Goal: Obtain resource: Obtain resource

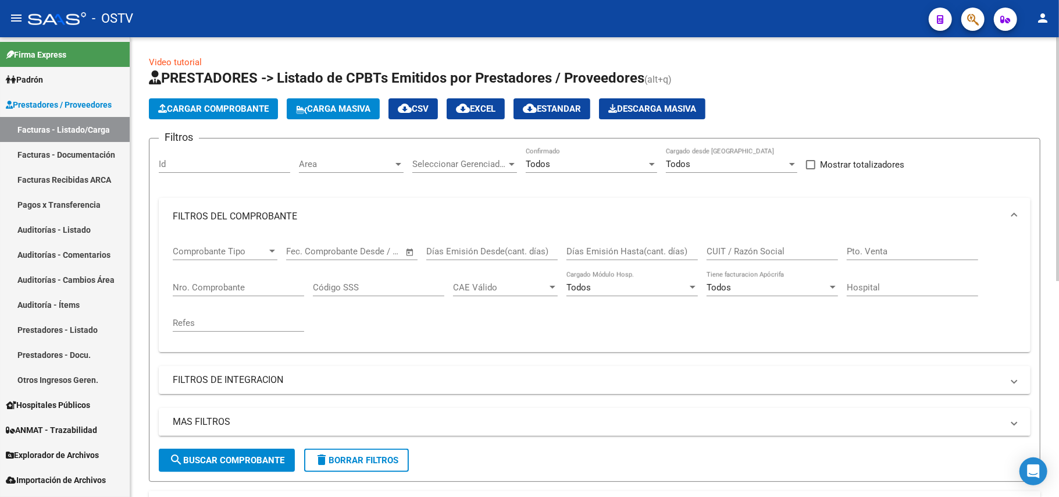
scroll to position [310, 0]
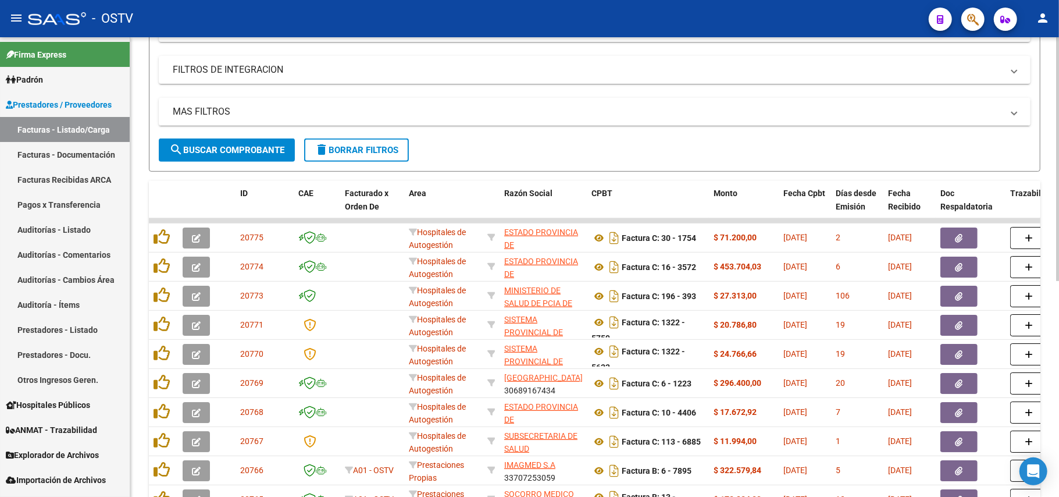
click at [274, 145] on span "search Buscar Comprobante" at bounding box center [226, 150] width 115 height 10
click at [263, 154] on span "search Buscar Comprobante" at bounding box center [226, 150] width 115 height 10
click at [271, 152] on span "search Buscar Comprobante" at bounding box center [226, 150] width 115 height 10
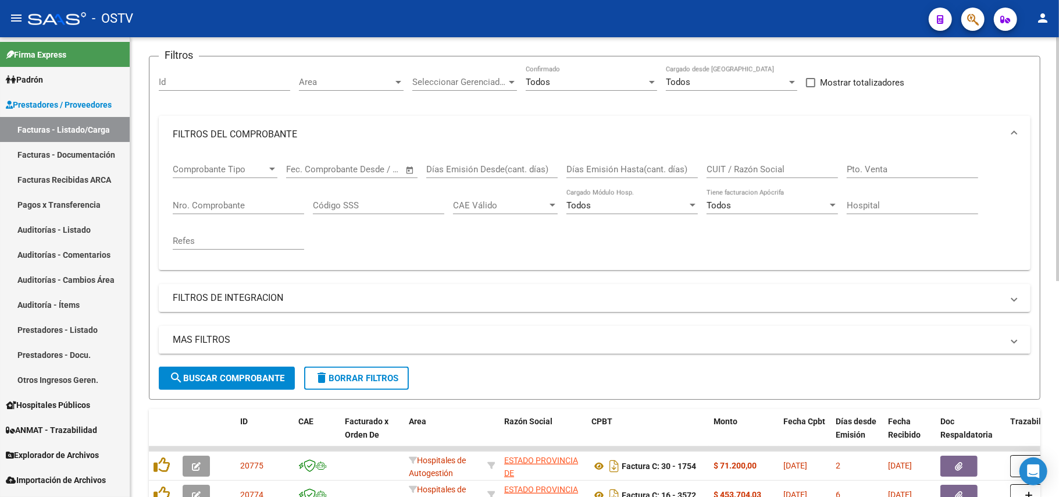
scroll to position [0, 0]
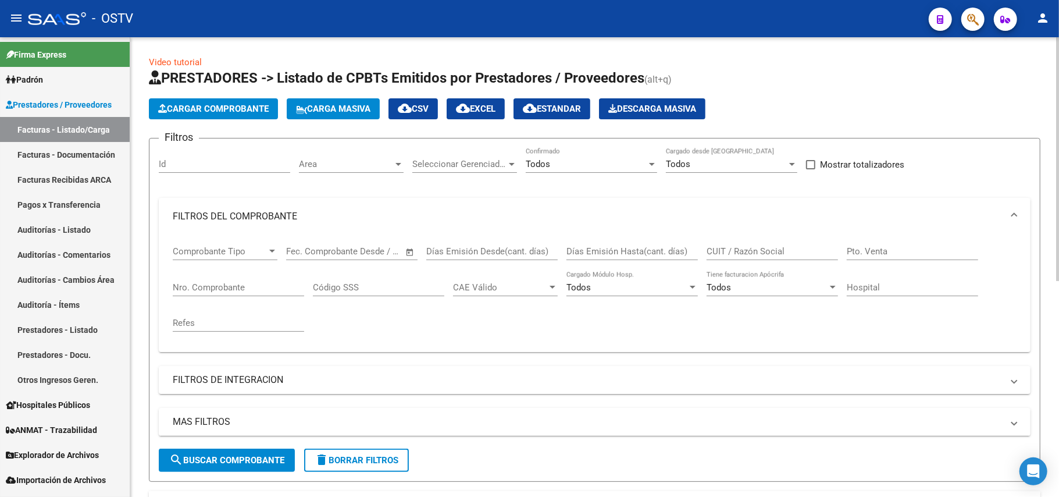
click at [261, 274] on div "Nro. Comprobante" at bounding box center [238, 283] width 131 height 25
click at [257, 289] on input "Nro. Comprobante" at bounding box center [238, 287] width 131 height 10
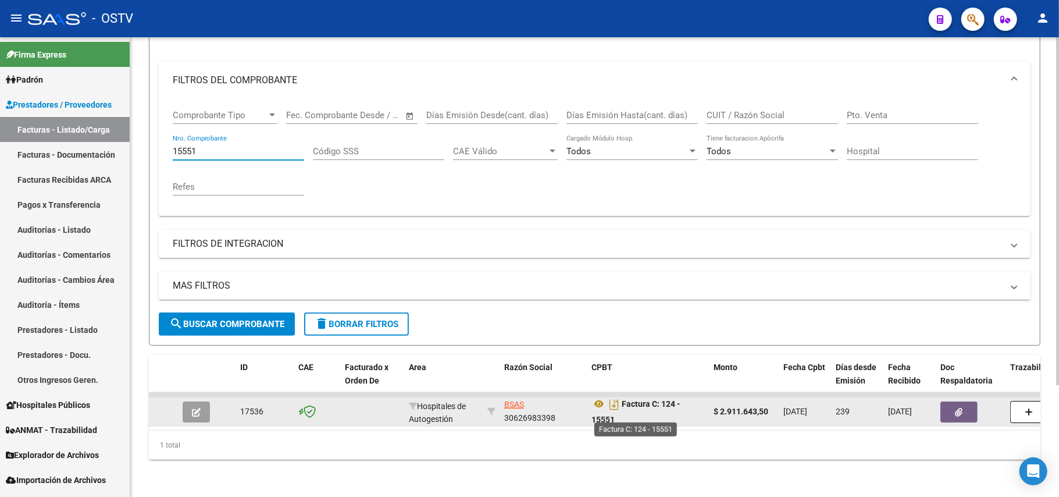
scroll to position [7, 0]
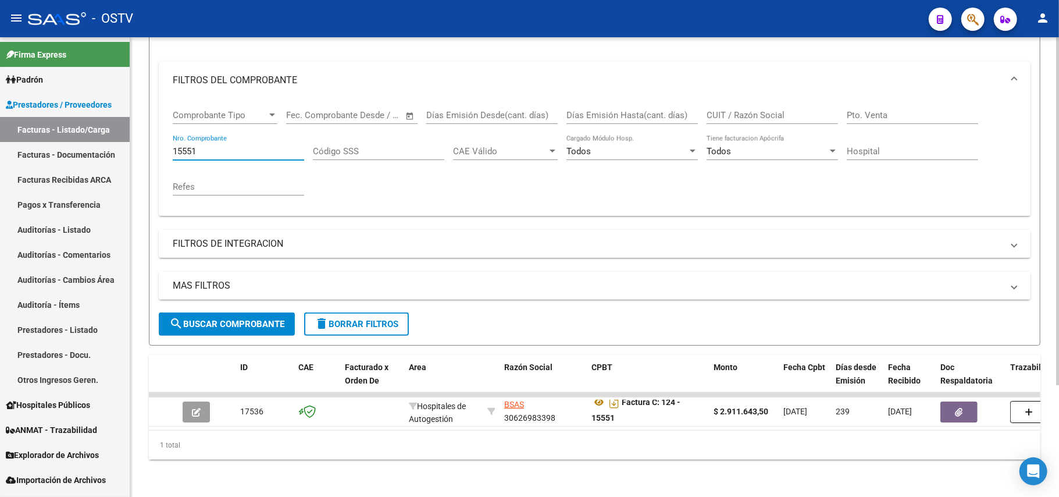
click at [256, 146] on input "15551" at bounding box center [238, 151] width 131 height 10
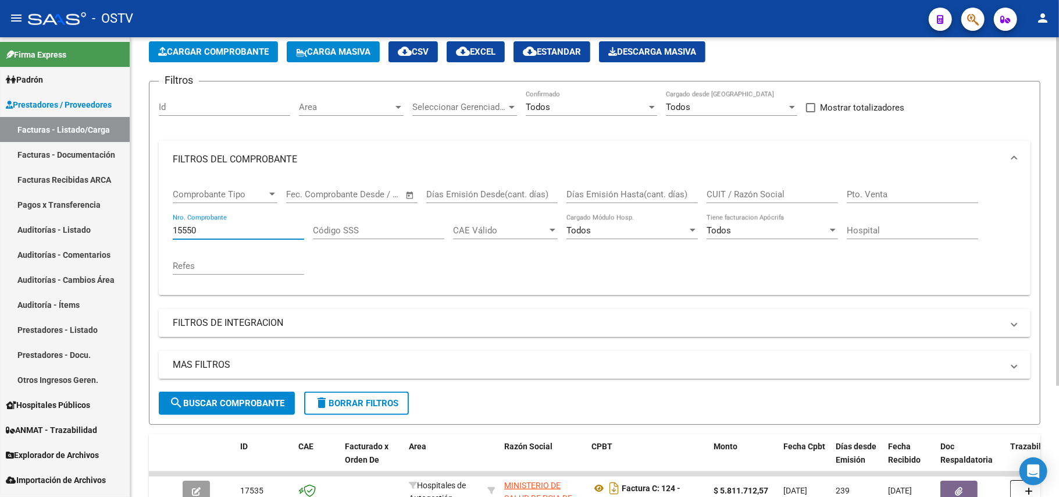
scroll to position [148, 0]
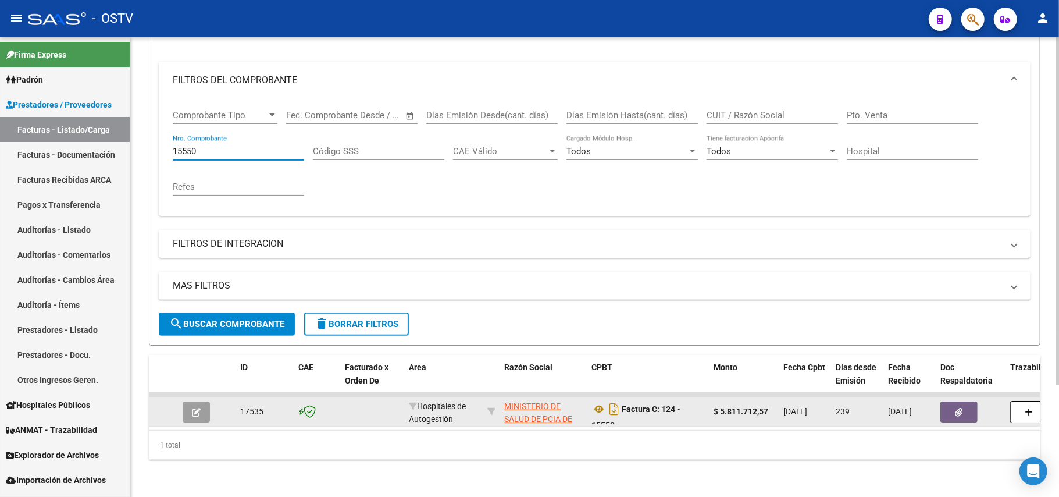
type input "15550"
click at [200, 401] on button "button" at bounding box center [196, 411] width 27 height 21
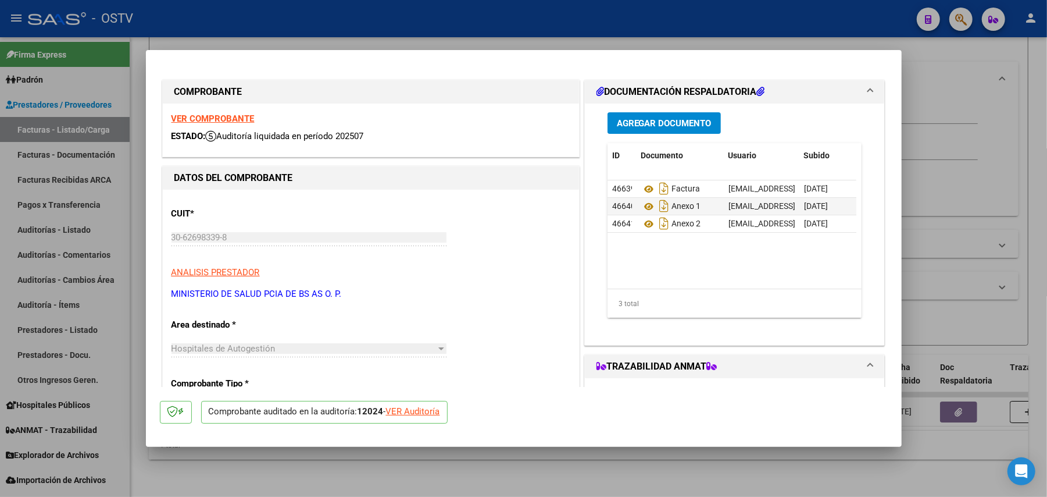
click at [991, 149] on div at bounding box center [523, 248] width 1047 height 497
type input "$ 0,00"
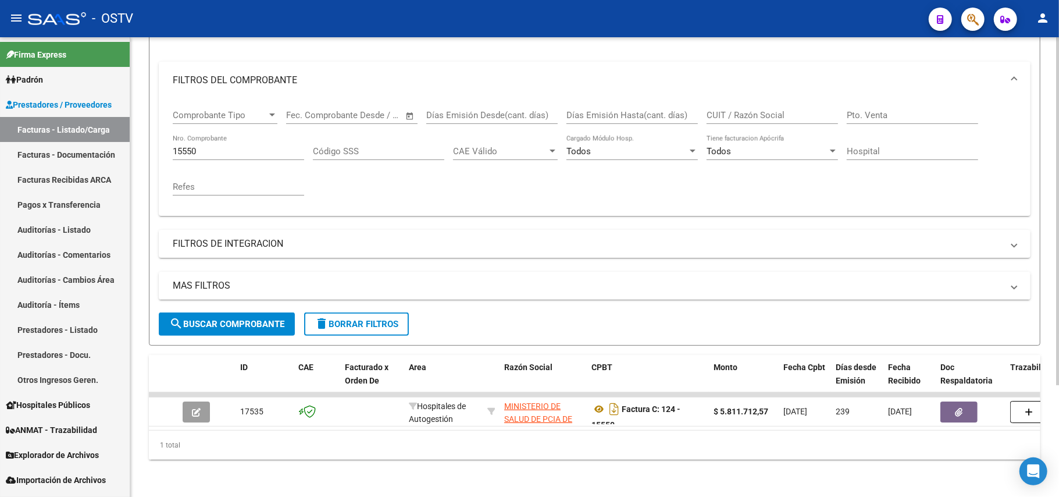
click at [272, 146] on input "15550" at bounding box center [238, 151] width 131 height 10
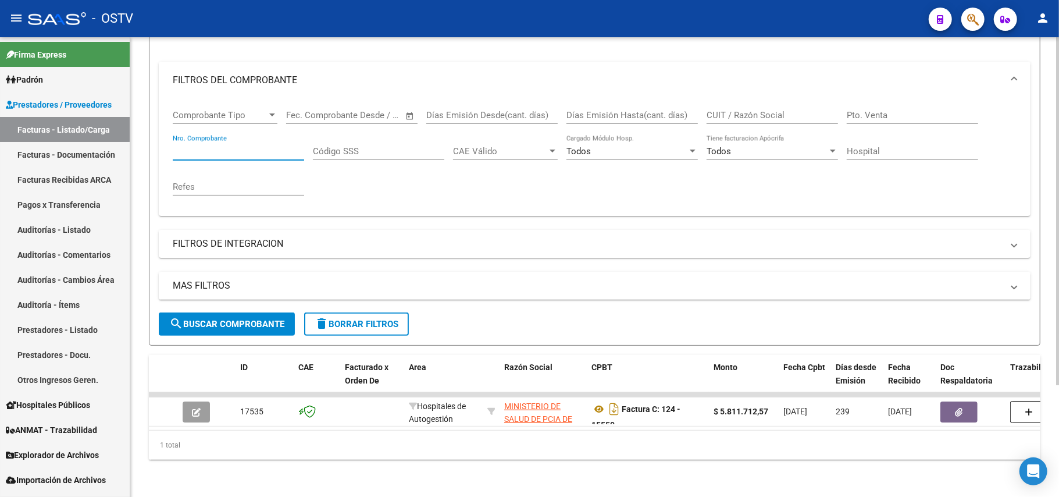
click at [222, 146] on input "Nro. Comprobante" at bounding box center [238, 151] width 131 height 10
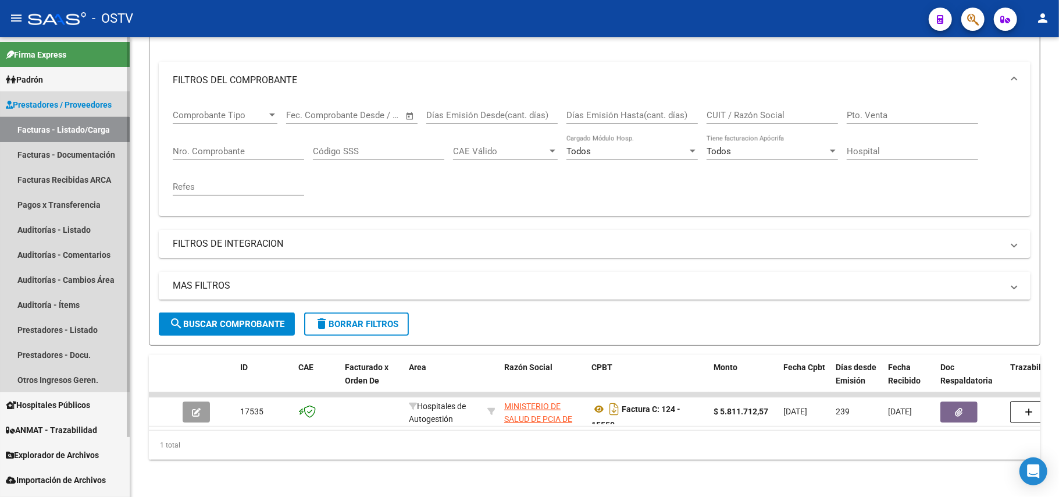
click at [64, 134] on link "Facturas - Listado/Carga" at bounding box center [65, 129] width 130 height 25
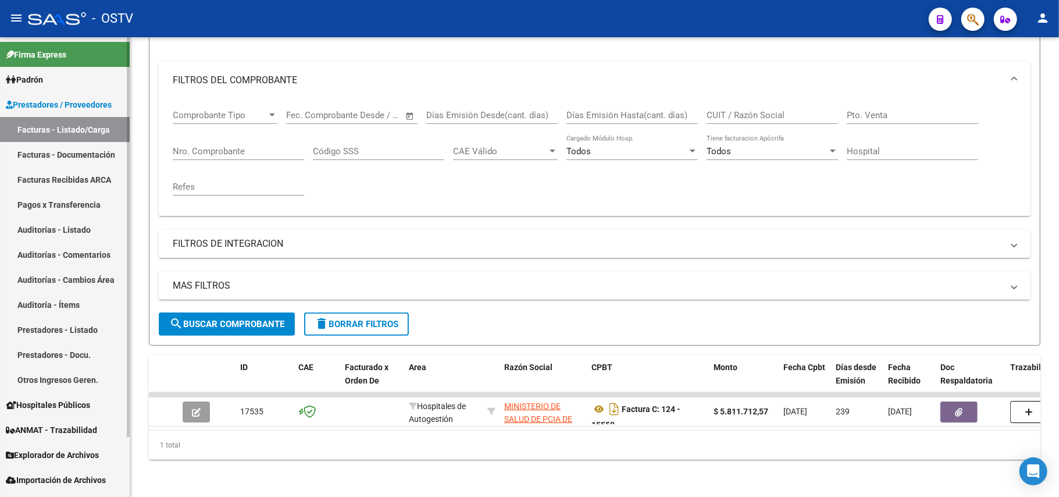
click at [57, 129] on link "Facturas - Listado/Carga" at bounding box center [65, 129] width 130 height 25
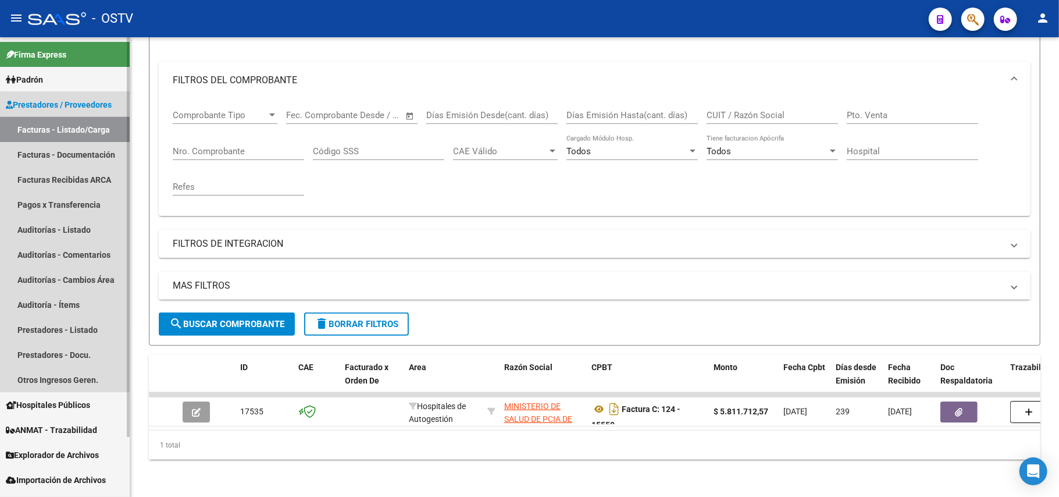
click at [57, 129] on link "Facturas - Listado/Carga" at bounding box center [65, 129] width 130 height 25
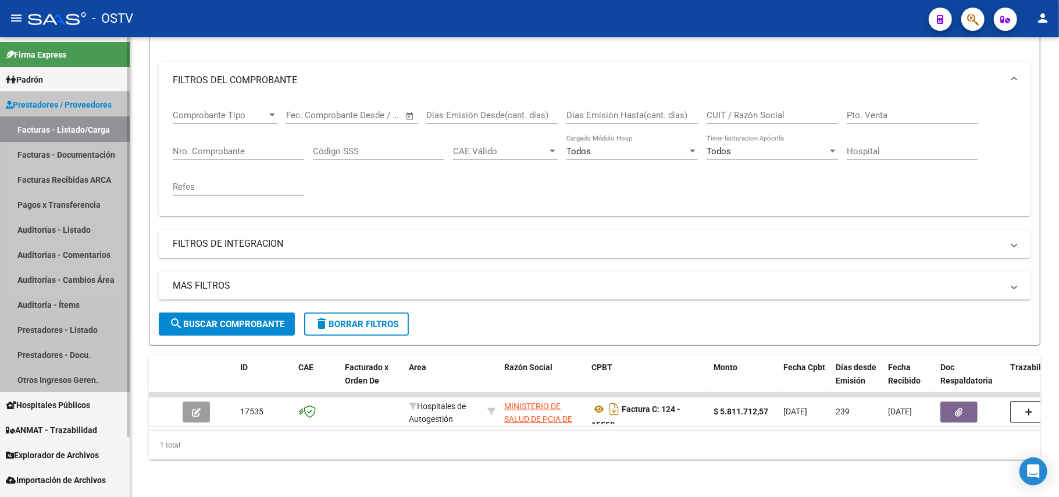
click at [57, 129] on link "Facturas - Listado/Carga" at bounding box center [65, 129] width 130 height 25
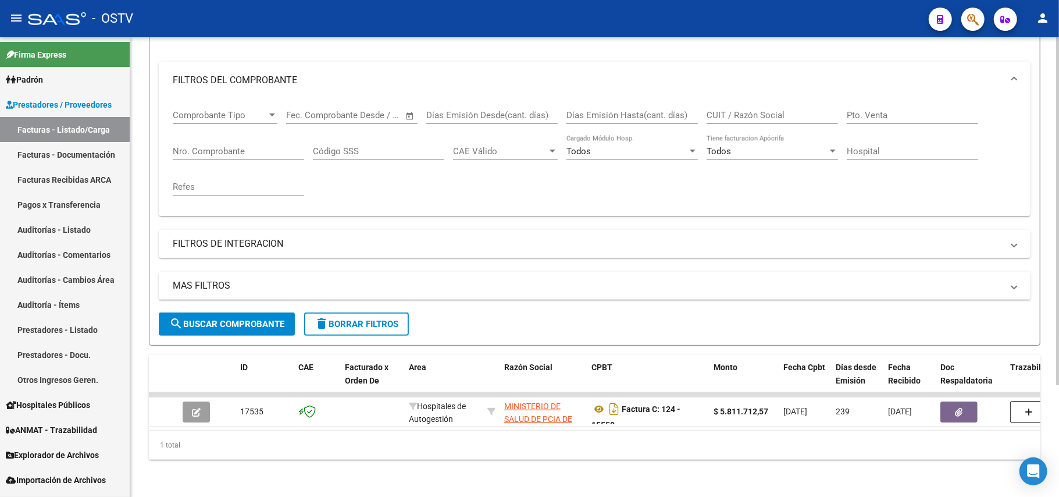
scroll to position [0, 0]
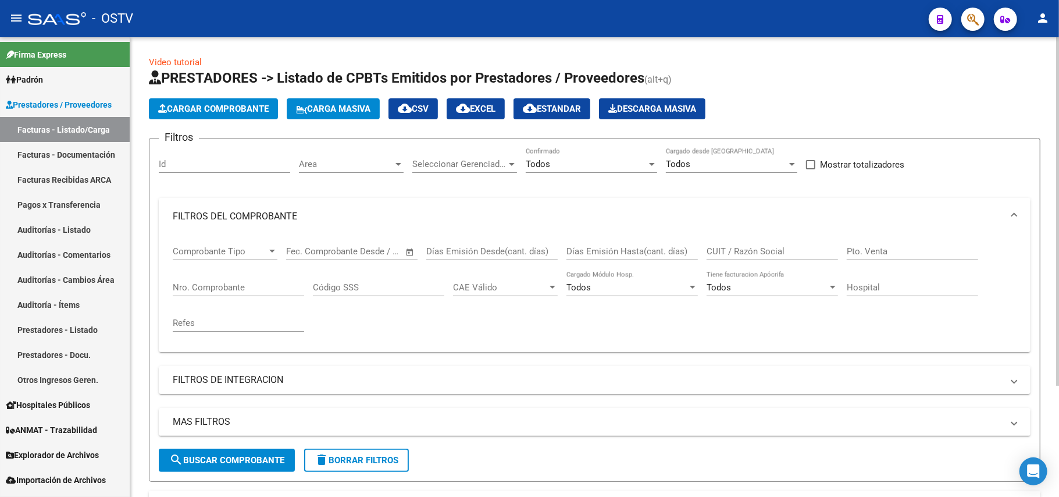
click at [270, 449] on button "search Buscar Comprobante" at bounding box center [227, 459] width 136 height 23
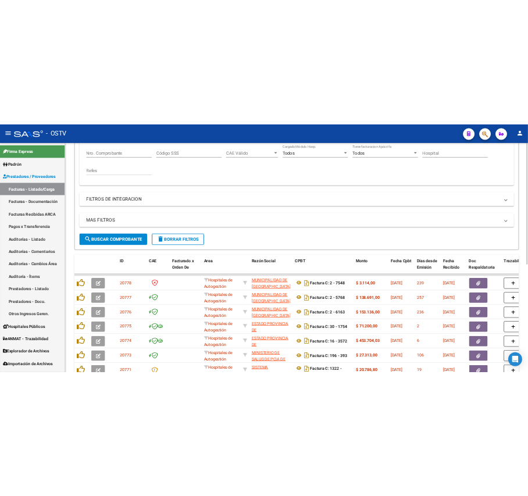
scroll to position [384, 0]
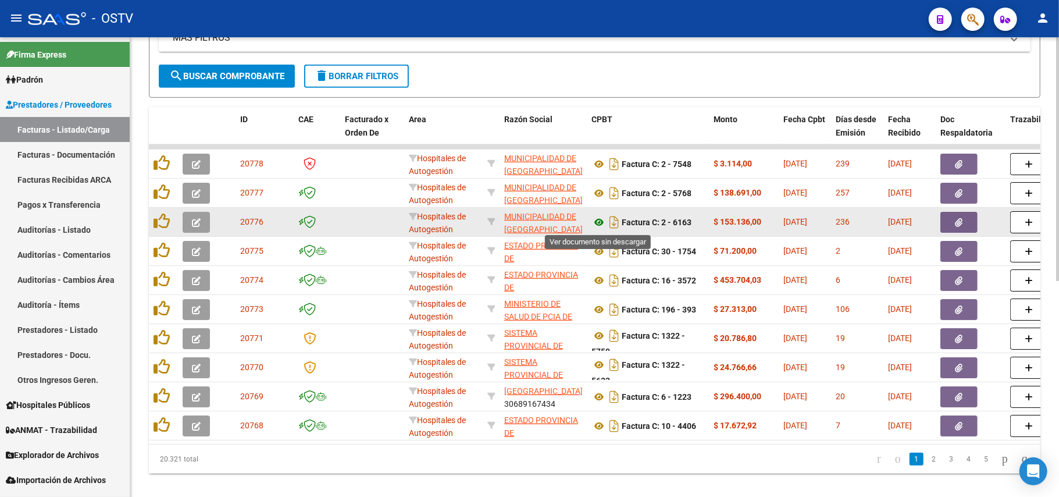
click at [605, 222] on icon at bounding box center [598, 222] width 15 height 14
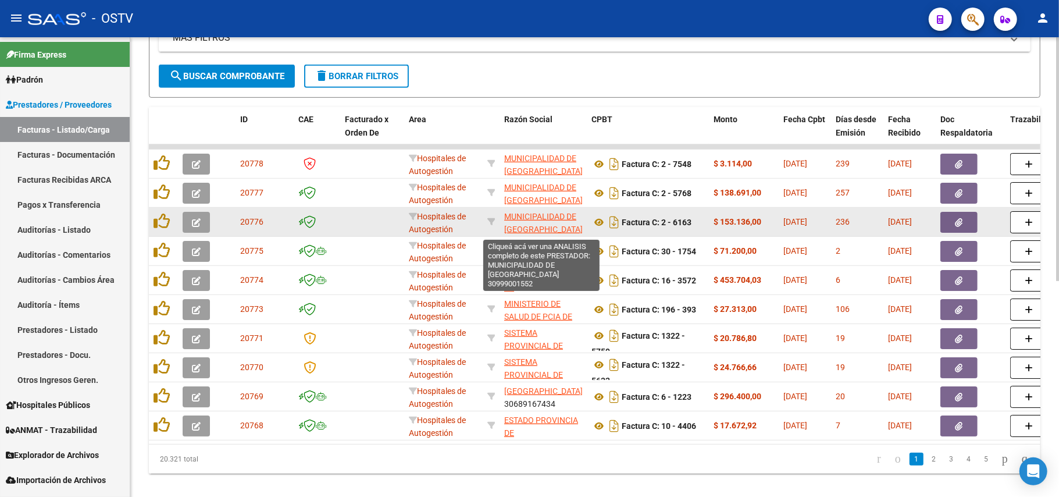
click at [552, 212] on span "MUNICIPALIDAD DE [GEOGRAPHIC_DATA]" at bounding box center [543, 223] width 78 height 23
type textarea "30999001552"
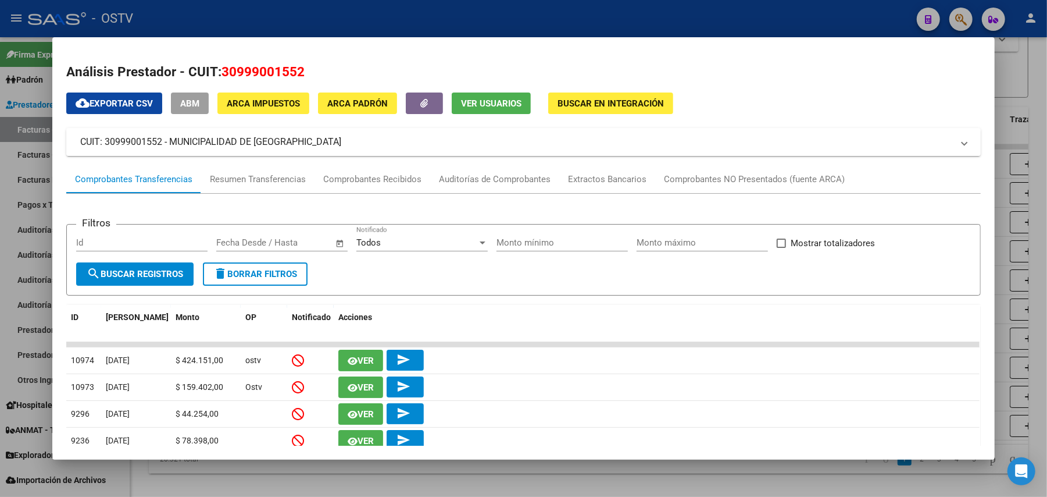
drag, startPoint x: 333, startPoint y: 145, endPoint x: 167, endPoint y: 142, distance: 165.2
click at [167, 142] on mat-panel-title "CUIT: 30999001552 - MUNICIPALIDAD DE [GEOGRAPHIC_DATA]" at bounding box center [516, 142] width 873 height 14
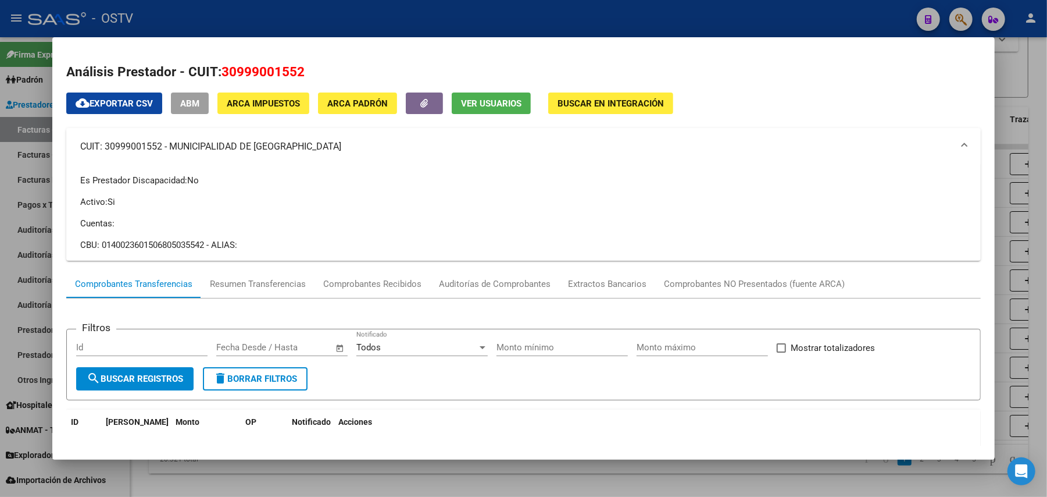
copy mat-panel-title "MUNICIPALIDAD DE [GEOGRAPHIC_DATA]"
click at [259, 35] on div at bounding box center [523, 248] width 1047 height 497
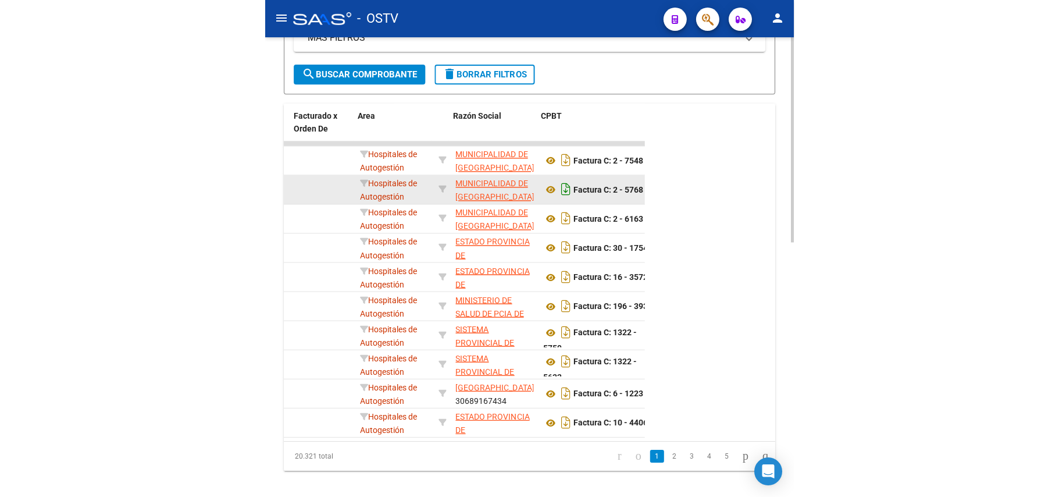
scroll to position [0, 186]
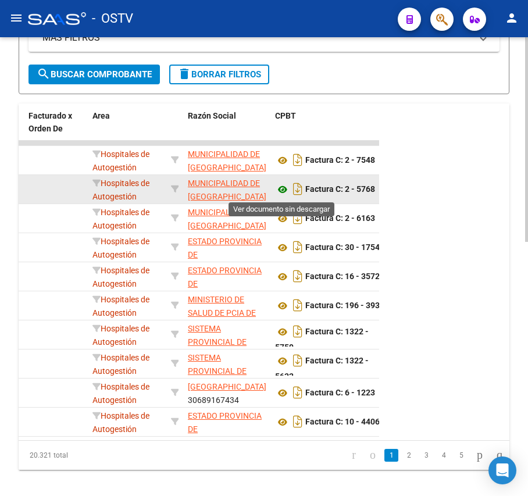
click at [282, 189] on icon at bounding box center [282, 190] width 15 height 14
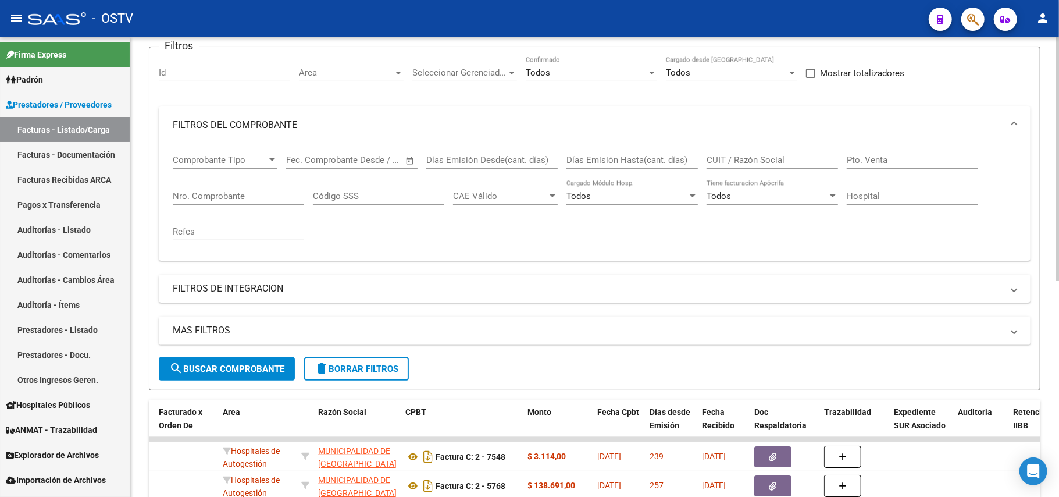
scroll to position [0, 0]
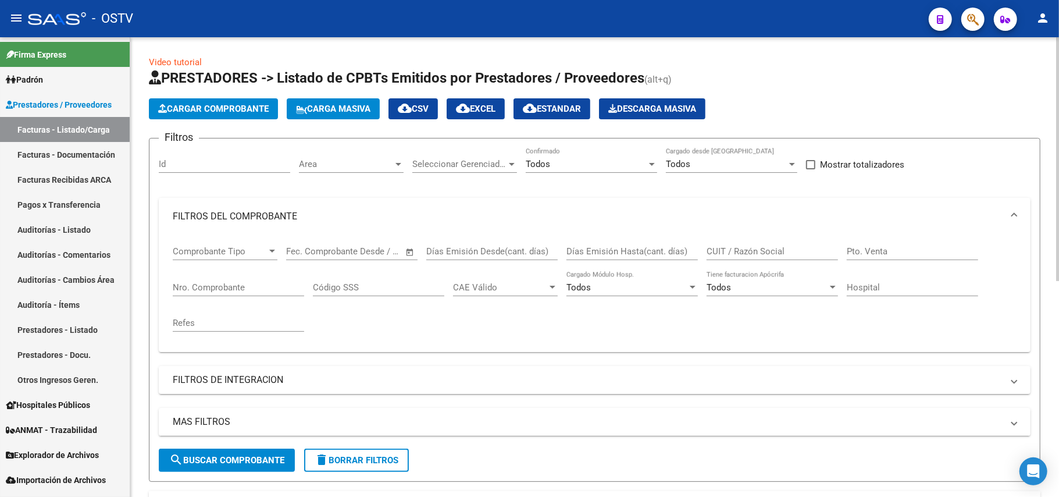
click at [255, 279] on div "Nro. Comprobante" at bounding box center [238, 283] width 131 height 25
click at [263, 289] on input "Nro. Comprobante" at bounding box center [238, 287] width 131 height 10
paste input "1043936"
type input "1043936"
click at [256, 463] on span "search Buscar Comprobante" at bounding box center [226, 460] width 115 height 10
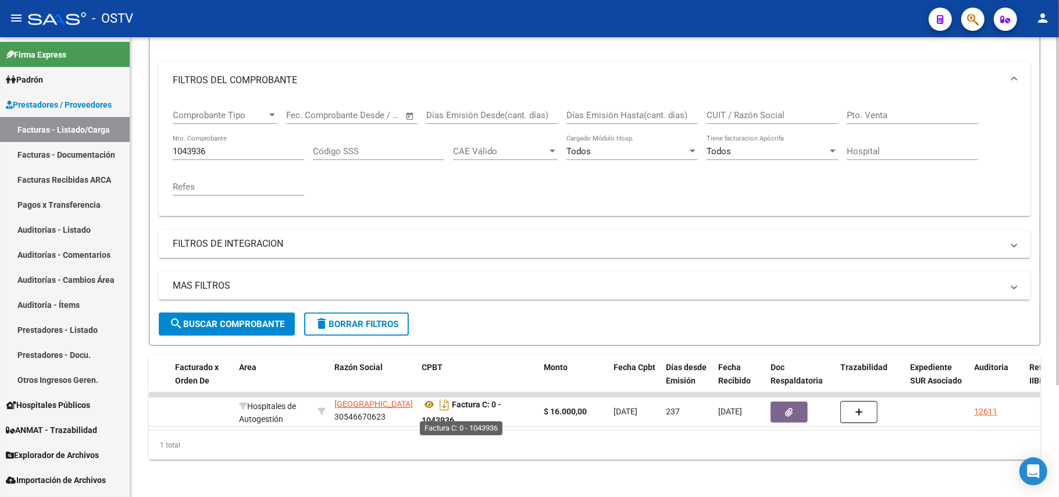
scroll to position [7, 0]
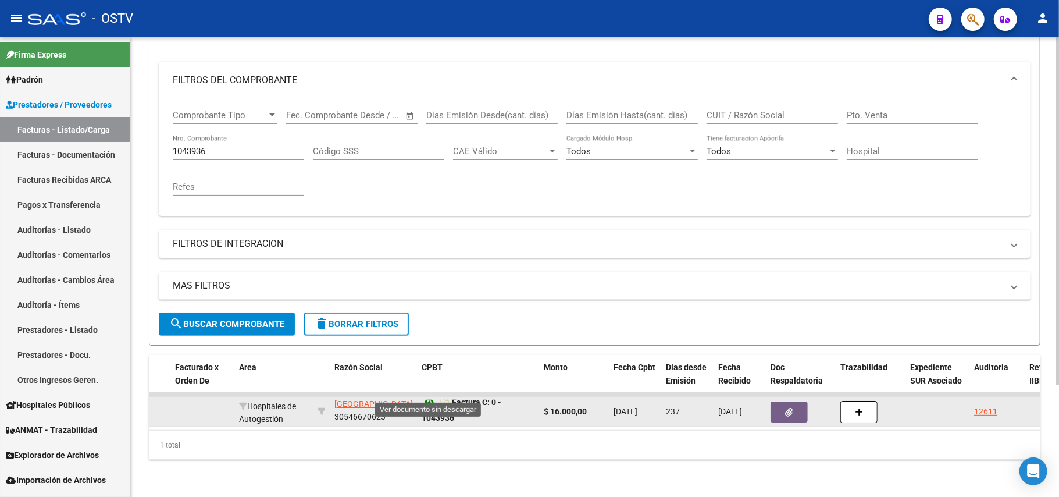
click at [431, 395] on icon at bounding box center [429, 402] width 15 height 14
drag, startPoint x: 458, startPoint y: 405, endPoint x: 452, endPoint y: 396, distance: 11.0
click at [452, 399] on div "Factura C: 0 - 1043936" at bounding box center [478, 411] width 113 height 24
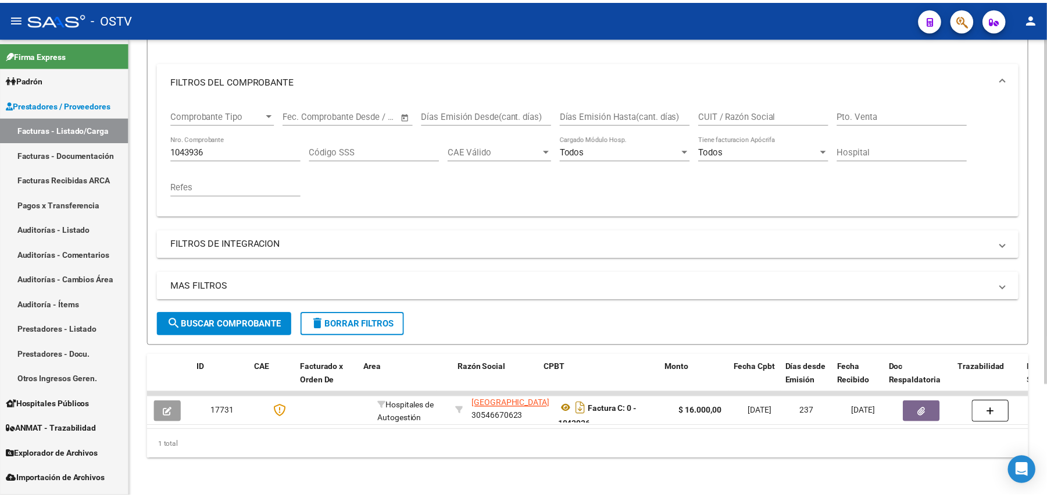
scroll to position [0, 0]
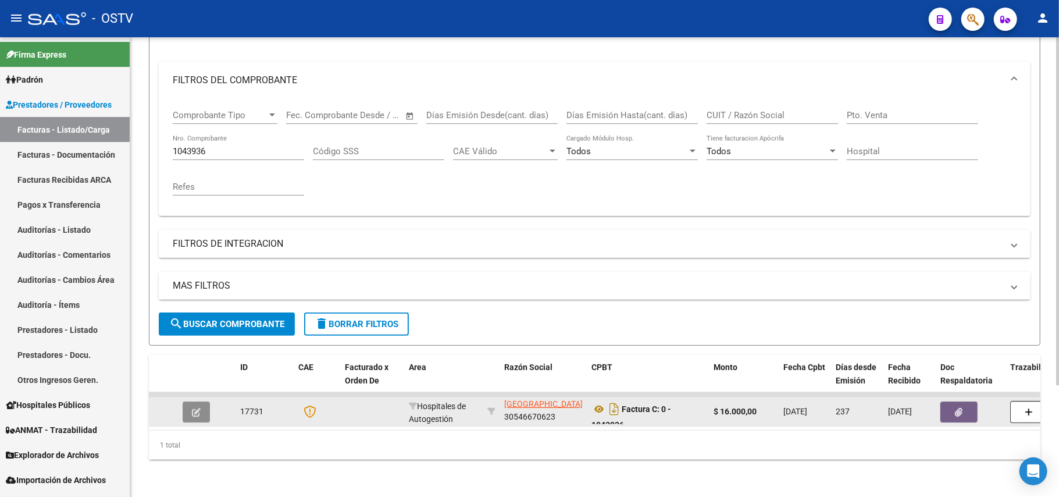
click at [197, 408] on icon "button" at bounding box center [196, 412] width 9 height 9
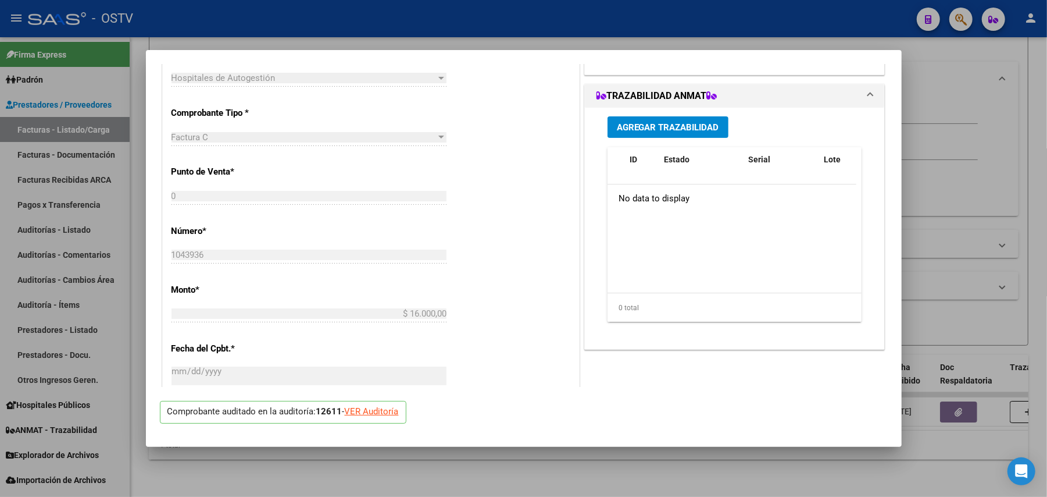
scroll to position [233, 0]
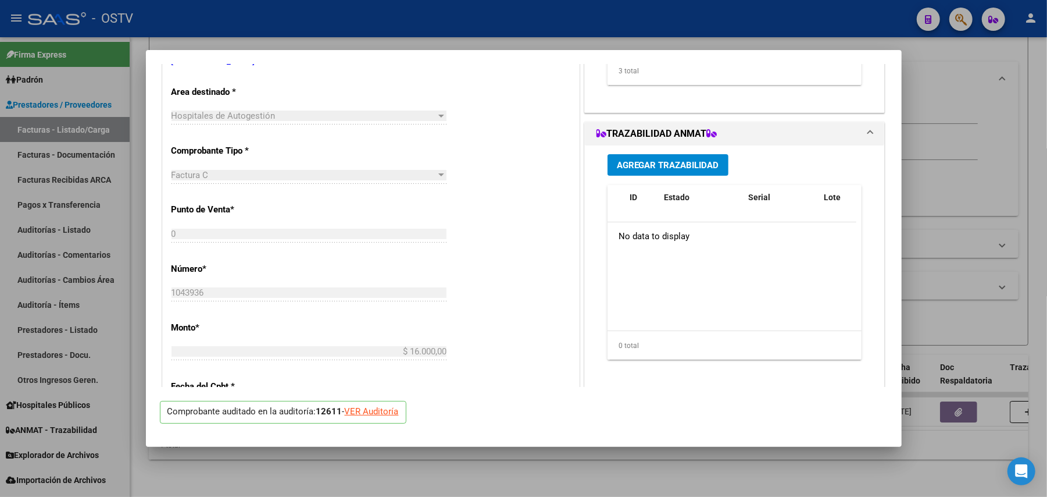
click at [983, 263] on div at bounding box center [523, 248] width 1047 height 497
type input "$ 0,00"
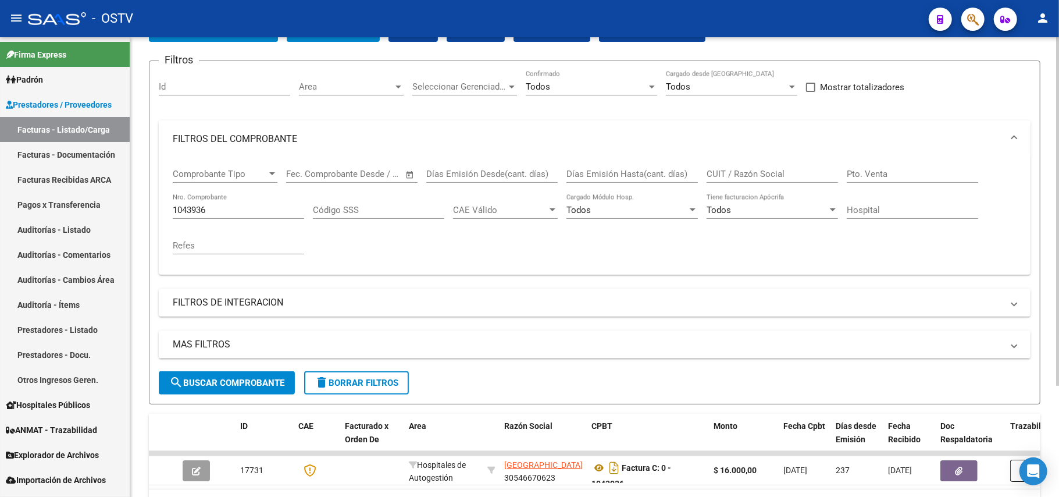
scroll to position [0, 0]
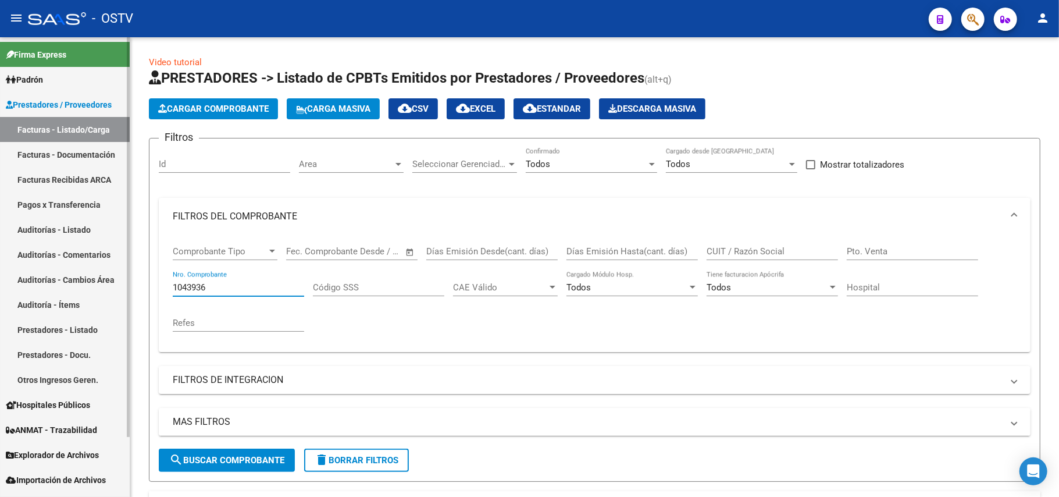
drag, startPoint x: 242, startPoint y: 292, endPoint x: 101, endPoint y: 280, distance: 141.8
click at [101, 280] on mat-sidenav-container "Firma Express Padrón Afiliados Empadronados Movimientos de Afiliados Padrón Ági…" at bounding box center [529, 266] width 1059 height 459
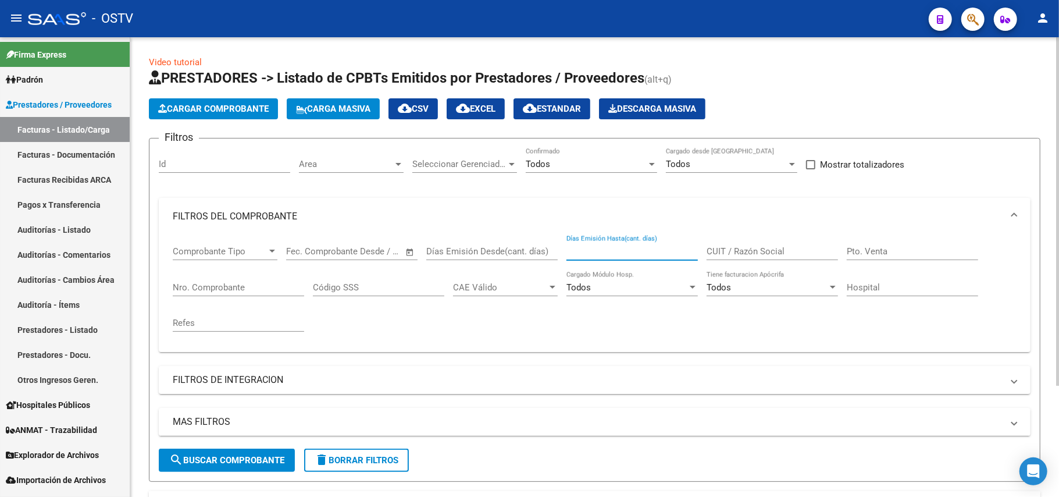
click at [604, 251] on input "Días Emisión Hasta(cant. días)" at bounding box center [631, 251] width 131 height 10
click at [751, 256] on input "CUIT / Razón Social" at bounding box center [771, 251] width 131 height 10
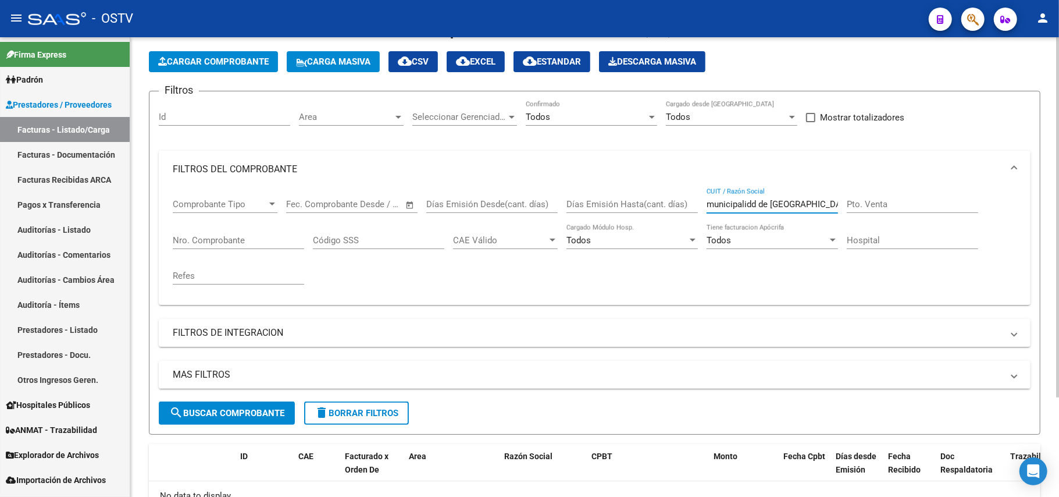
scroll to position [127, 0]
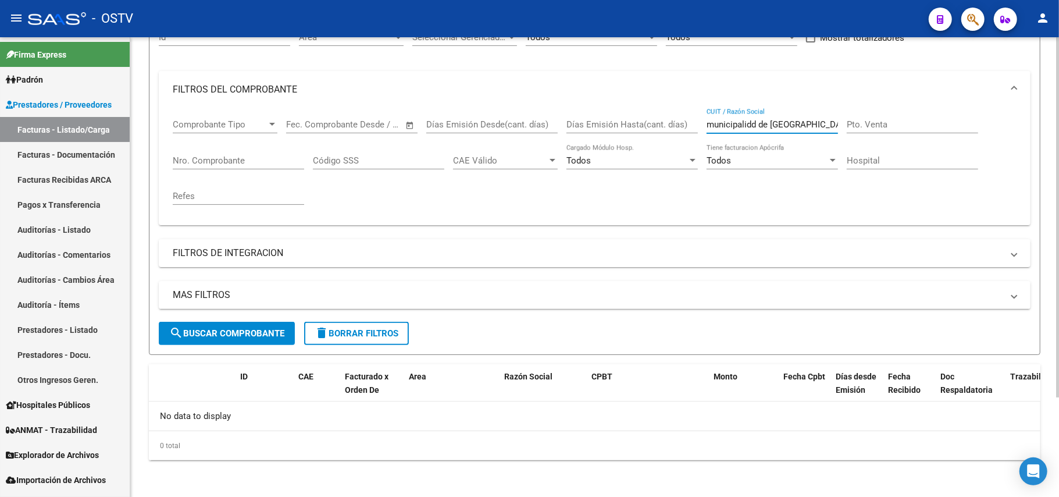
click at [752, 121] on input "municipalidd de [GEOGRAPHIC_DATA]" at bounding box center [771, 124] width 131 height 10
type input "municipalidad de [GEOGRAPHIC_DATA]"
click at [184, 335] on span "search Buscar Comprobante" at bounding box center [226, 333] width 115 height 10
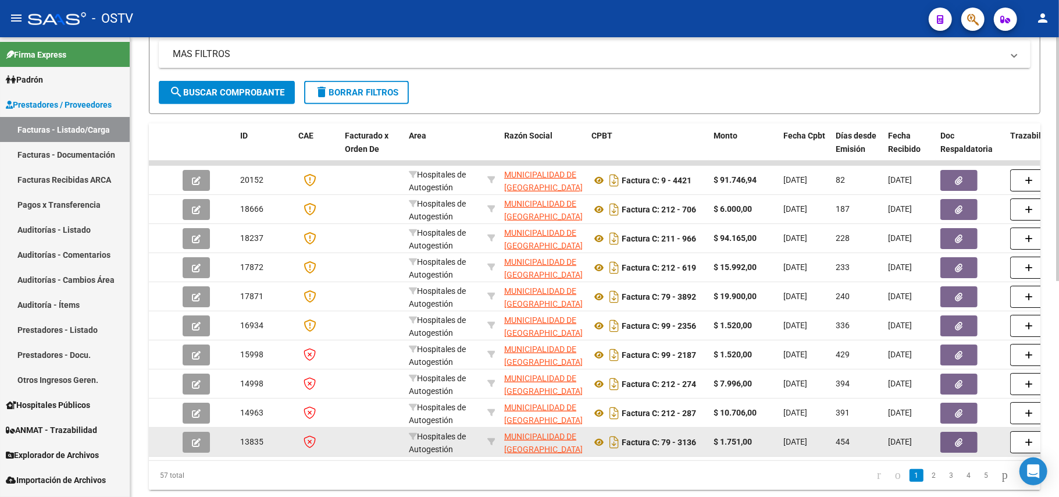
scroll to position [409, 0]
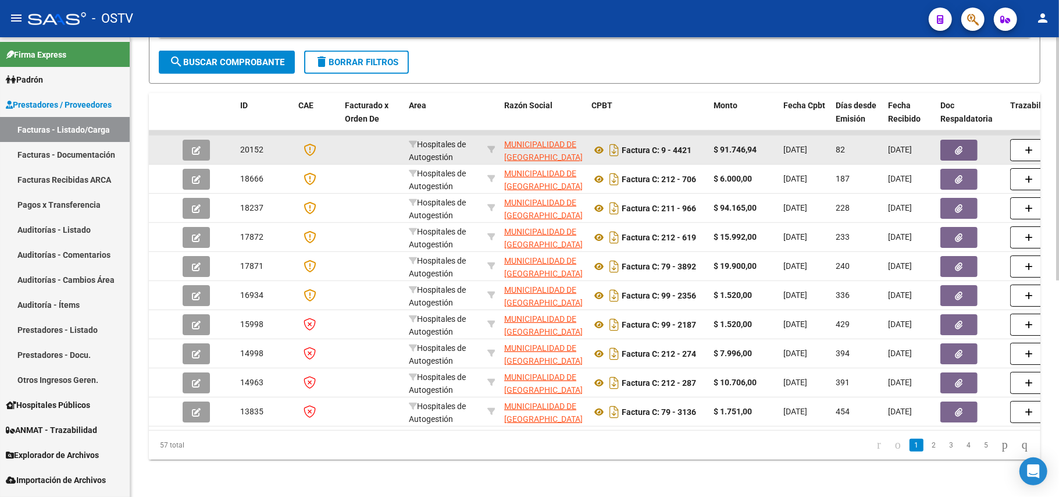
click at [512, 141] on span "MUNICIPALIDAD DE [GEOGRAPHIC_DATA]" at bounding box center [543, 151] width 78 height 23
type textarea "30999074843"
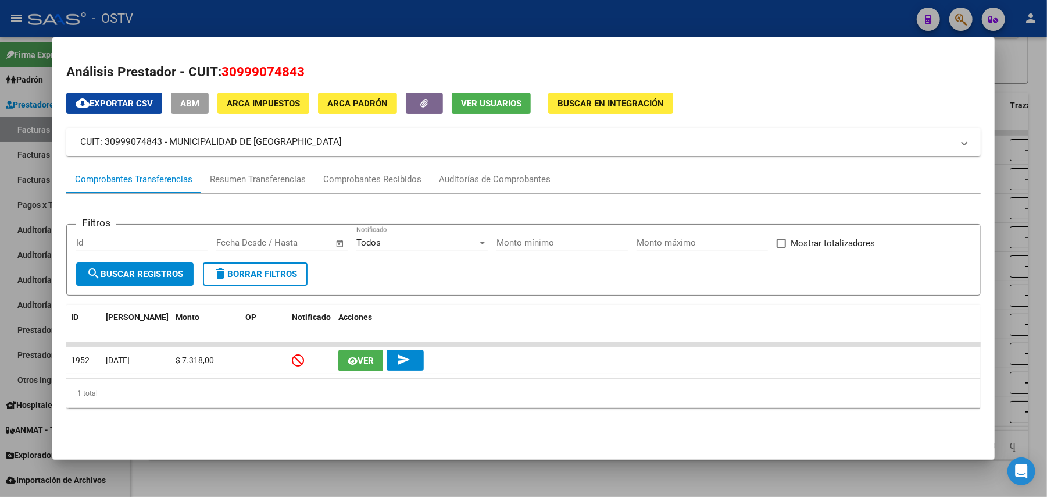
drag, startPoint x: 156, startPoint y: 143, endPoint x: 101, endPoint y: 142, distance: 54.7
click at [101, 142] on mat-panel-title "CUIT: 30999074843 - MUNICIPALIDAD DE [GEOGRAPHIC_DATA]" at bounding box center [516, 142] width 873 height 14
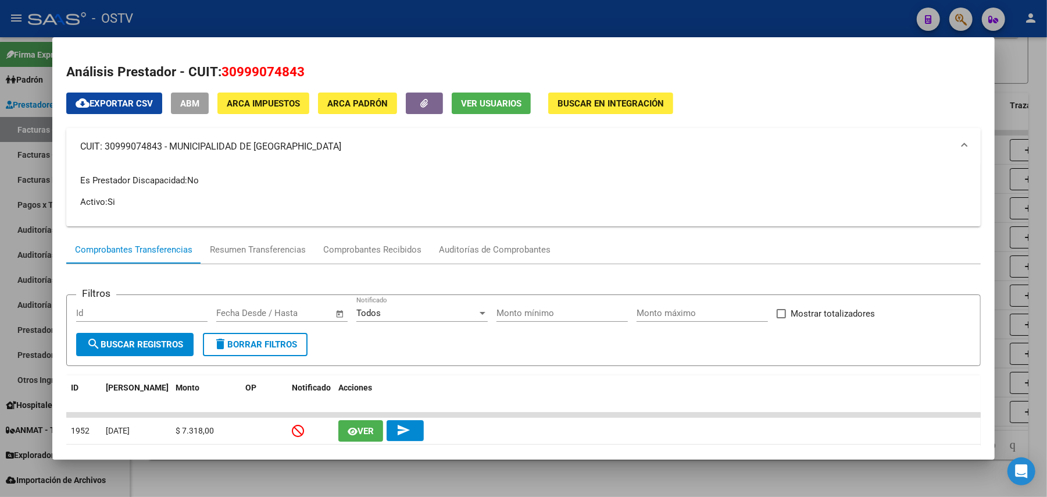
copy mat-panel-title "30999074843"
click at [0, 196] on div at bounding box center [523, 248] width 1047 height 497
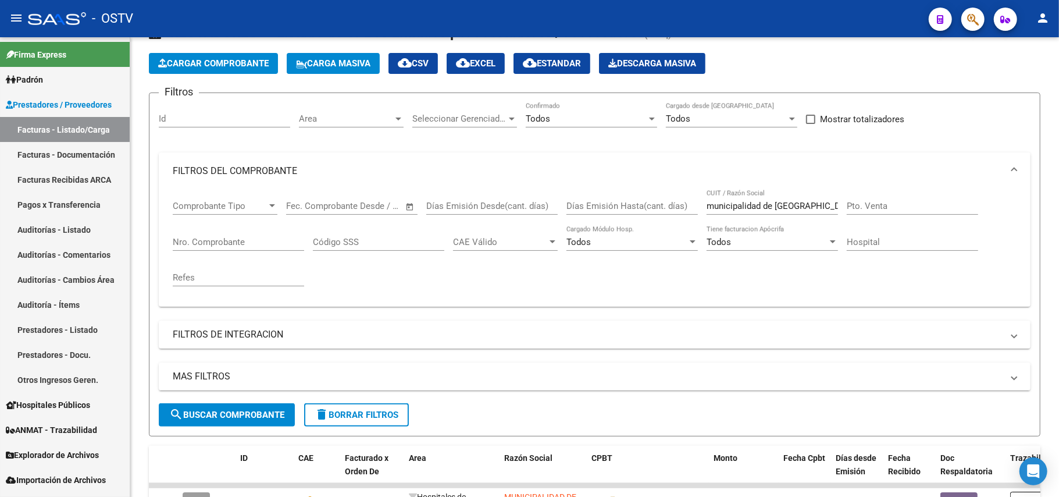
scroll to position [0, 0]
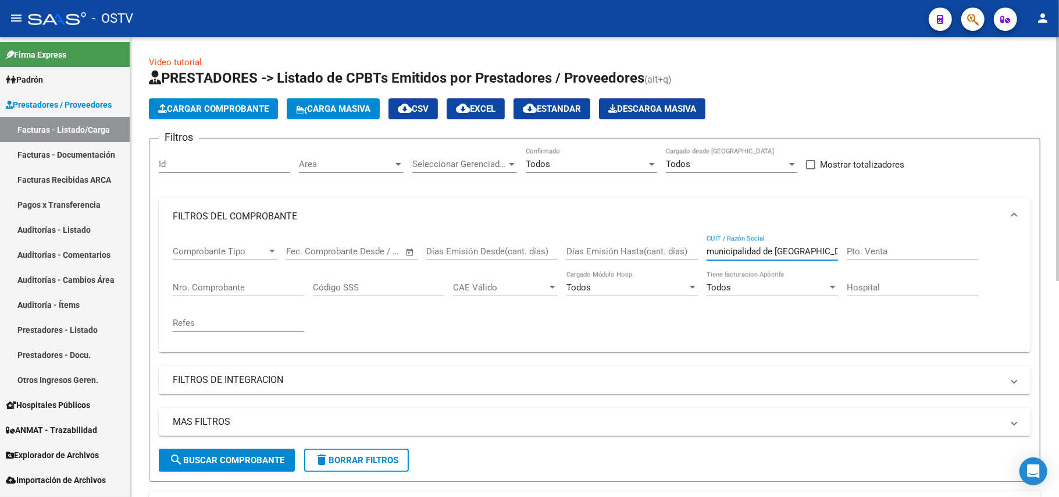
drag, startPoint x: 811, startPoint y: 252, endPoint x: 499, endPoint y: 250, distance: 311.7
click at [499, 250] on div "Comprobante Tipo Comprobante Tipo Start date – End date Fec. Comprobante Desde …" at bounding box center [595, 289] width 844 height 108
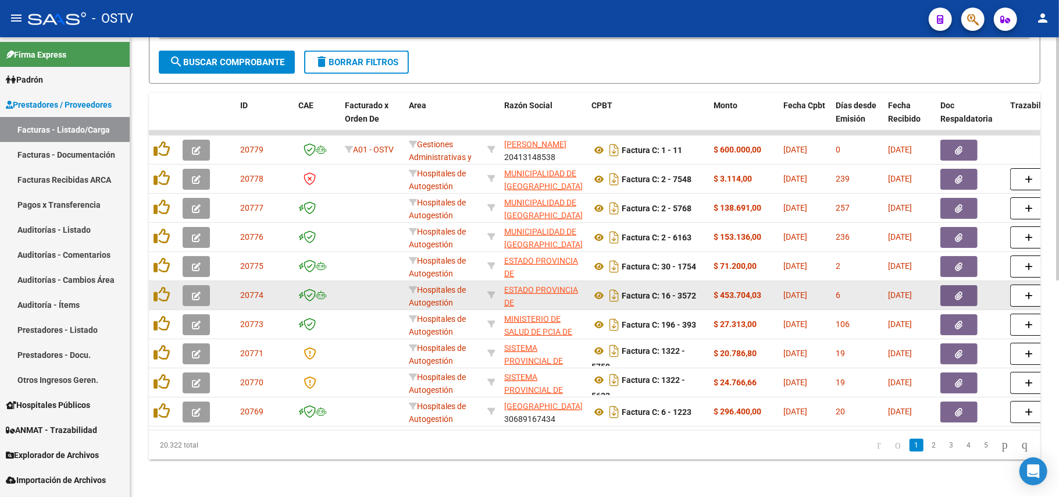
scroll to position [409, 0]
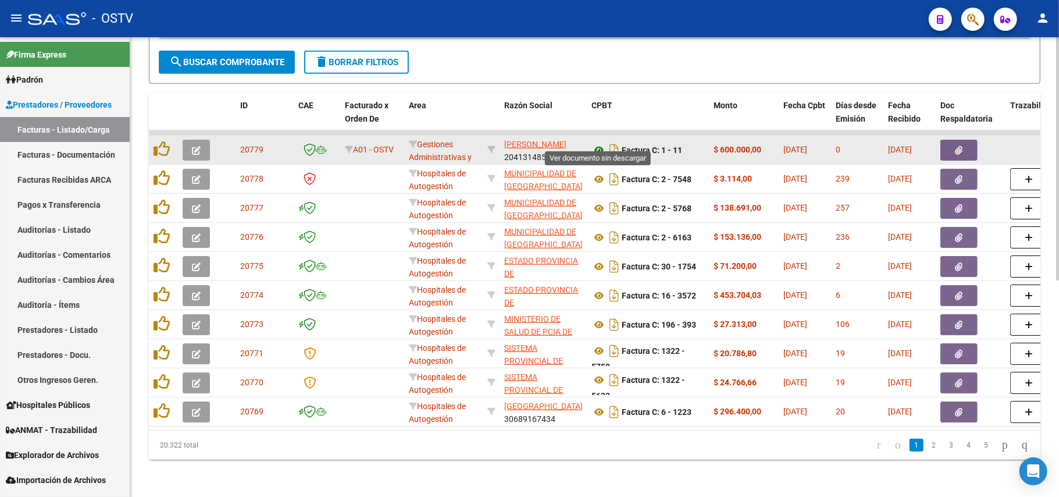
click at [594, 143] on icon at bounding box center [598, 150] width 15 height 14
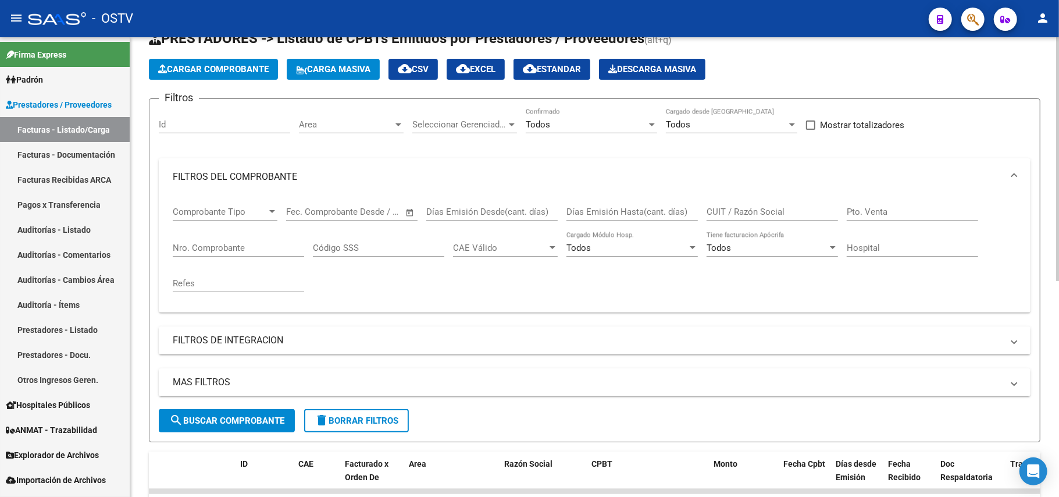
scroll to position [22, 0]
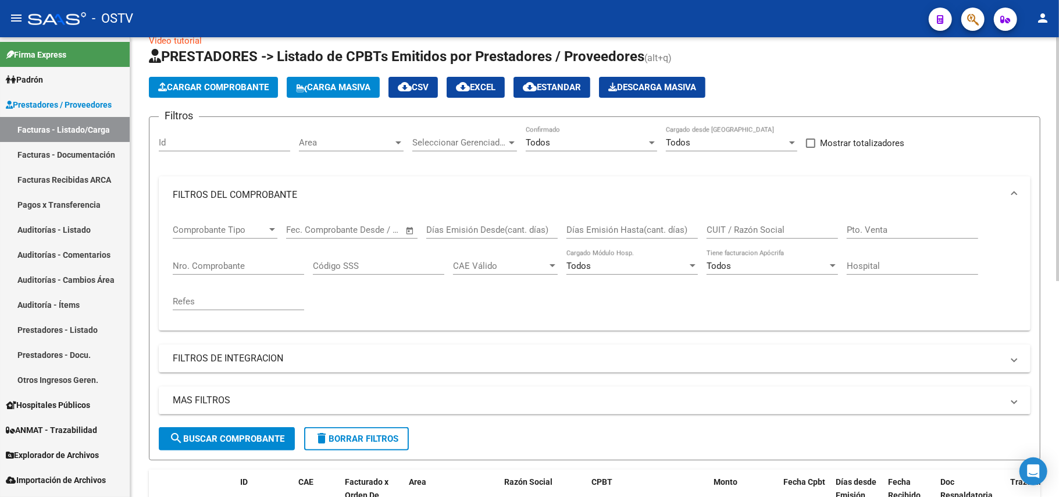
click at [737, 223] on div "CUIT / Razón Social" at bounding box center [771, 225] width 131 height 25
click at [761, 234] on input "CUIT / Razón Social" at bounding box center [771, 229] width 131 height 10
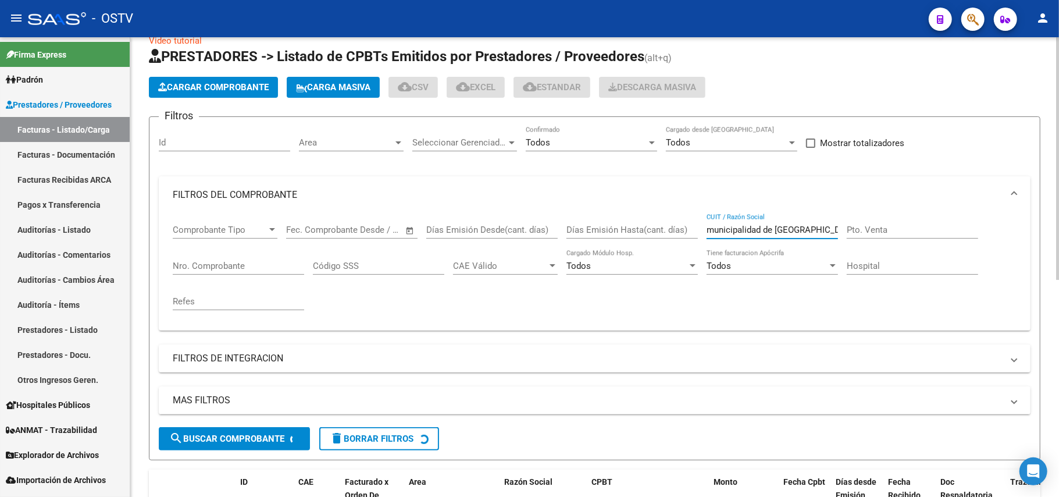
scroll to position [409, 0]
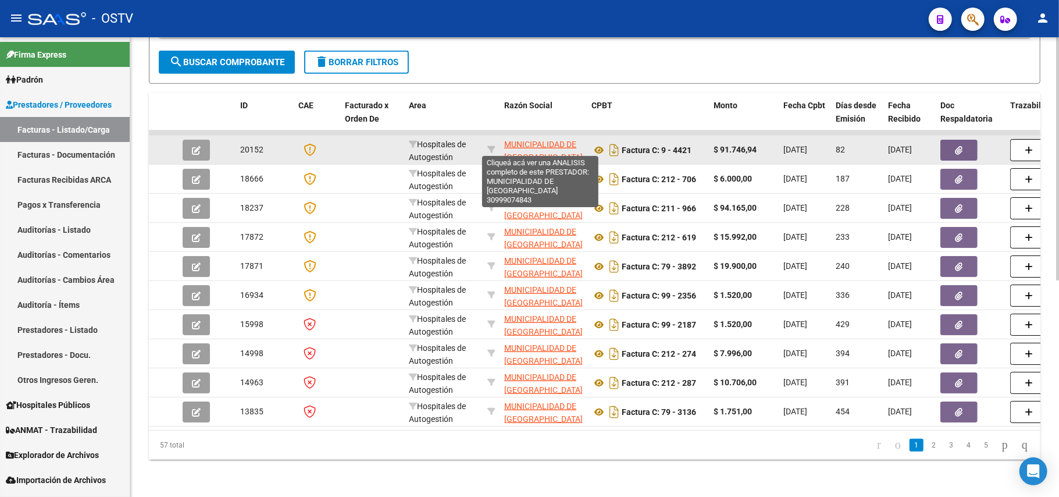
type input "municipalidad de [GEOGRAPHIC_DATA]"
click at [559, 140] on span "MUNICIPALIDAD DE [GEOGRAPHIC_DATA]" at bounding box center [543, 151] width 78 height 23
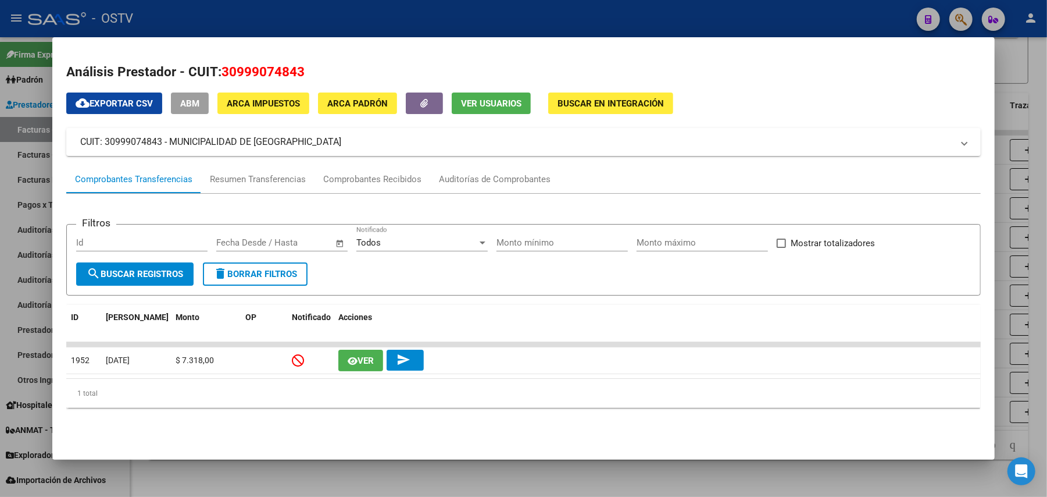
drag, startPoint x: 300, startPoint y: 73, endPoint x: 220, endPoint y: 75, distance: 80.3
click at [220, 75] on h2 "Análisis Prestador - CUIT: 30999074843" at bounding box center [523, 72] width 915 height 20
copy span "30999074843"
click at [0, 172] on div at bounding box center [523, 248] width 1047 height 497
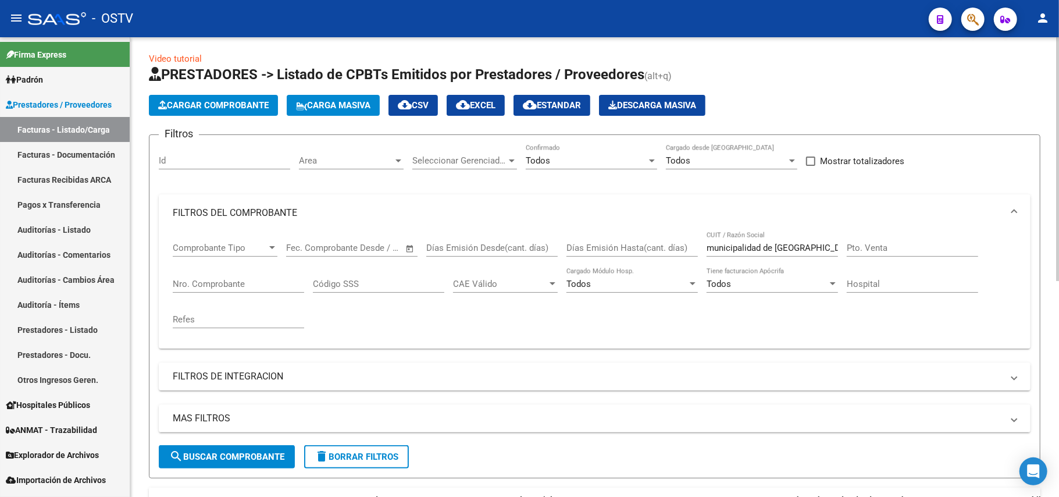
scroll to position [0, 0]
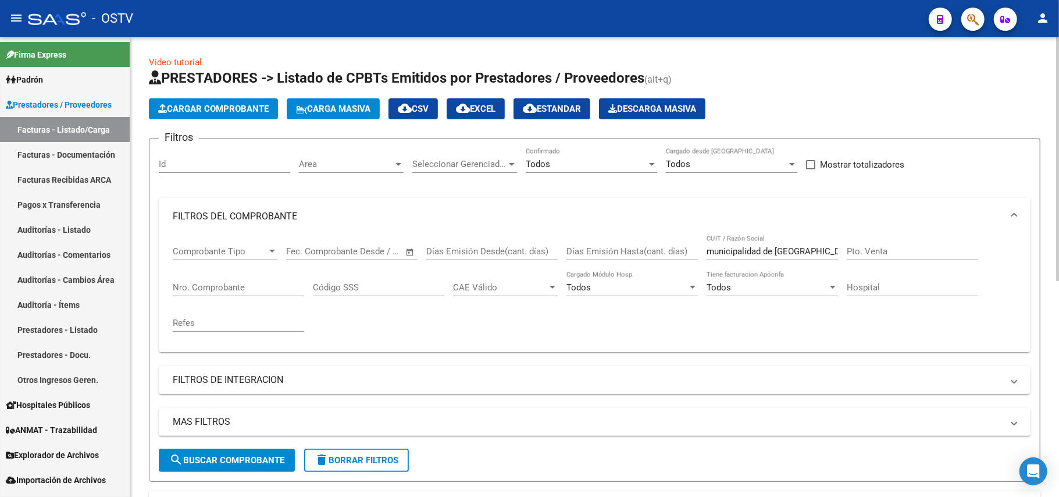
click at [788, 249] on input "municipalidad de [GEOGRAPHIC_DATA]" at bounding box center [771, 251] width 131 height 10
click at [750, 330] on div "Comprobante Tipo Comprobante Tipo Start date – End date Fec. Comprobante Desde …" at bounding box center [595, 289] width 844 height 108
click at [876, 261] on div "Pto. Venta" at bounding box center [912, 253] width 131 height 36
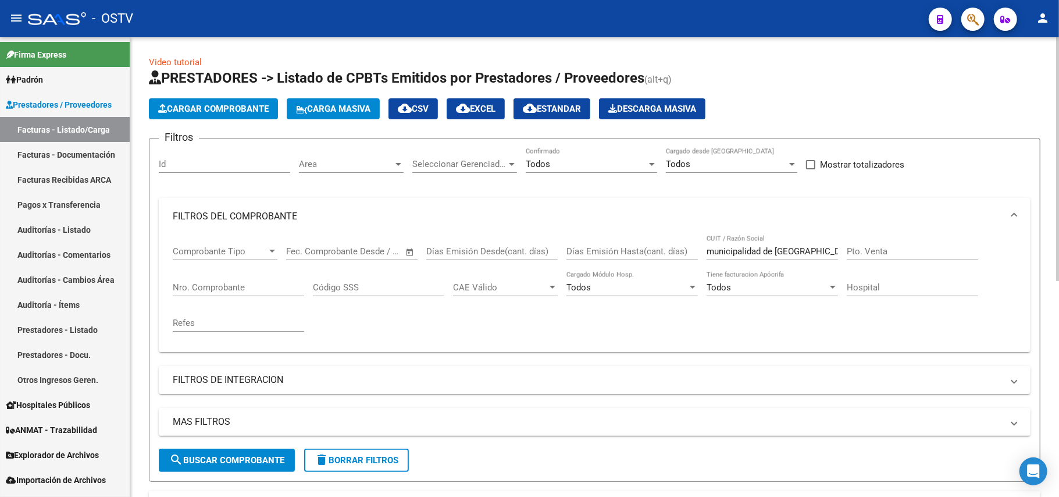
click at [883, 254] on input "Pto. Venta" at bounding box center [912, 251] width 131 height 10
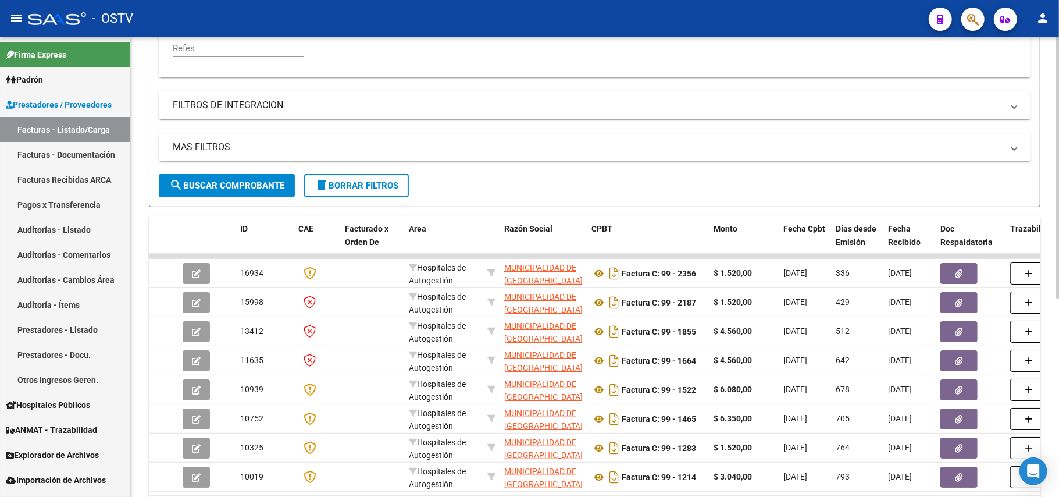
scroll to position [310, 0]
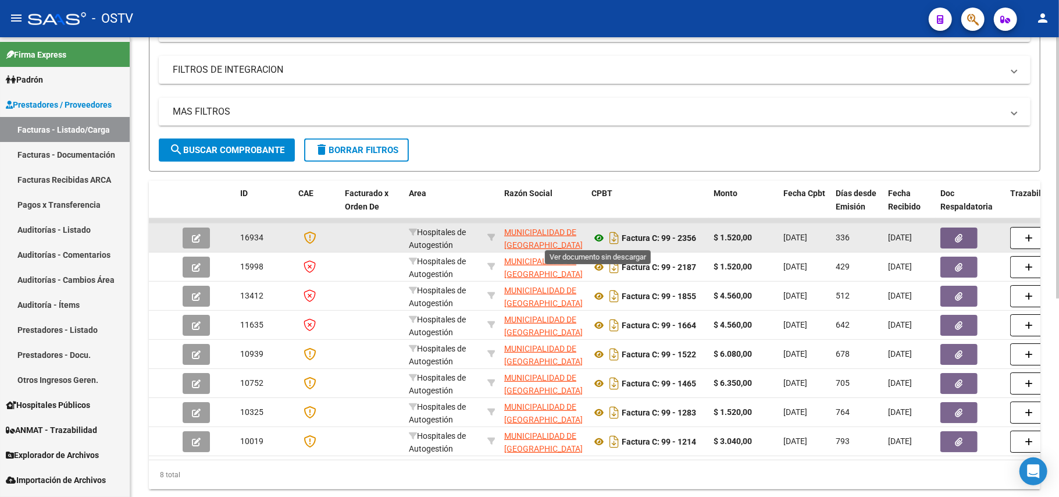
type input "99"
click at [604, 240] on icon at bounding box center [598, 238] width 15 height 14
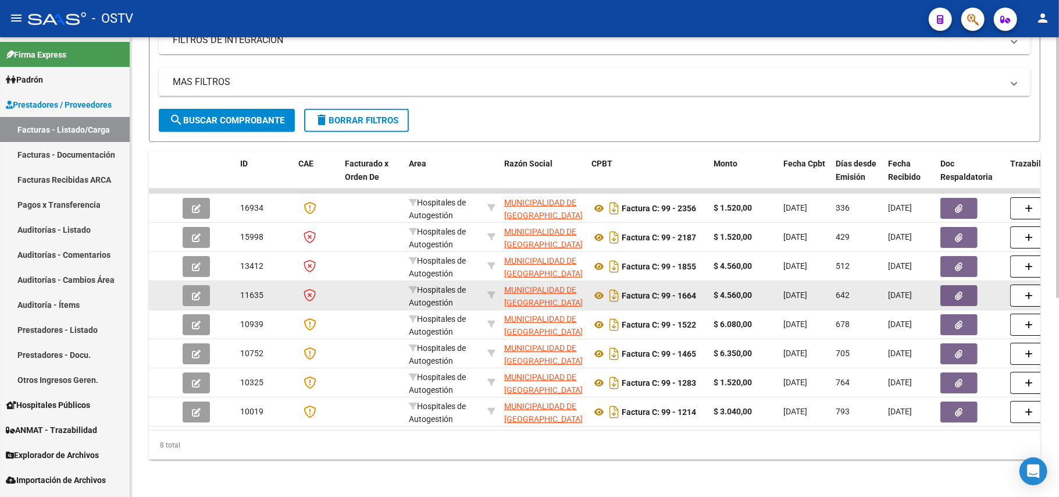
scroll to position [351, 0]
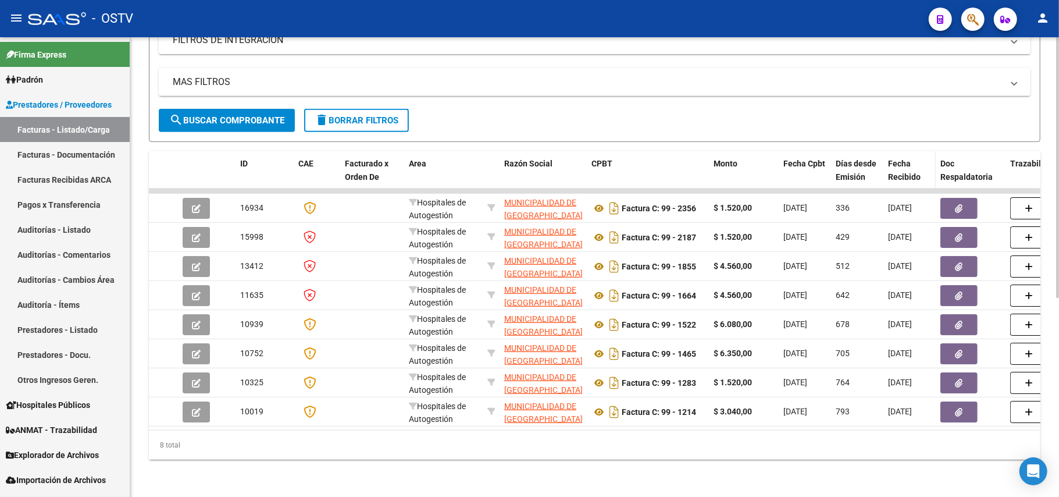
click at [902, 159] on span "Fecha Recibido" at bounding box center [904, 170] width 33 height 23
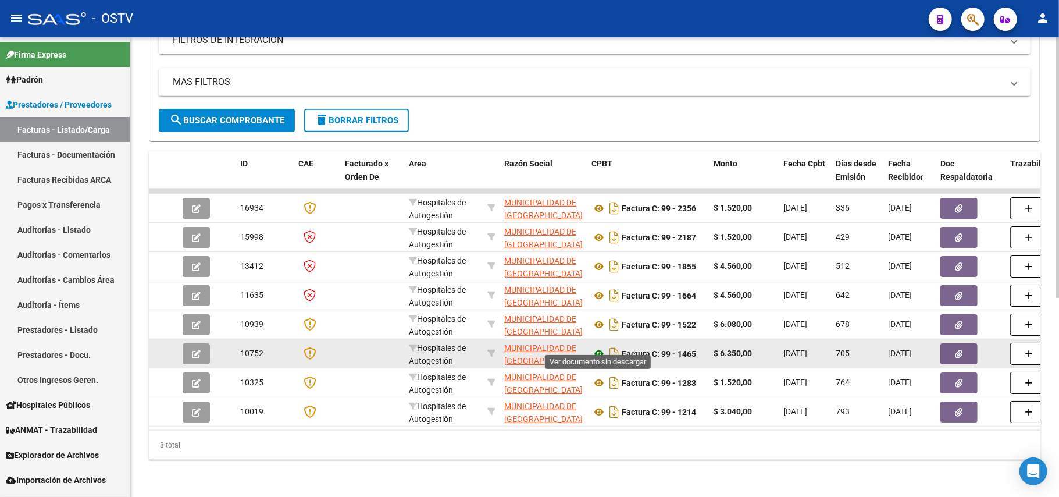
click at [599, 347] on icon at bounding box center [598, 354] width 15 height 14
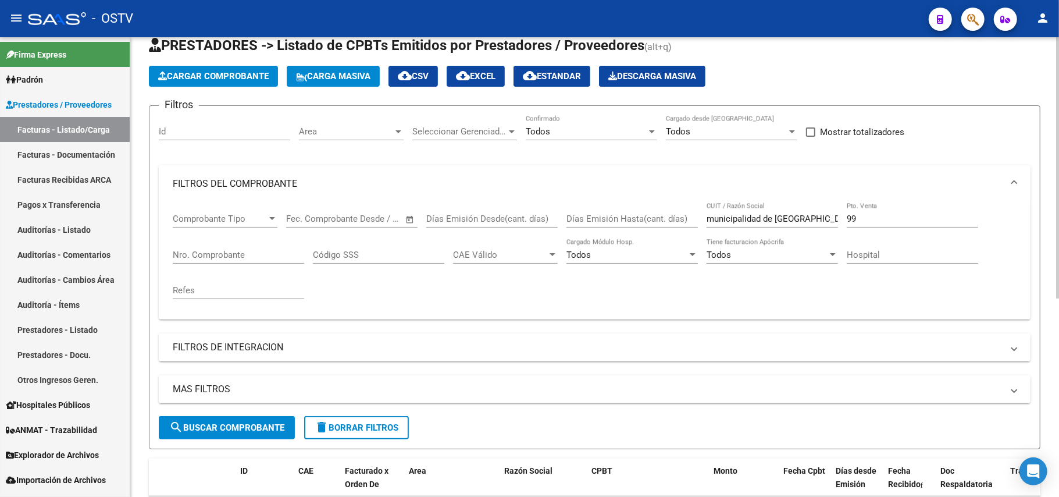
scroll to position [0, 0]
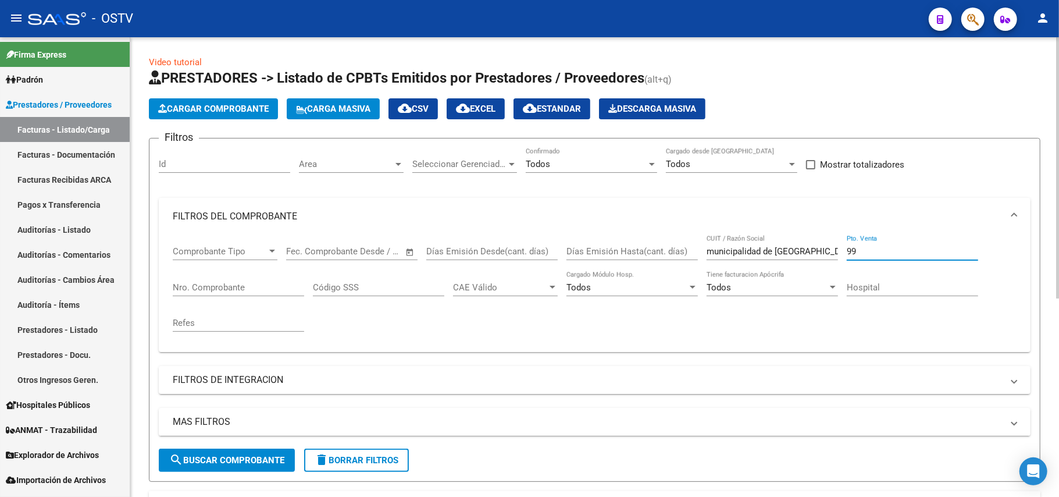
drag, startPoint x: 892, startPoint y: 256, endPoint x: 845, endPoint y: 254, distance: 46.6
click at [845, 254] on div "Comprobante Tipo Comprobante Tipo Start date – End date Fec. Comprobante Desde …" at bounding box center [595, 289] width 844 height 108
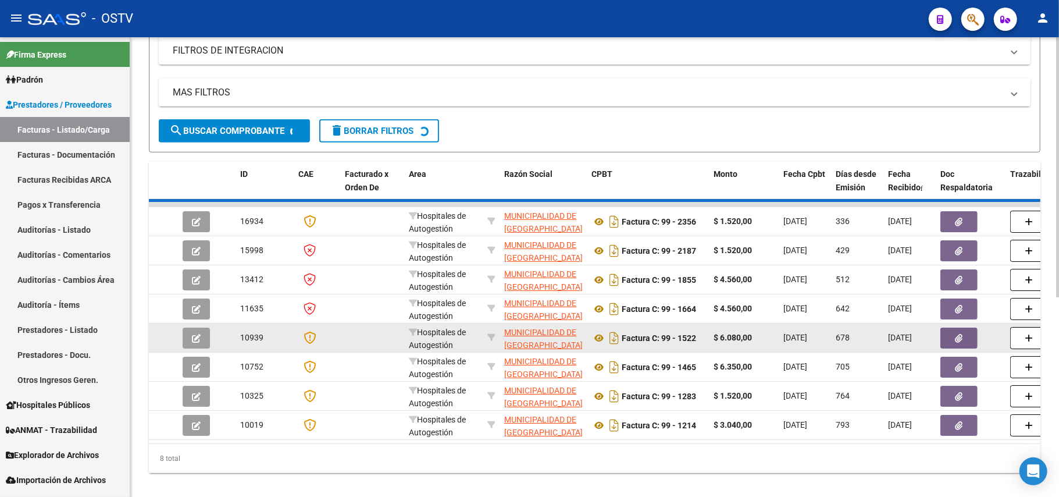
scroll to position [354, 0]
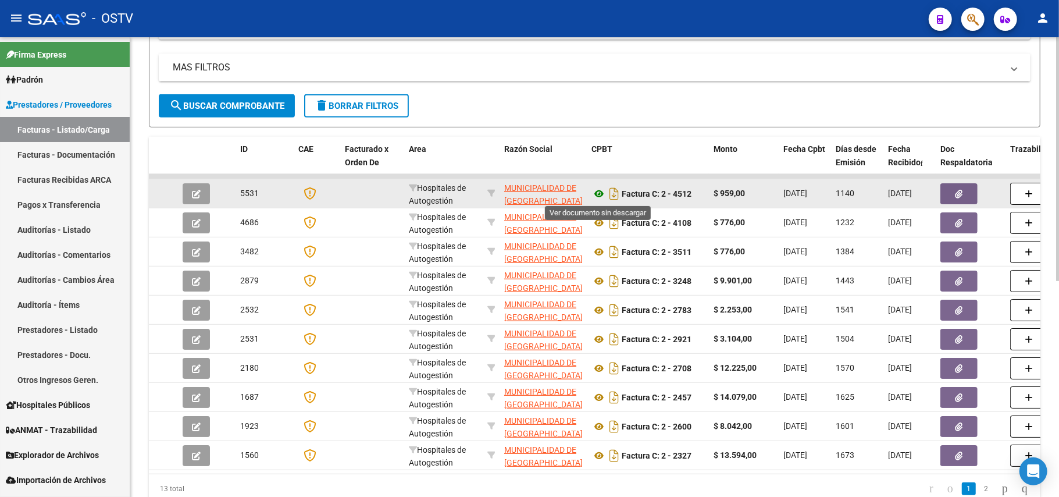
type input "2"
click at [601, 194] on icon at bounding box center [598, 194] width 15 height 14
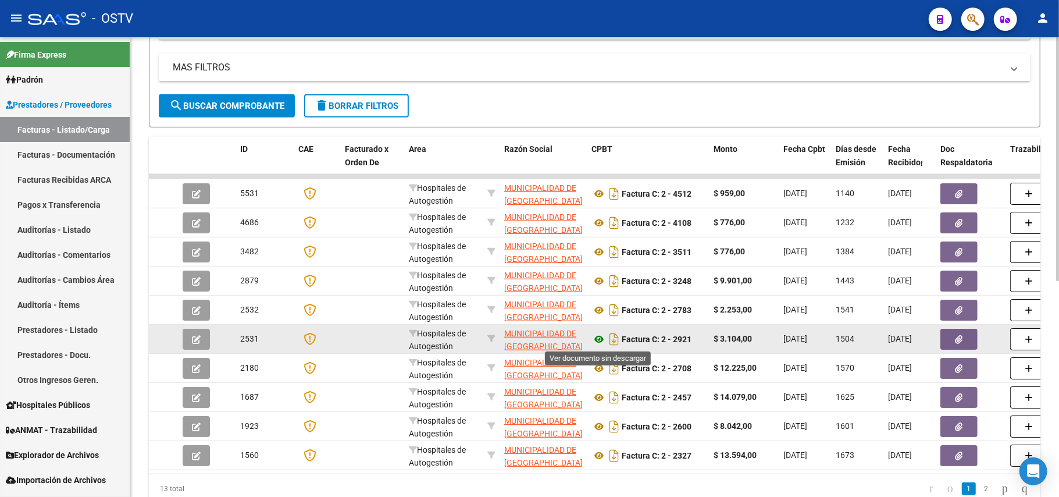
click at [597, 342] on icon at bounding box center [598, 339] width 15 height 14
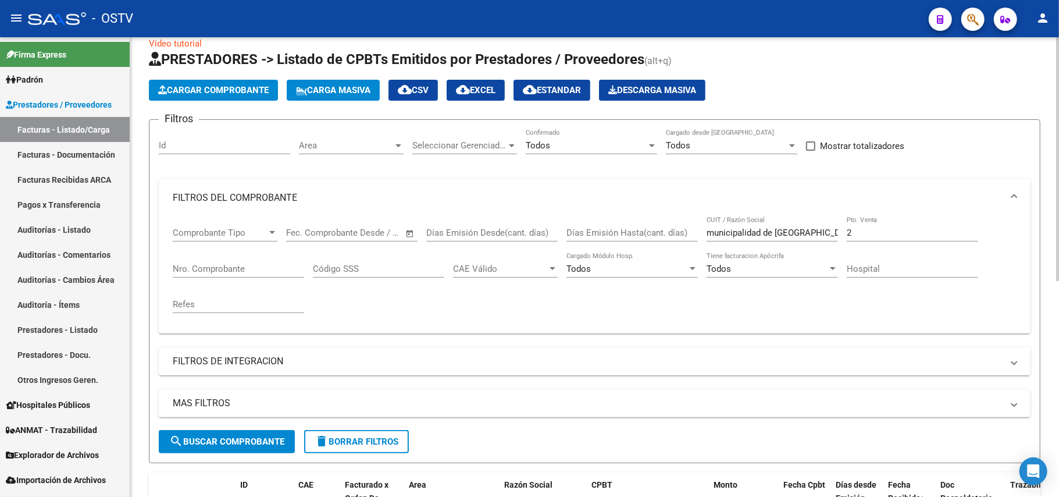
scroll to position [0, 0]
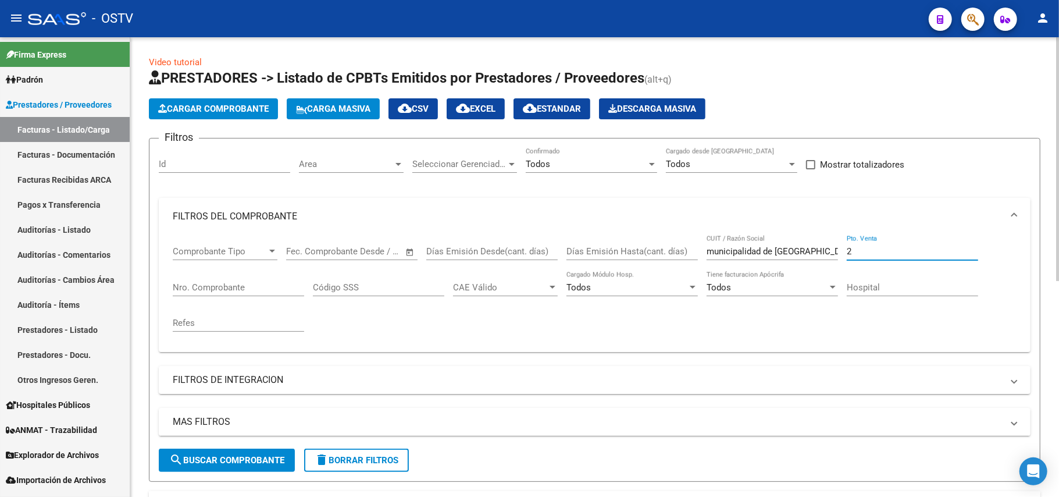
click at [870, 249] on input "2" at bounding box center [912, 251] width 131 height 10
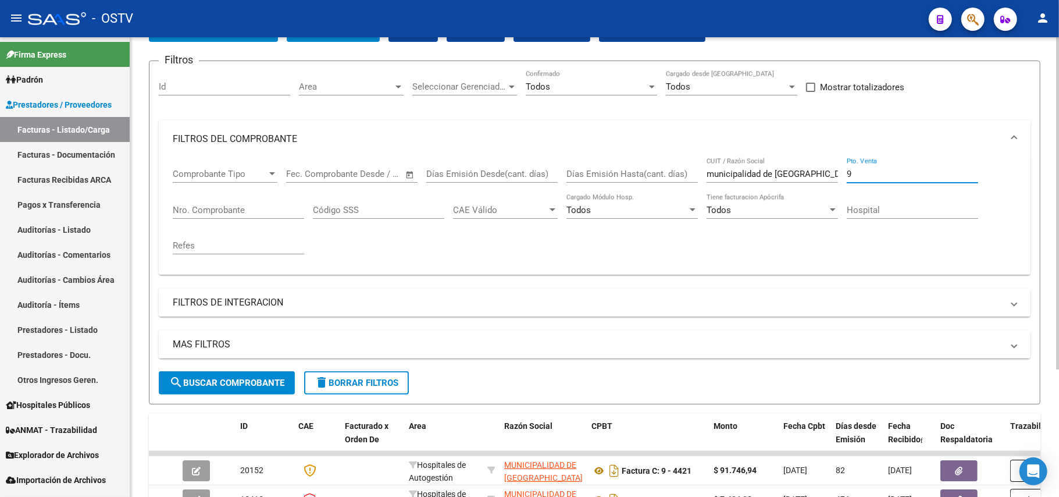
scroll to position [177, 0]
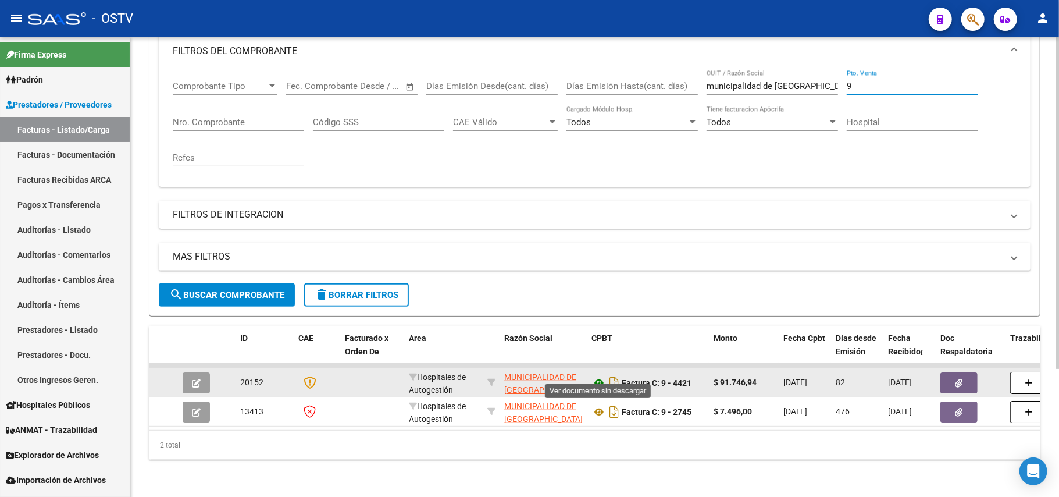
type input "9"
click at [603, 377] on icon at bounding box center [598, 383] width 15 height 14
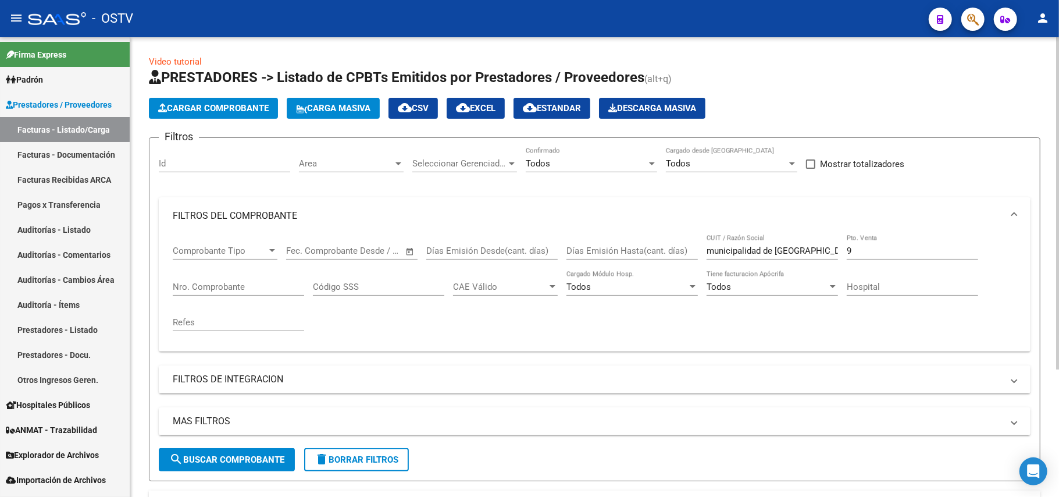
scroll to position [0, 0]
drag, startPoint x: 864, startPoint y: 257, endPoint x: 840, endPoint y: 256, distance: 23.9
click at [841, 256] on div "Comprobante Tipo Comprobante Tipo Start date – End date Fec. Comprobante Desde …" at bounding box center [595, 289] width 844 height 108
click at [863, 249] on input "9" at bounding box center [912, 251] width 131 height 10
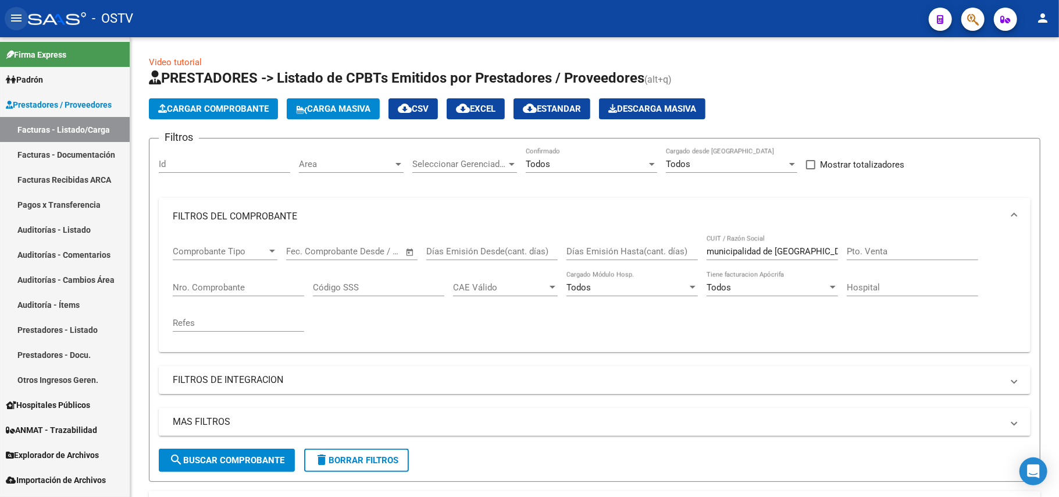
click at [22, 17] on mat-icon "menu" at bounding box center [16, 18] width 14 height 14
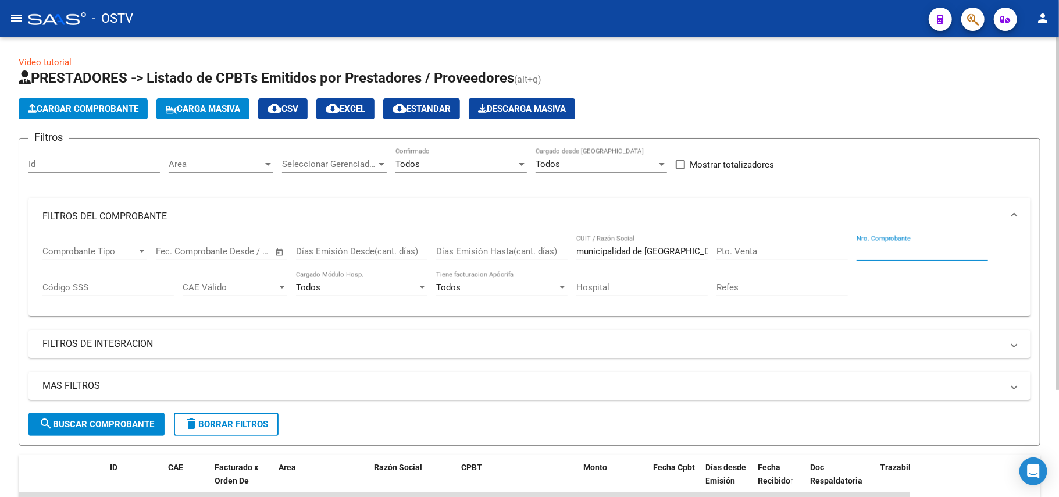
click at [886, 250] on input "Nro. Comprobante" at bounding box center [922, 251] width 131 height 10
type input "4108"
click at [17, 22] on mat-icon "menu" at bounding box center [16, 18] width 14 height 14
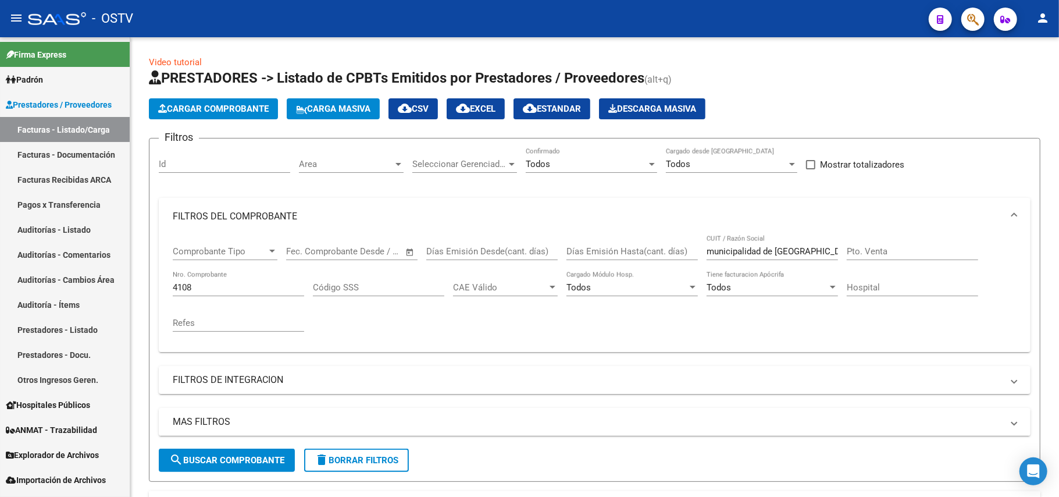
click at [17, 17] on mat-icon "menu" at bounding box center [16, 18] width 14 height 14
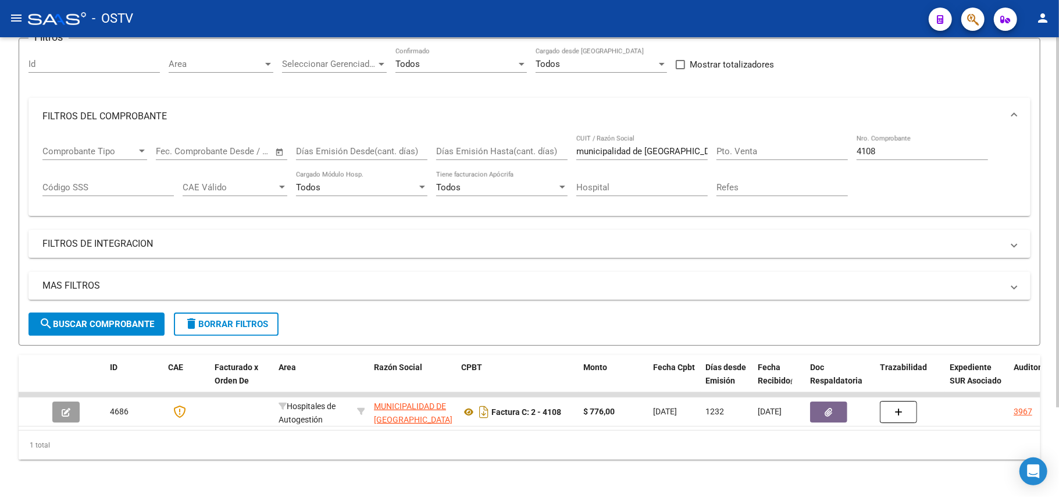
scroll to position [112, 0]
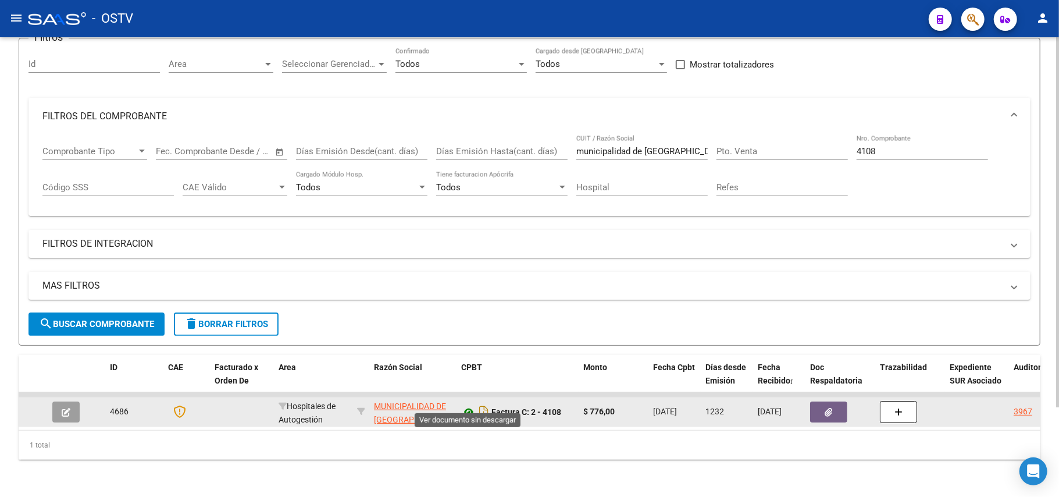
click at [470, 405] on icon at bounding box center [468, 412] width 15 height 14
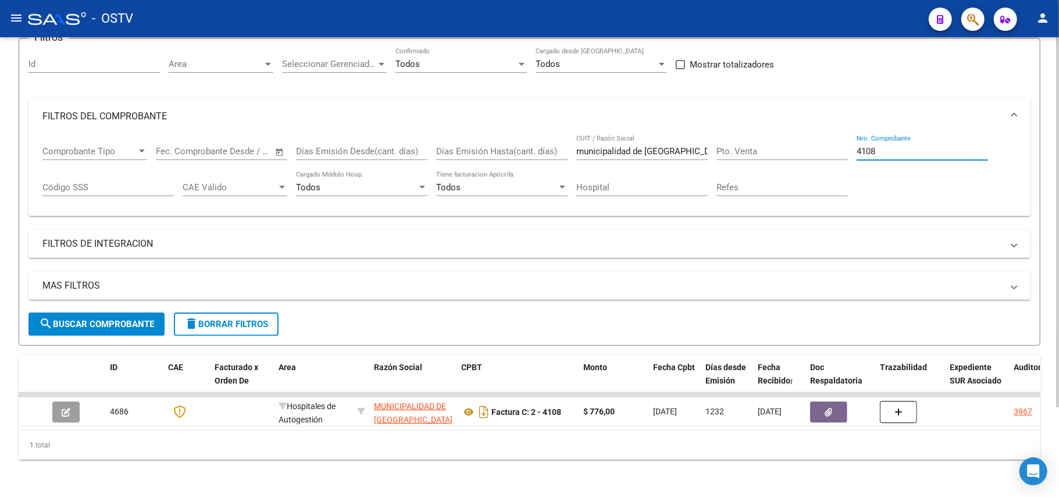
drag, startPoint x: 908, startPoint y: 140, endPoint x: 829, endPoint y: 126, distance: 79.7
click at [829, 135] on div "Comprobante Tipo Comprobante Tipo Start date – End date Fec. Comprobante Desde …" at bounding box center [529, 171] width 974 height 72
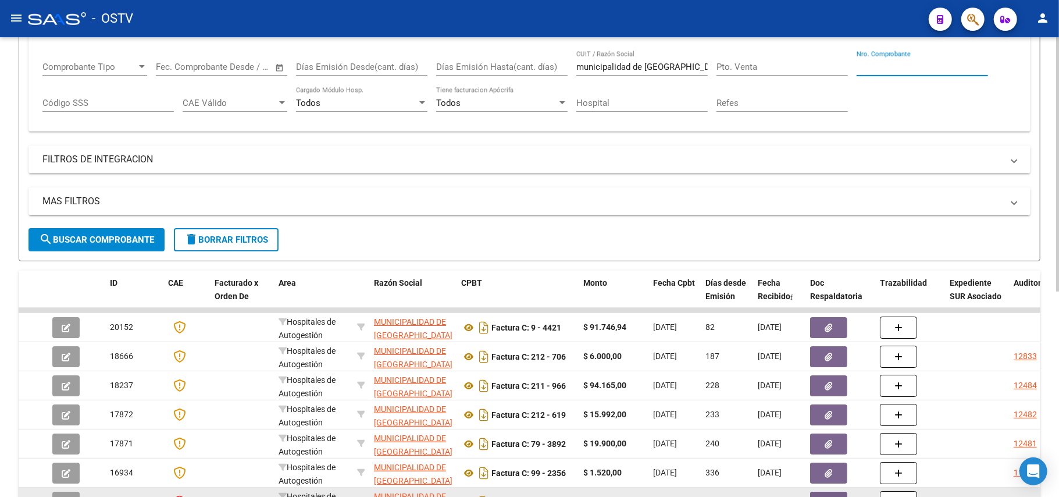
scroll to position [347, 0]
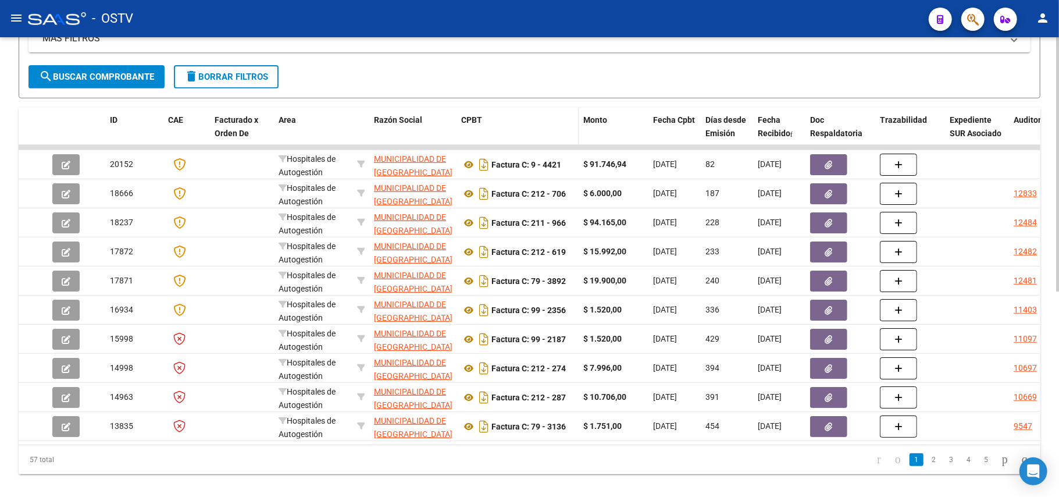
click at [506, 117] on div "CPBT" at bounding box center [517, 119] width 113 height 13
click at [523, 126] on div "CPBT" at bounding box center [517, 119] width 113 height 13
click at [475, 123] on span "CPBT" at bounding box center [471, 119] width 21 height 9
click at [492, 136] on datatable-header-cell "CPBT" at bounding box center [517, 133] width 122 height 51
drag, startPoint x: 494, startPoint y: 122, endPoint x: 554, endPoint y: 119, distance: 59.4
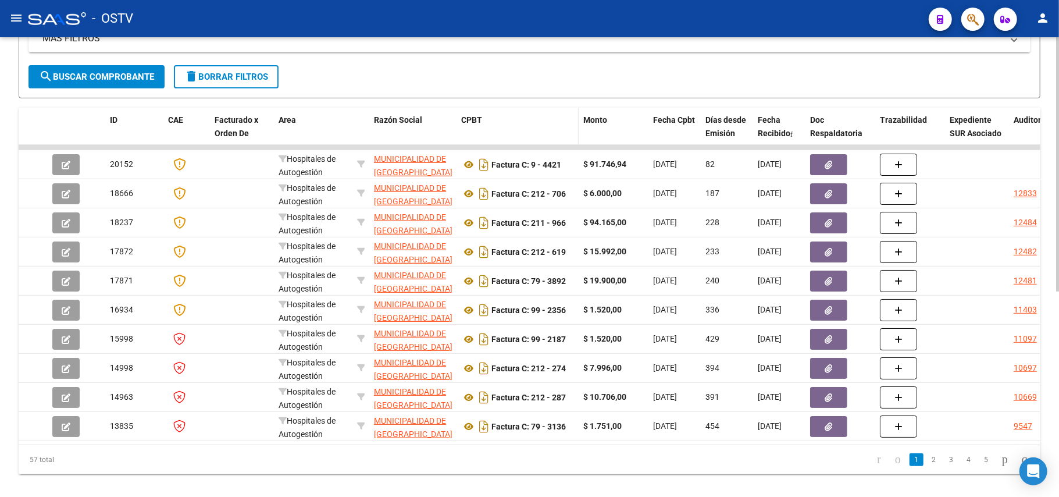
click at [504, 122] on div "CPBT" at bounding box center [517, 119] width 113 height 13
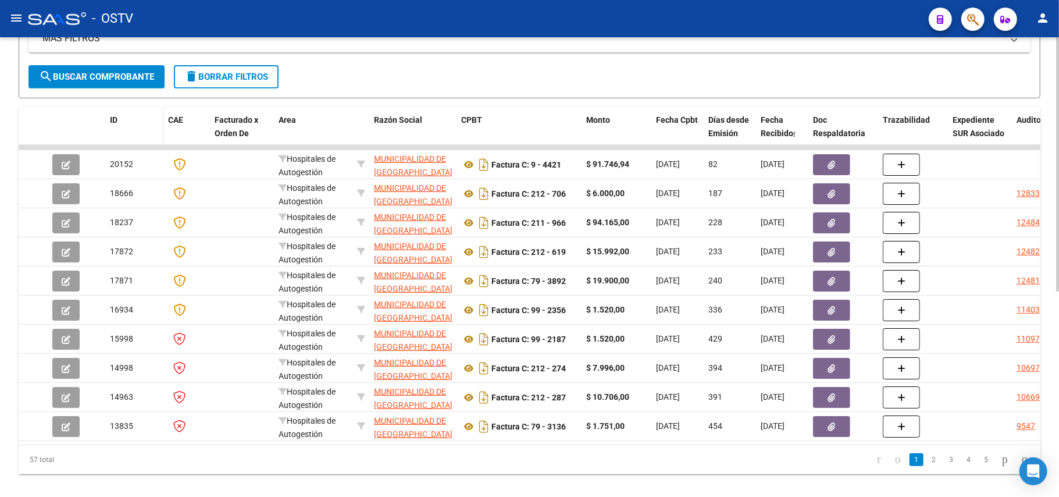
click at [121, 119] on div "ID" at bounding box center [134, 119] width 49 height 13
click at [108, 128] on datatable-header-cell "ID" at bounding box center [134, 133] width 58 height 51
click at [543, 104] on div "Video tutorial PRESTADORES -> Listado de CPBTs Emitidos por Prestadores / Prove…" at bounding box center [530, 91] width 1022 height 765
drag, startPoint x: 435, startPoint y: 126, endPoint x: 444, endPoint y: 128, distance: 9.5
click at [438, 128] on datatable-header-cell "Razón Social" at bounding box center [412, 133] width 87 height 51
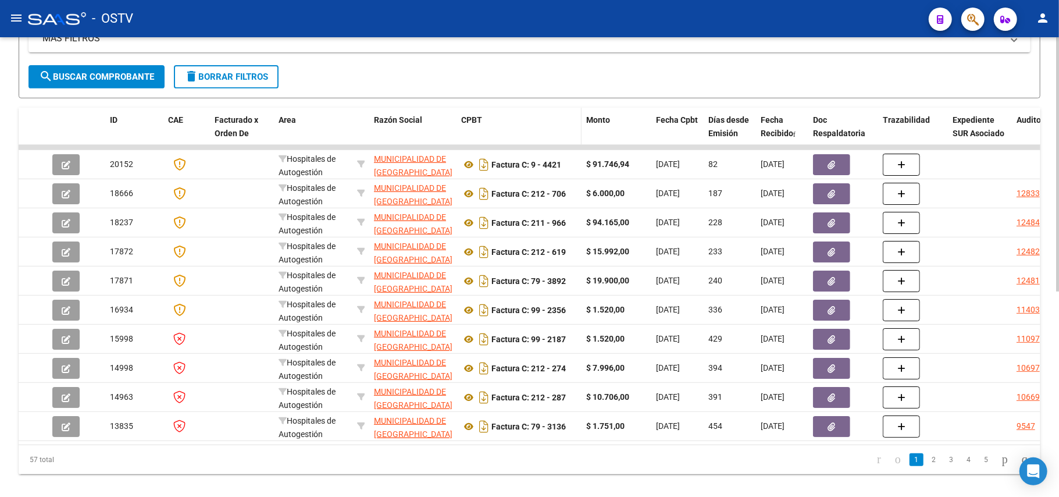
click at [480, 116] on span "CPBT" at bounding box center [471, 119] width 21 height 9
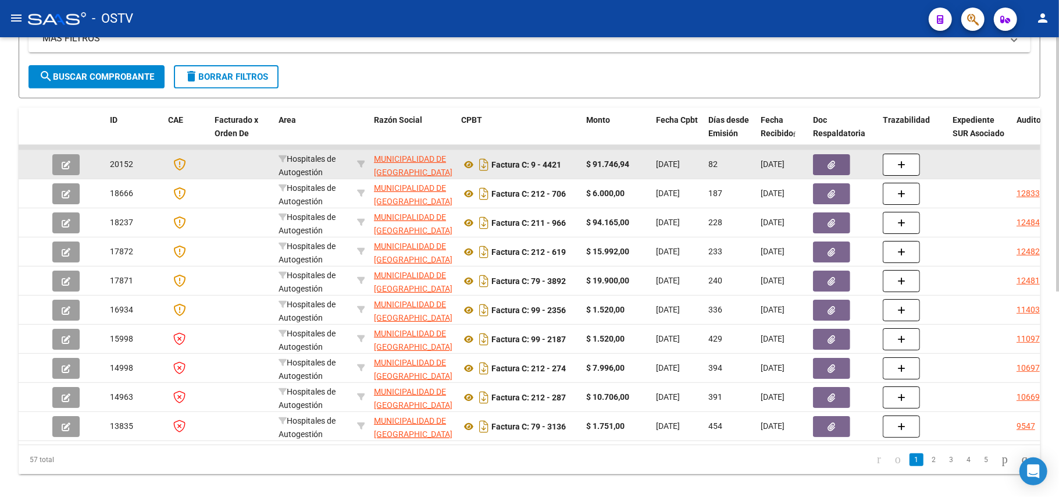
click at [477, 150] on datatable-body-cell "Factura C: 9 - 4421" at bounding box center [518, 164] width 125 height 28
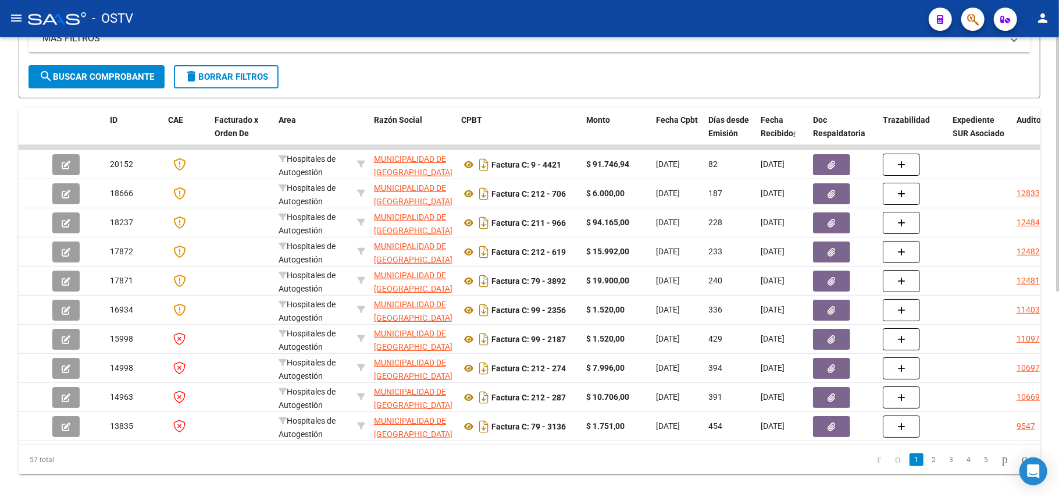
drag, startPoint x: 484, startPoint y: 129, endPoint x: 635, endPoint y: 94, distance: 155.3
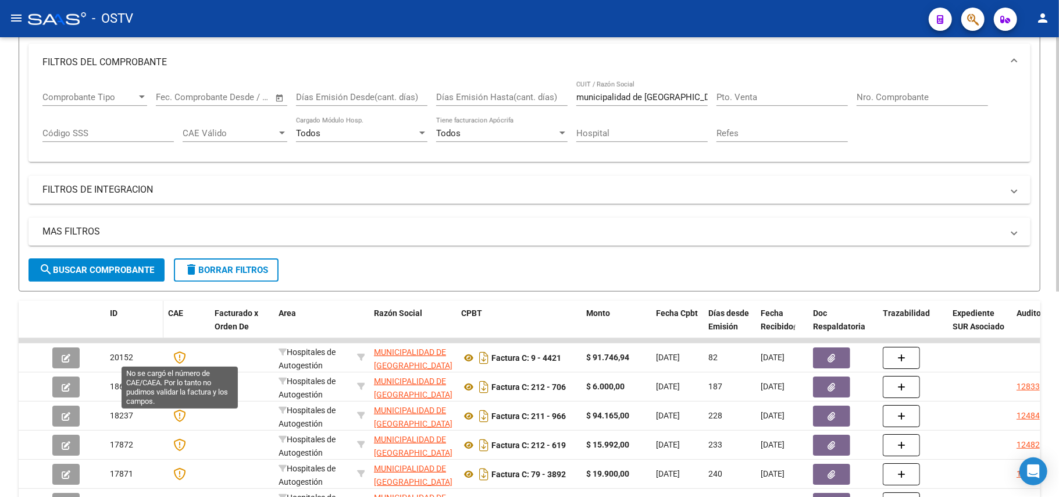
scroll to position [155, 0]
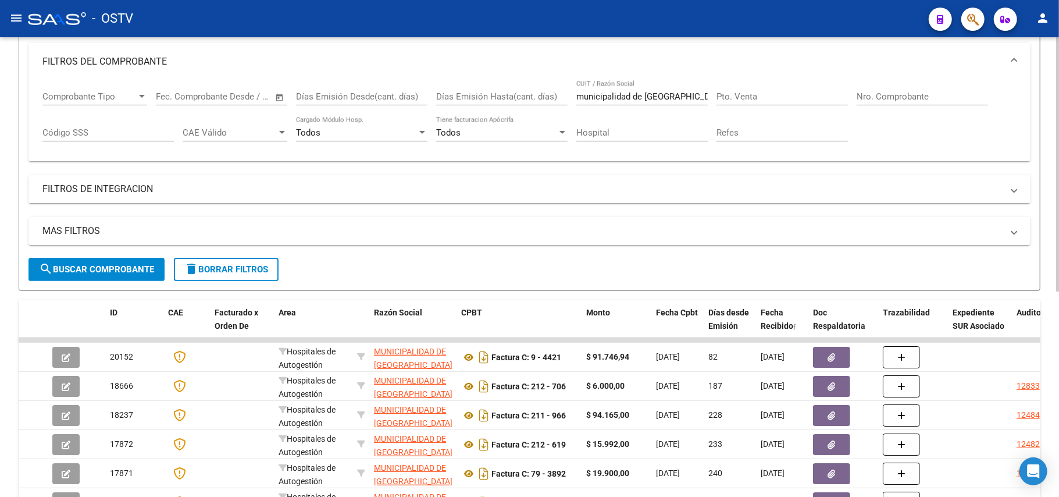
click at [231, 178] on mat-expansion-panel-header "FILTROS DE INTEGRACION" at bounding box center [529, 189] width 1002 height 28
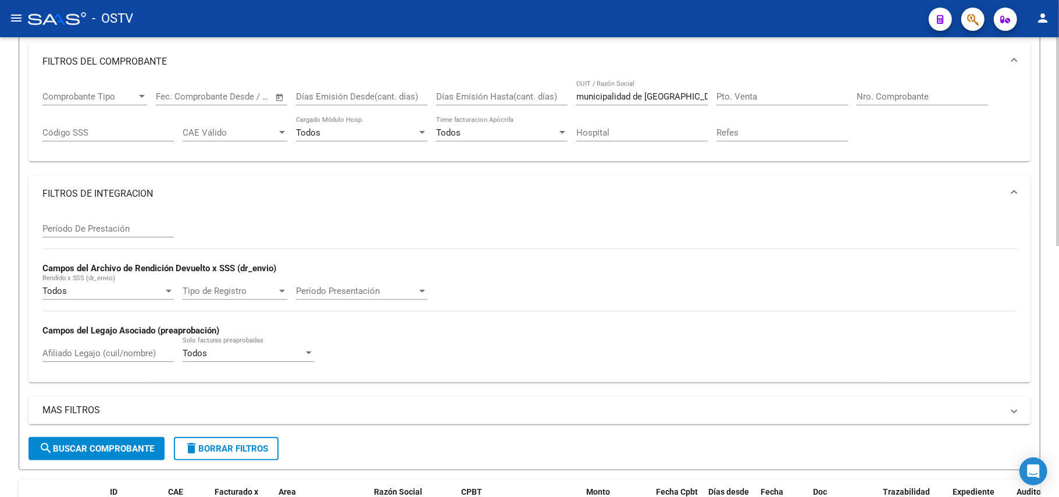
scroll to position [233, 0]
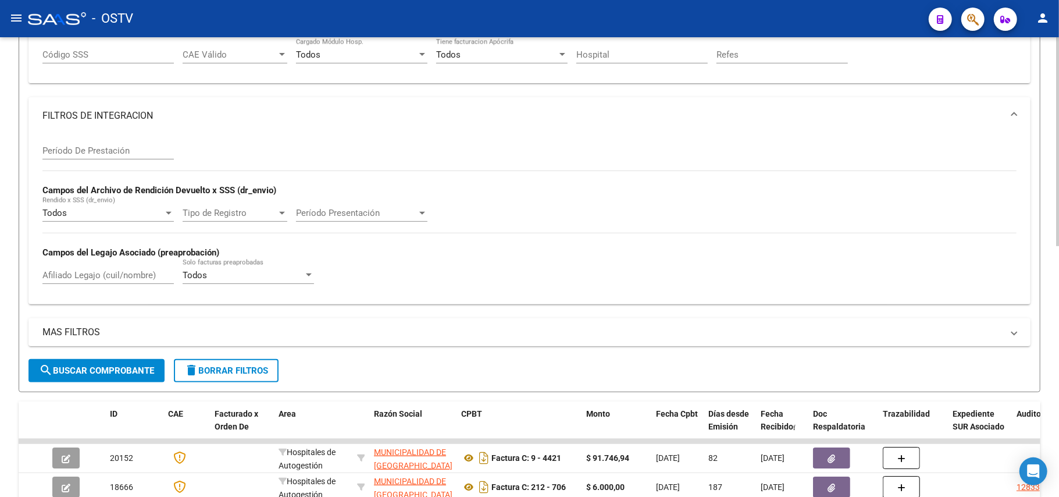
click at [289, 329] on mat-panel-title "MAS FILTROS" at bounding box center [522, 332] width 960 height 13
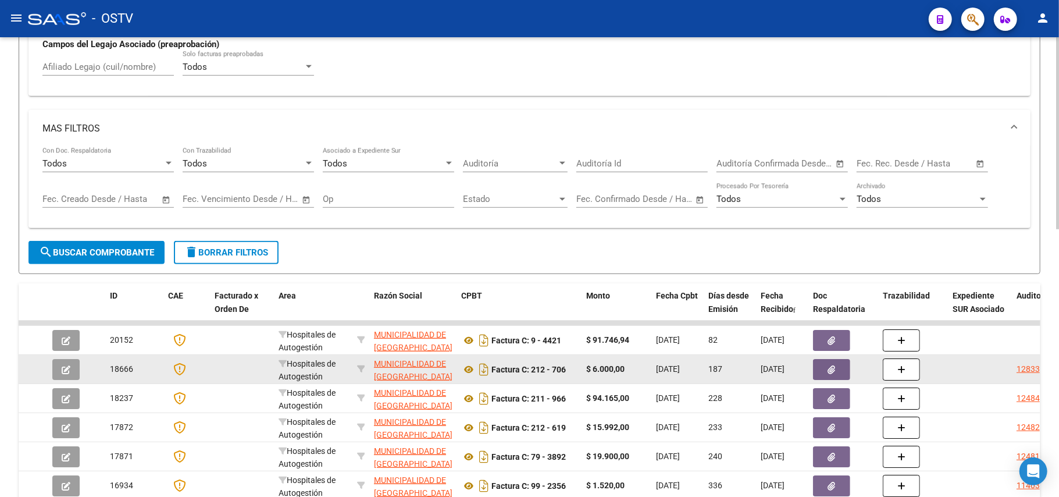
scroll to position [543, 0]
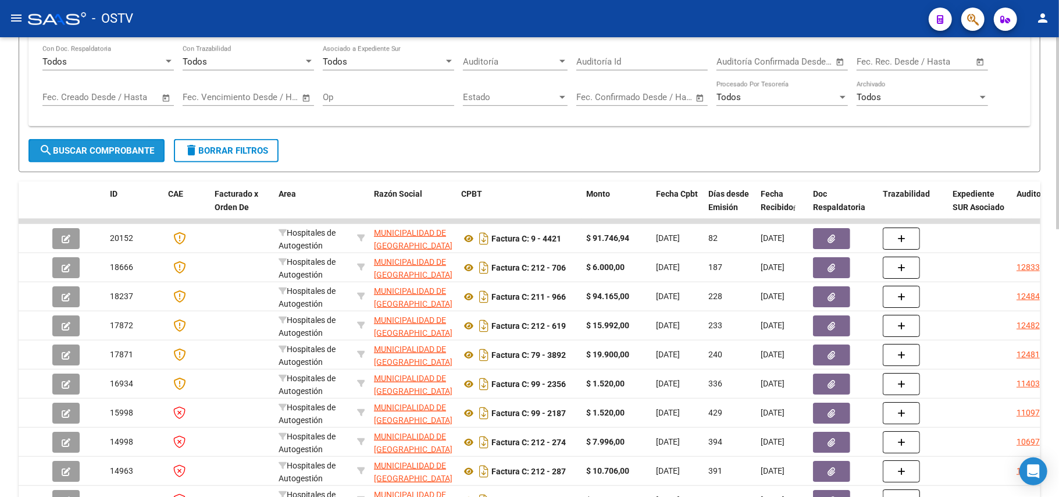
click at [116, 159] on button "search Buscar Comprobante" at bounding box center [96, 150] width 136 height 23
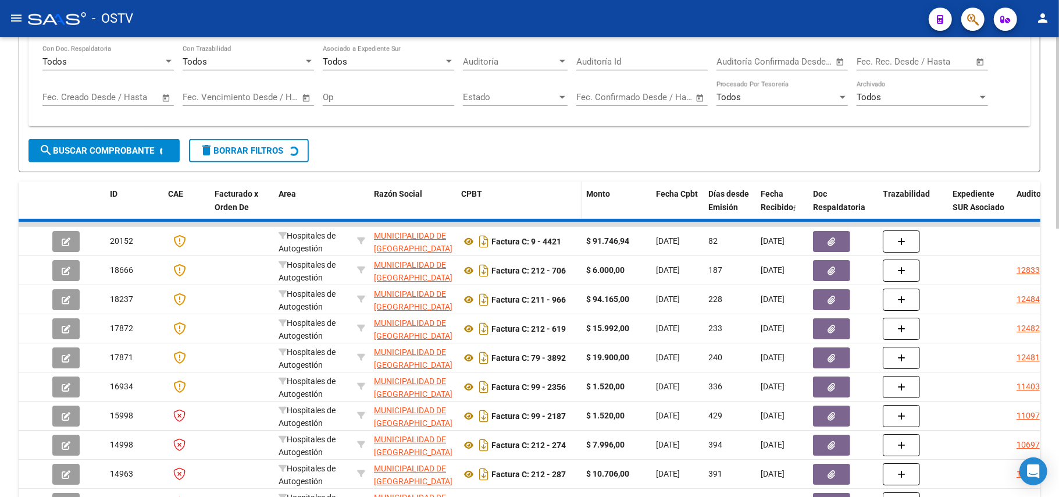
click at [500, 201] on div "CPBT" at bounding box center [519, 193] width 116 height 13
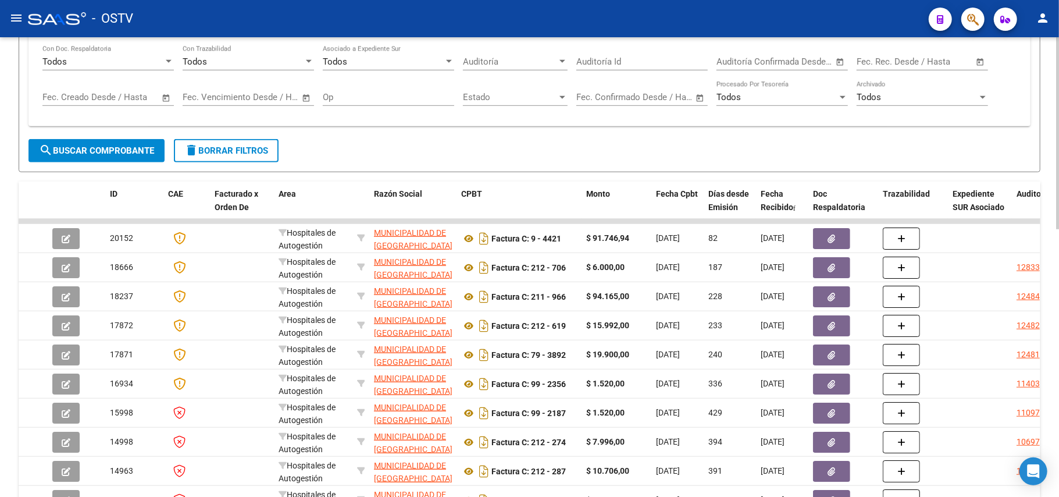
click at [601, 181] on div "Video tutorial PRESTADORES -> Listado de CPBTs Emitidos por Prestadores / Prove…" at bounding box center [530, 30] width 1022 height 1034
click at [626, 205] on datatable-header-cell "Monto" at bounding box center [616, 206] width 70 height 51
click at [714, 196] on span "Días desde Emisión" at bounding box center [728, 200] width 41 height 23
click at [664, 207] on div "Fecha Cpbt" at bounding box center [677, 199] width 43 height 24
click at [777, 205] on span "Fecha Recibido" at bounding box center [777, 200] width 33 height 23
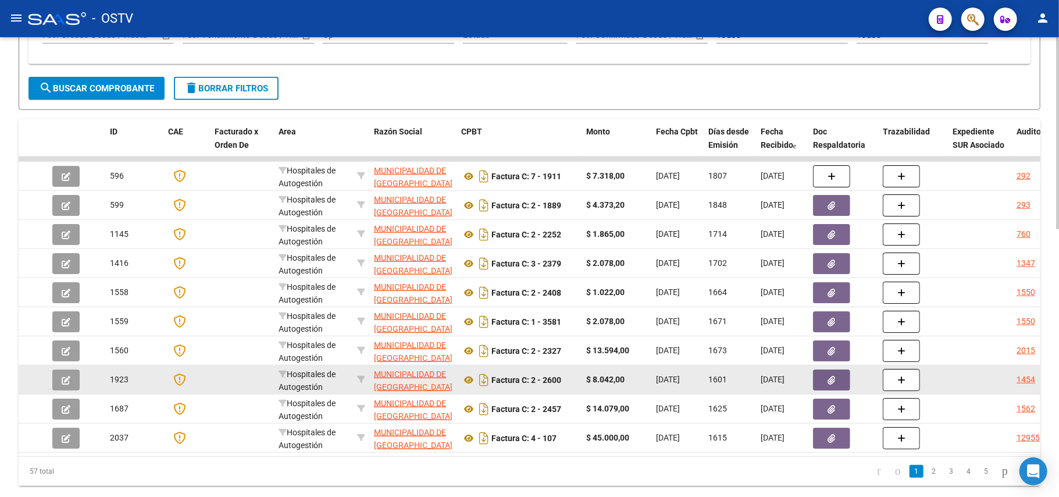
scroll to position [620, 0]
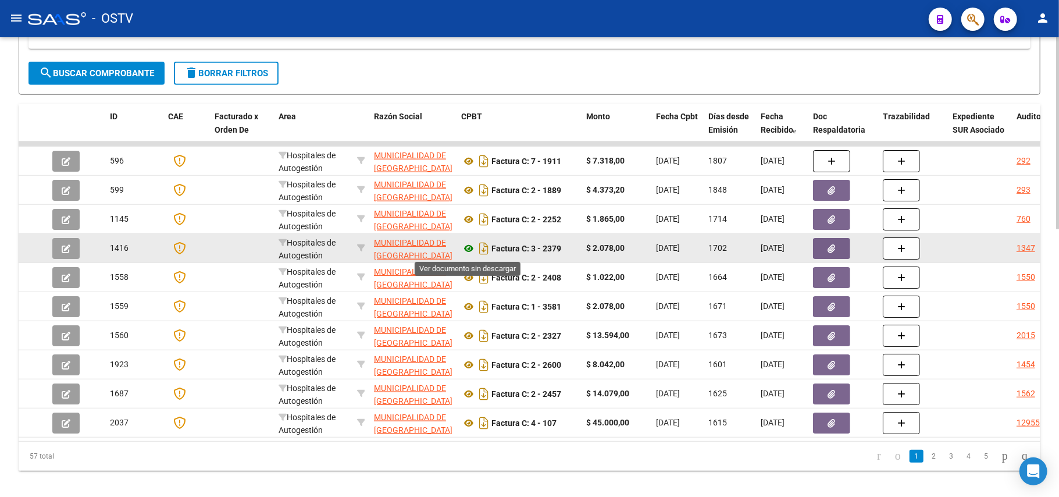
click at [461, 247] on icon at bounding box center [468, 248] width 15 height 14
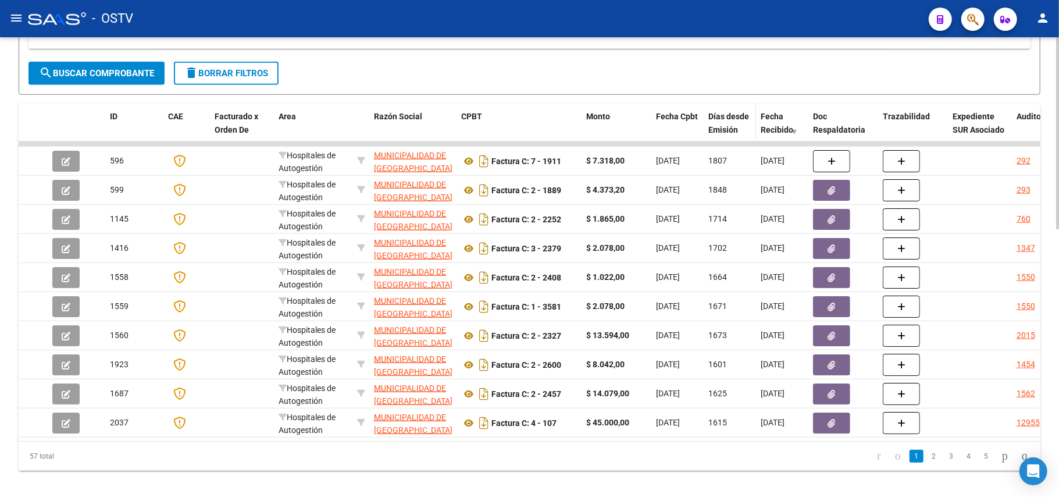
click at [754, 120] on span at bounding box center [753, 129] width 5 height 51
click at [796, 127] on span at bounding box center [794, 130] width 3 height 7
click at [797, 124] on div "Fecha Recibido" at bounding box center [782, 123] width 43 height 27
click at [783, 117] on div "Fecha Recibido" at bounding box center [782, 123] width 43 height 27
click at [791, 128] on span "Fecha Recibido" at bounding box center [777, 123] width 33 height 23
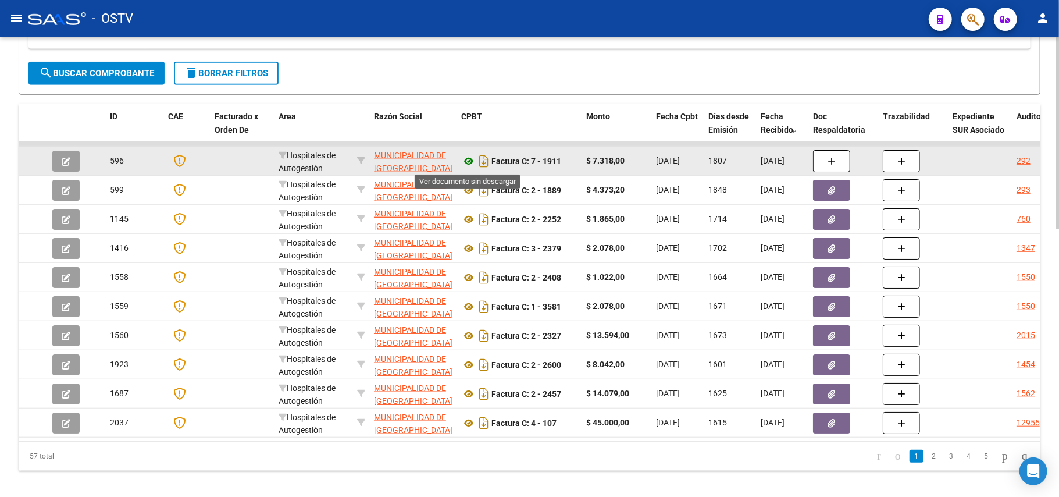
click at [466, 160] on icon at bounding box center [468, 161] width 15 height 14
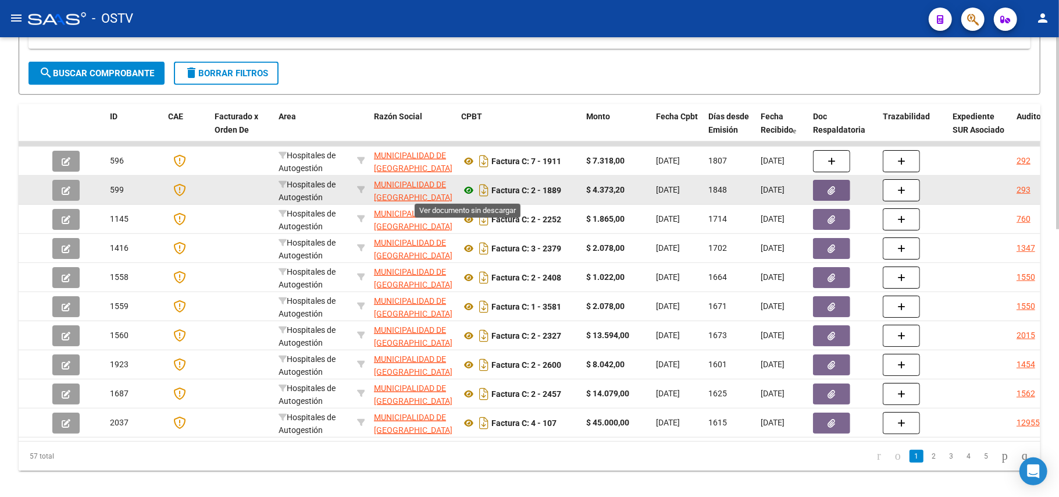
click at [466, 189] on icon at bounding box center [468, 190] width 15 height 14
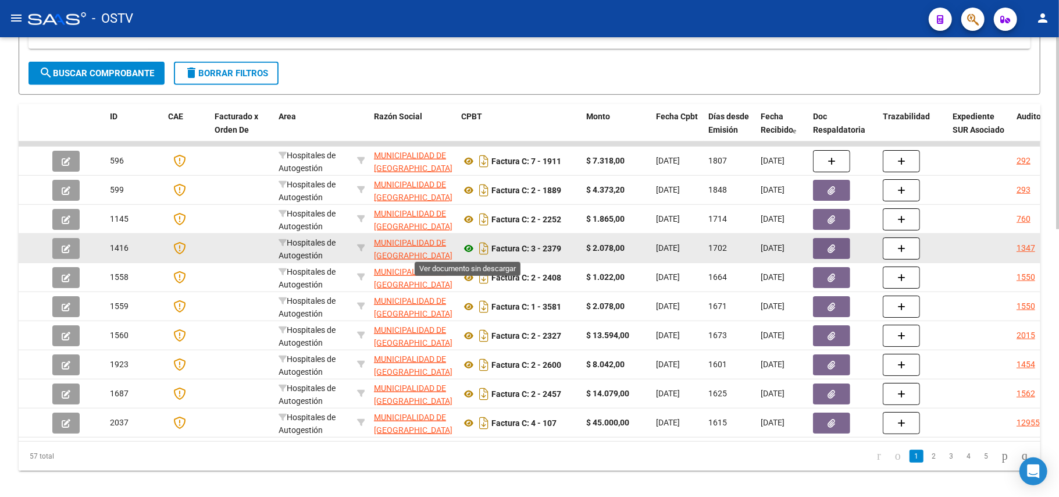
click at [466, 248] on icon at bounding box center [468, 248] width 15 height 14
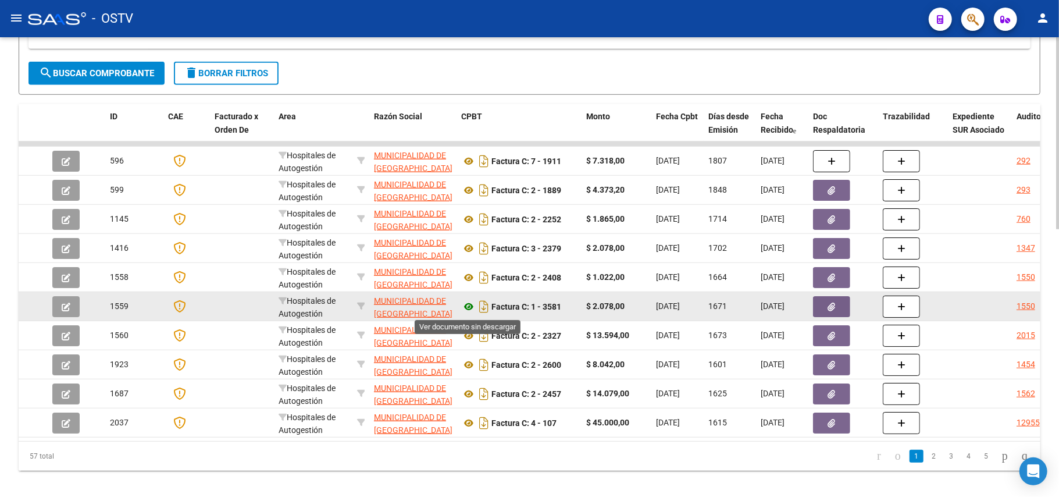
click at [466, 305] on icon at bounding box center [468, 306] width 15 height 14
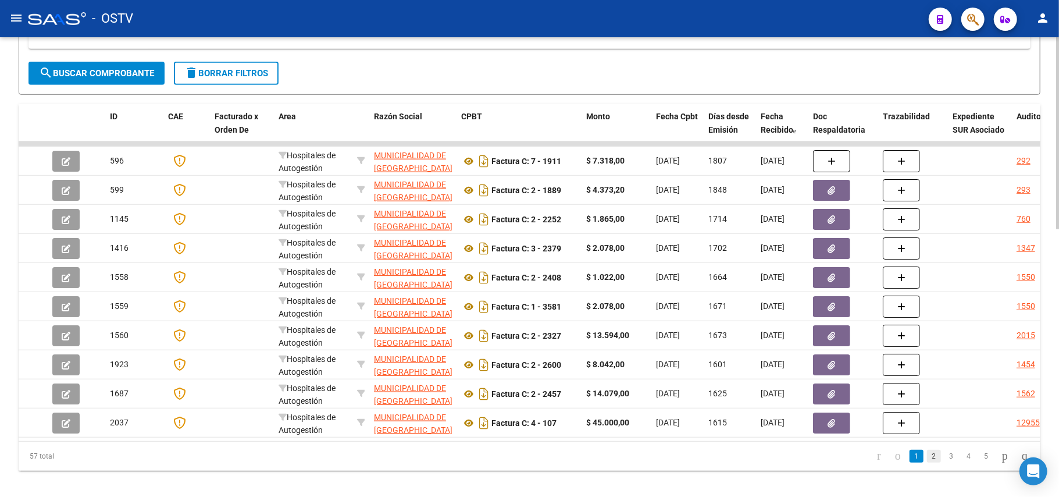
click at [927, 462] on link "2" at bounding box center [934, 455] width 14 height 13
click at [962, 462] on link "4" at bounding box center [969, 455] width 14 height 13
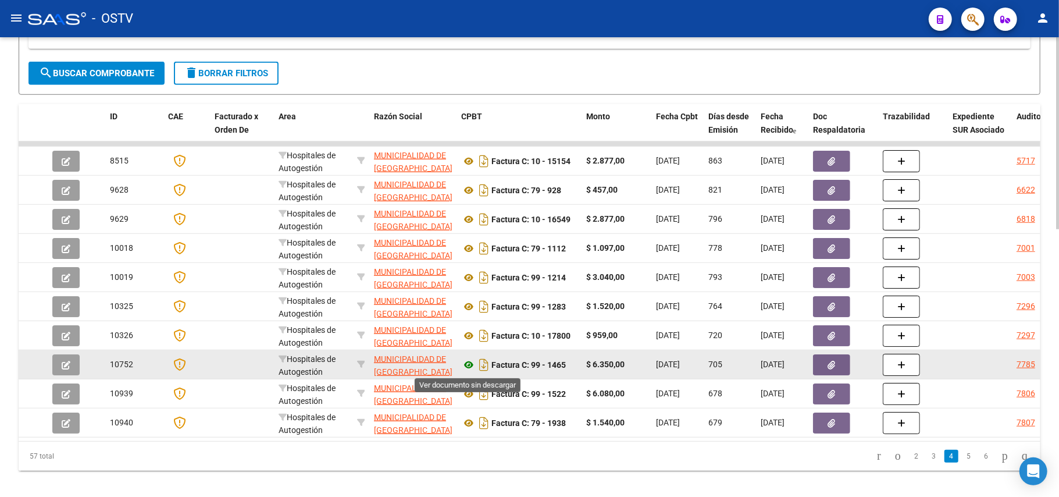
click at [469, 366] on icon at bounding box center [468, 365] width 15 height 14
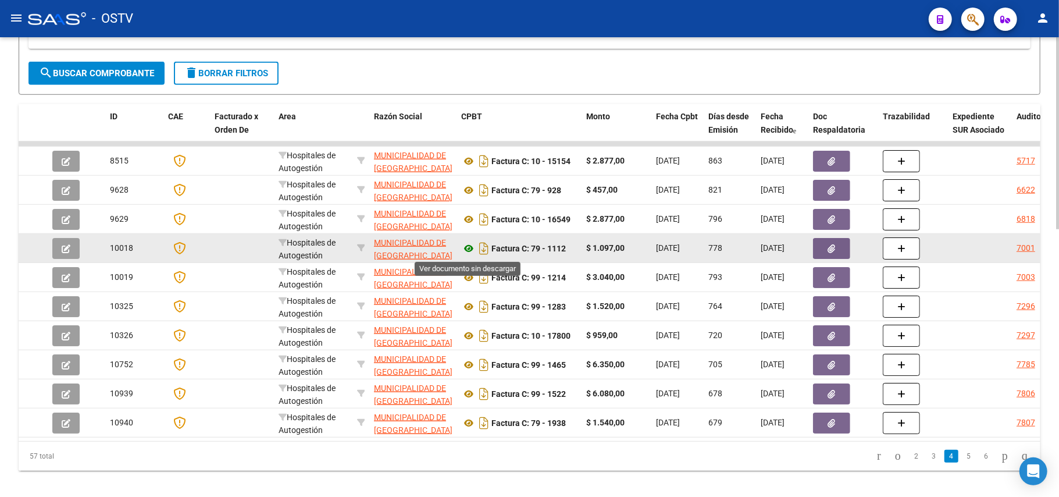
click at [468, 255] on icon at bounding box center [468, 248] width 15 height 14
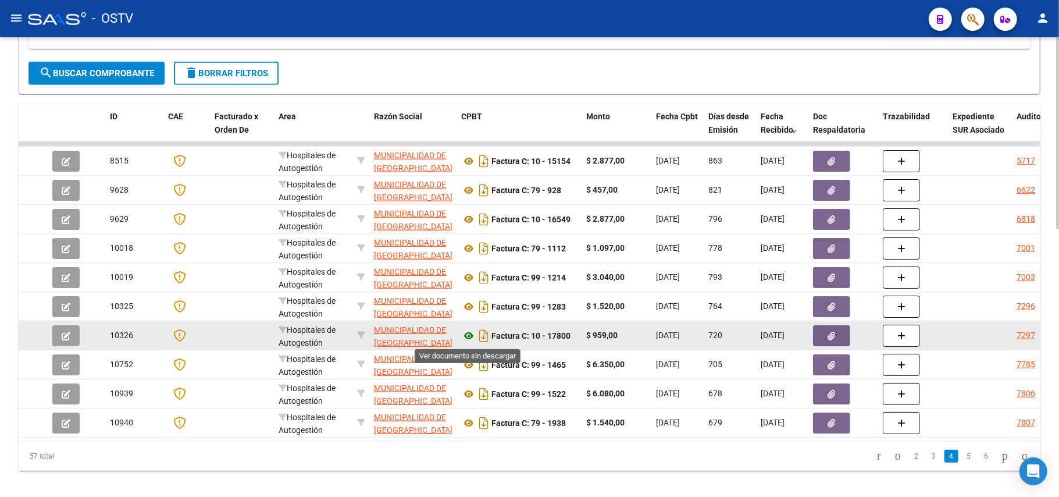
click at [468, 333] on icon at bounding box center [468, 336] width 15 height 14
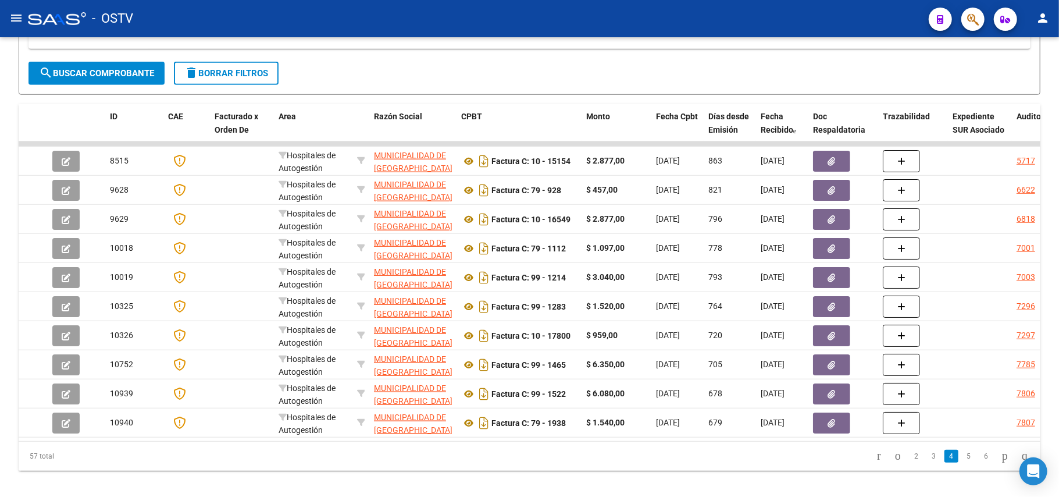
click at [964, 466] on li "5" at bounding box center [968, 456] width 17 height 20
click at [962, 462] on link "5" at bounding box center [969, 455] width 14 height 13
click at [979, 462] on link "6" at bounding box center [986, 455] width 14 height 13
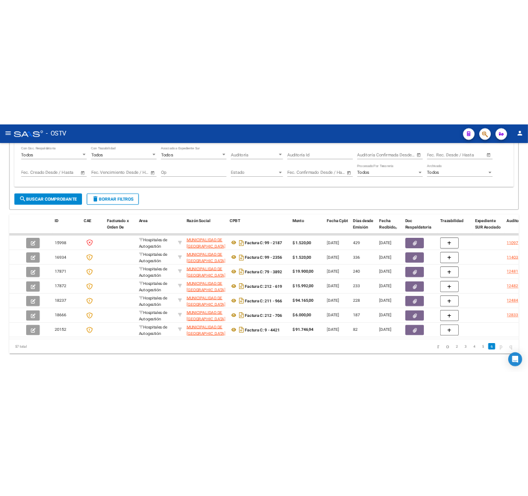
scroll to position [556, 0]
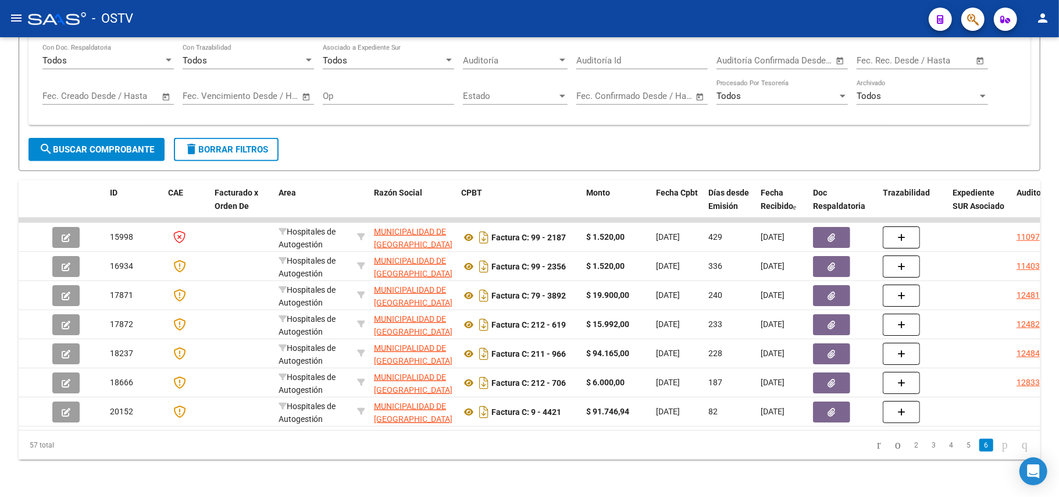
click at [1000, 443] on icon "go to next page" at bounding box center [1004, 444] width 9 height 14
click at [875, 447] on icon "go to first page" at bounding box center [879, 444] width 8 height 14
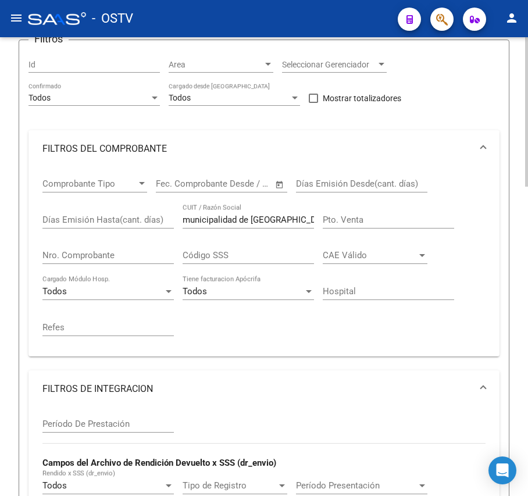
scroll to position [117, 0]
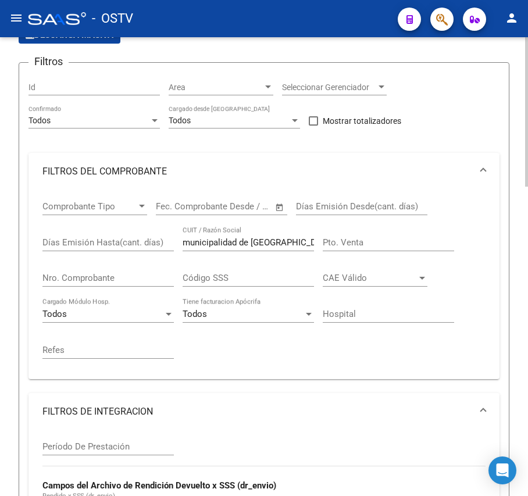
click at [373, 233] on div "Pto. Venta" at bounding box center [388, 238] width 131 height 25
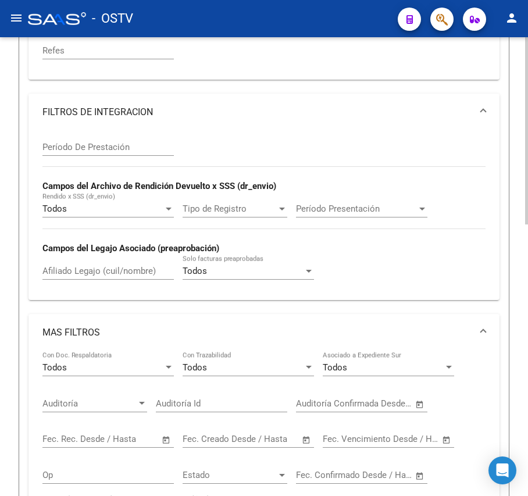
scroll to position [201, 0]
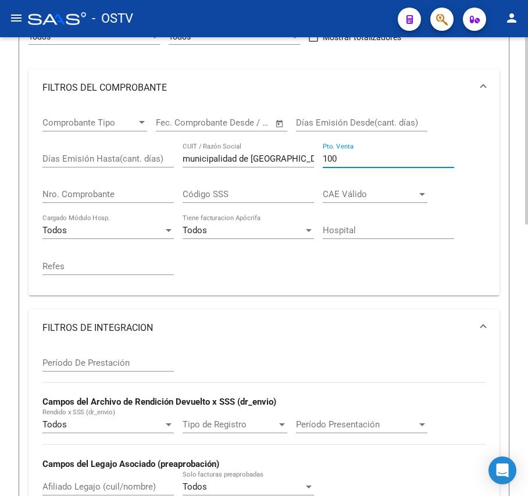
type input "100"
drag, startPoint x: 284, startPoint y: 156, endPoint x: 21, endPoint y: 10, distance: 300.9
click at [2, 43] on div "Video tutorial PRESTADORES -> Listado de CPBTs Emitidos por Prestadores / Prove…" at bounding box center [264, 398] width 528 height 1123
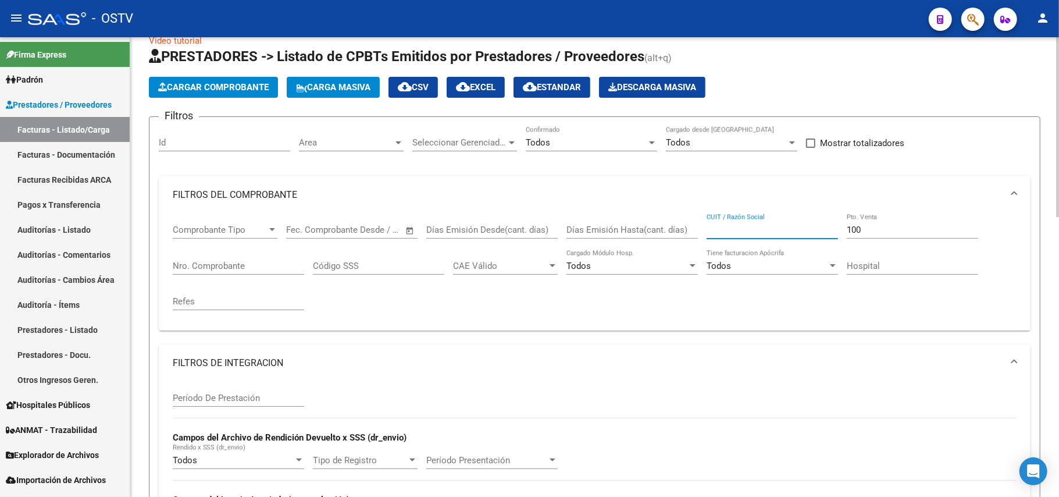
scroll to position [0, 0]
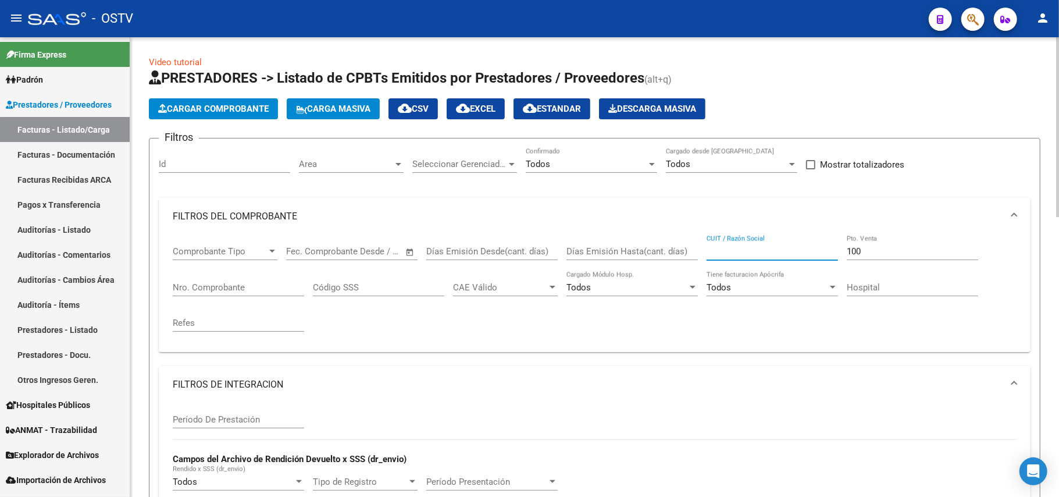
click at [783, 252] on input "CUIT / Razón Social" at bounding box center [771, 251] width 131 height 10
drag, startPoint x: 827, startPoint y: 255, endPoint x: 804, endPoint y: 247, distance: 24.6
click at [803, 247] on input "MUNICIPALIDAD DE [GEOGRAPHIC_DATA]" at bounding box center [771, 251] width 131 height 10
type input "M"
click at [873, 252] on input "100" at bounding box center [912, 251] width 131 height 10
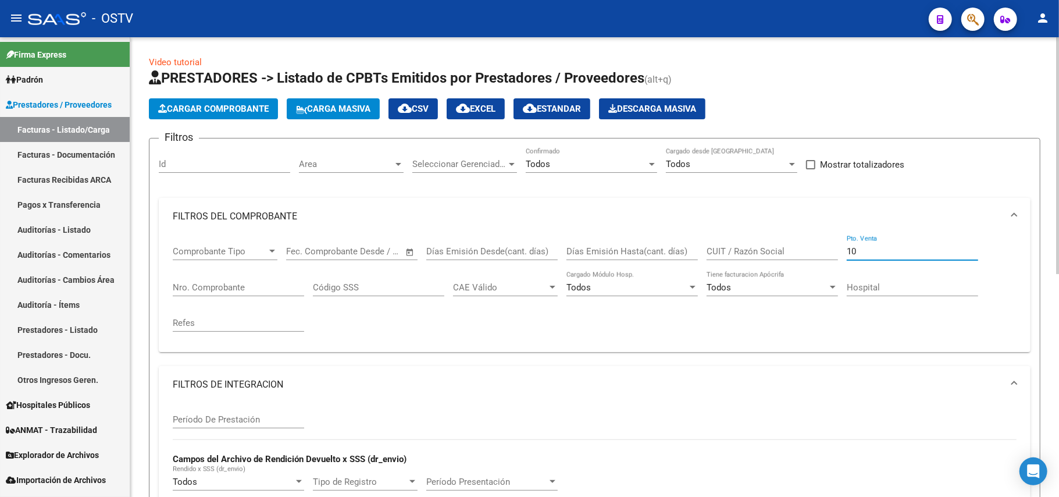
type input "1"
click at [796, 252] on input "CUIT / Razón Social" at bounding box center [771, 251] width 131 height 10
paste input "30-99907484-3"
type input "30-99907484-3"
click at [899, 251] on input "Pto. Venta" at bounding box center [912, 251] width 131 height 10
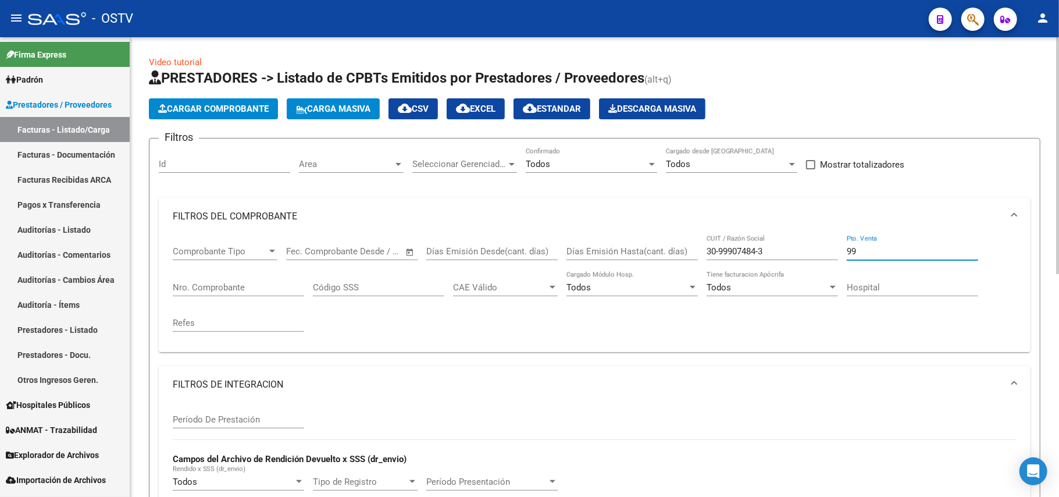
type input "99"
click at [701, 166] on div "Todos" at bounding box center [726, 164] width 121 height 10
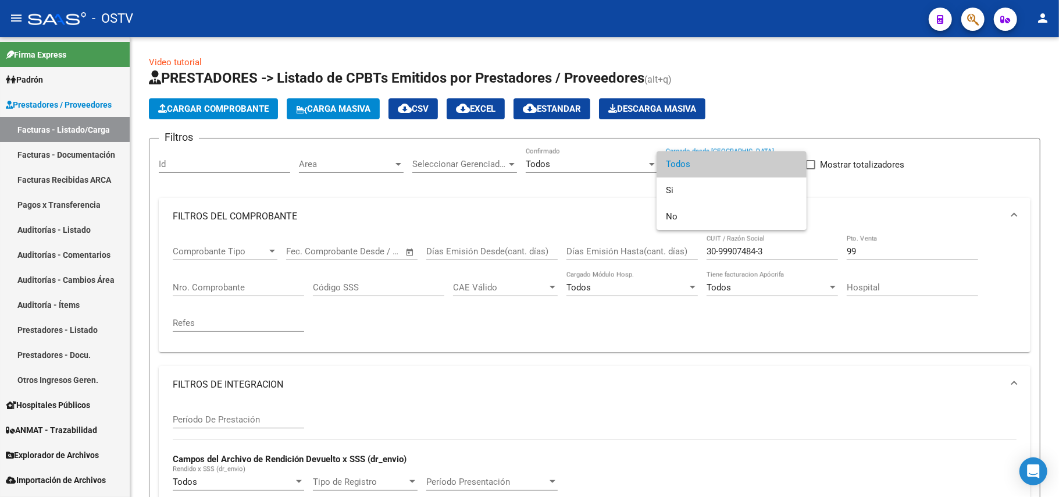
click at [698, 157] on span "Todos" at bounding box center [731, 164] width 131 height 26
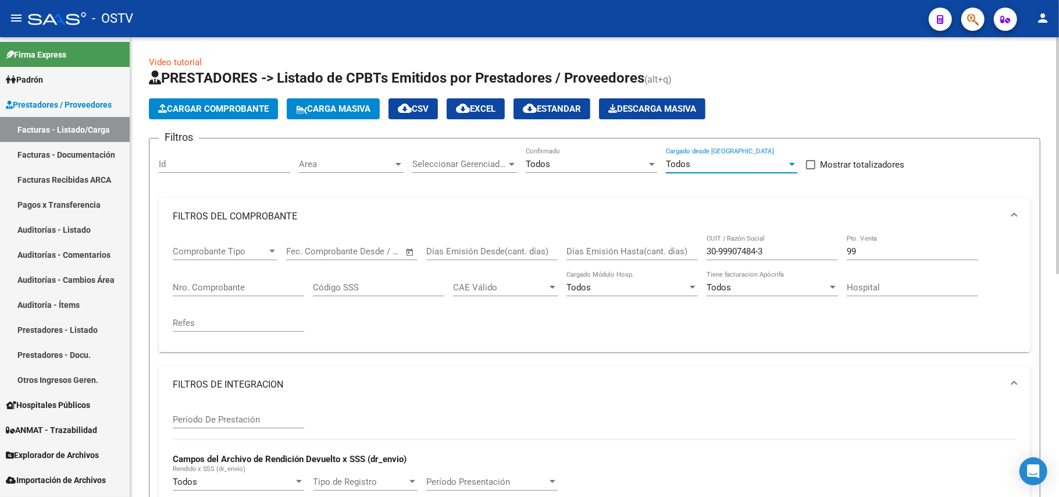
click at [463, 161] on span "Seleccionar Gerenciador" at bounding box center [459, 164] width 94 height 10
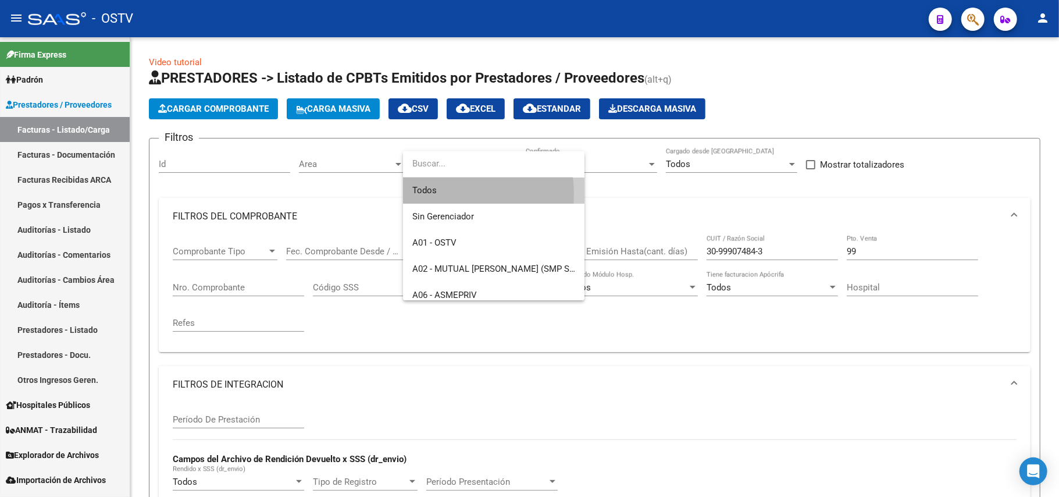
click at [433, 194] on span "Todos" at bounding box center [493, 190] width 163 height 26
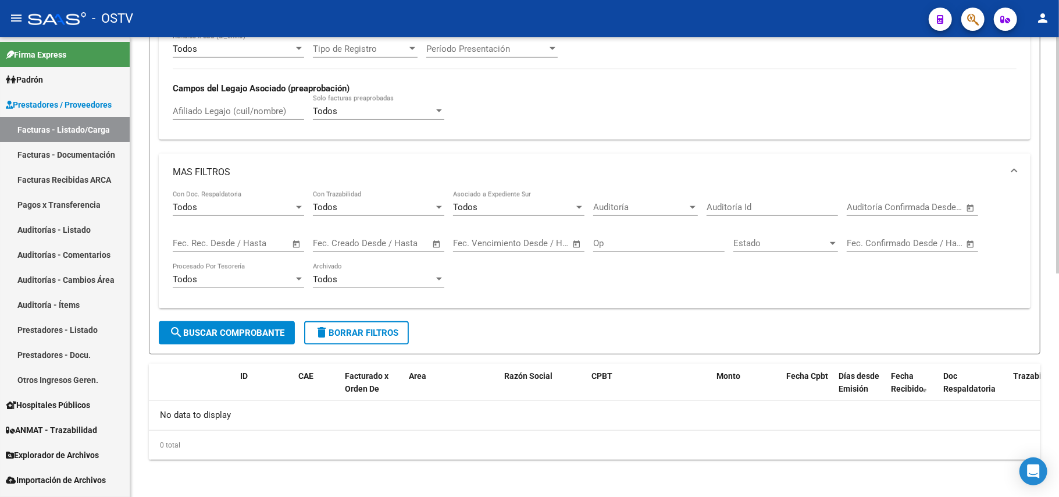
click at [226, 337] on span "search Buscar Comprobante" at bounding box center [226, 332] width 115 height 10
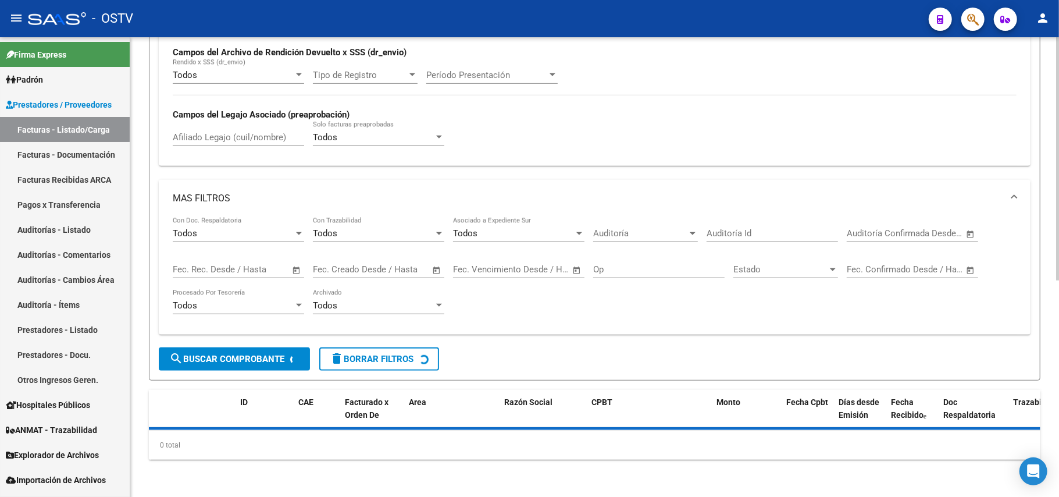
scroll to position [434, 0]
click at [212, 217] on div "Todos Con Doc. Respaldatoria" at bounding box center [238, 229] width 131 height 25
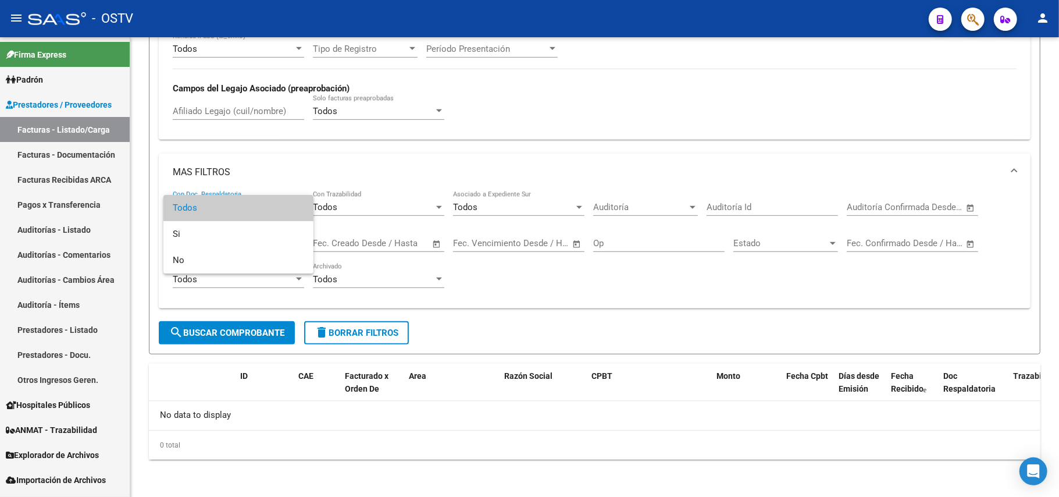
click at [215, 173] on div at bounding box center [529, 248] width 1059 height 497
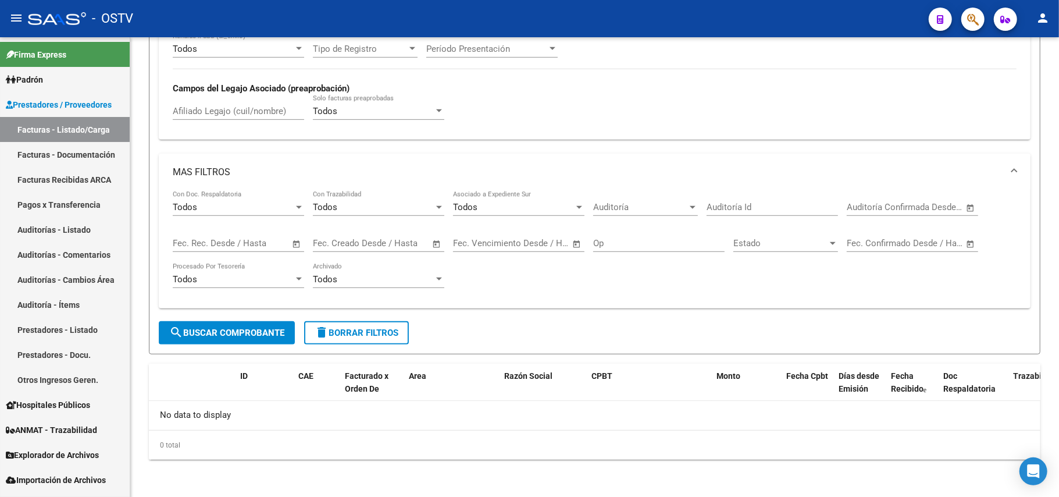
click at [215, 173] on mat-panel-title "MAS FILTROS" at bounding box center [588, 172] width 830 height 13
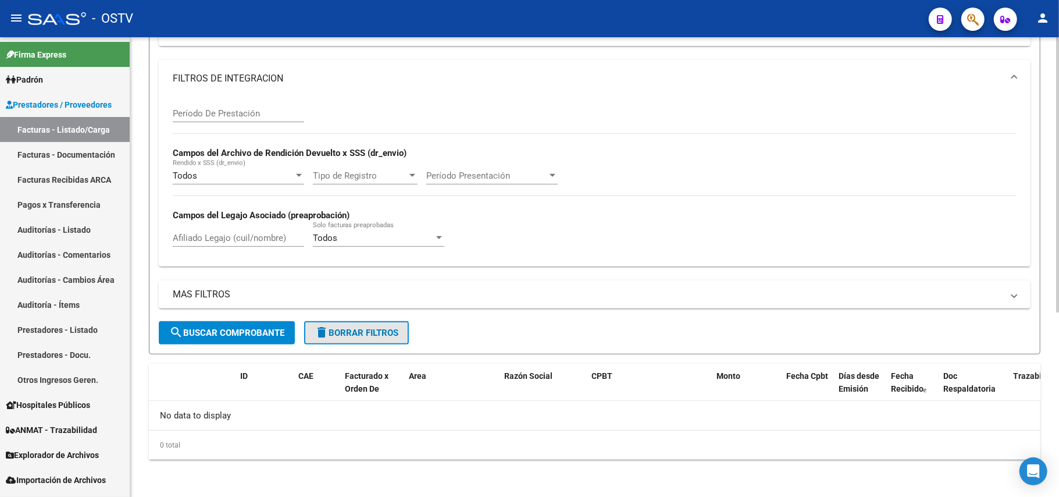
click at [352, 336] on span "delete Borrar Filtros" at bounding box center [357, 332] width 84 height 10
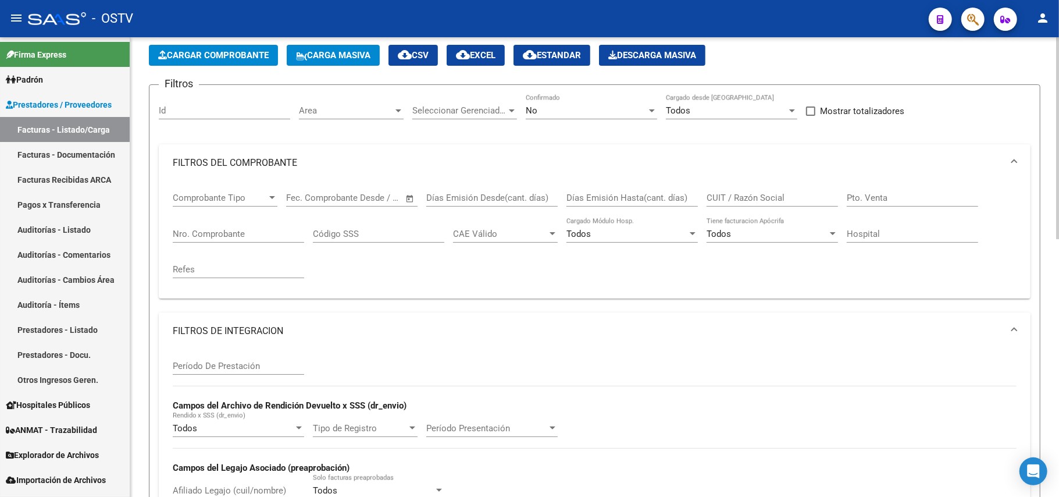
scroll to position [48, 0]
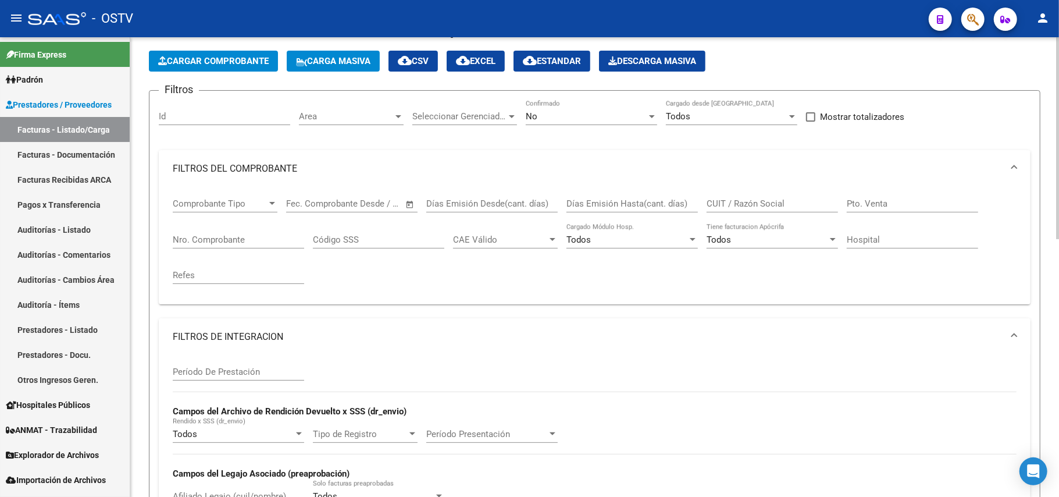
click at [224, 338] on mat-panel-title "FILTROS DE INTEGRACION" at bounding box center [588, 336] width 830 height 13
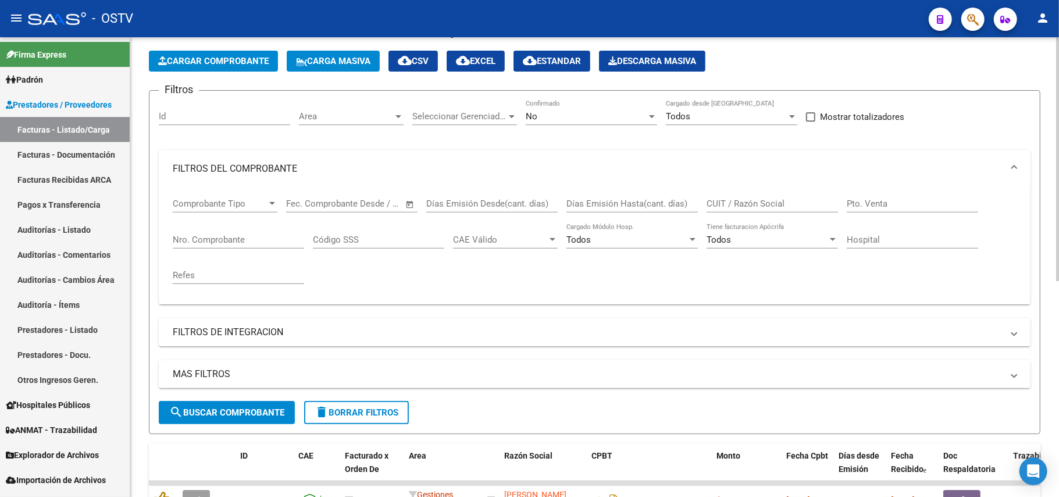
click at [301, 168] on mat-panel-title "FILTROS DEL COMPROBANTE" at bounding box center [588, 168] width 830 height 13
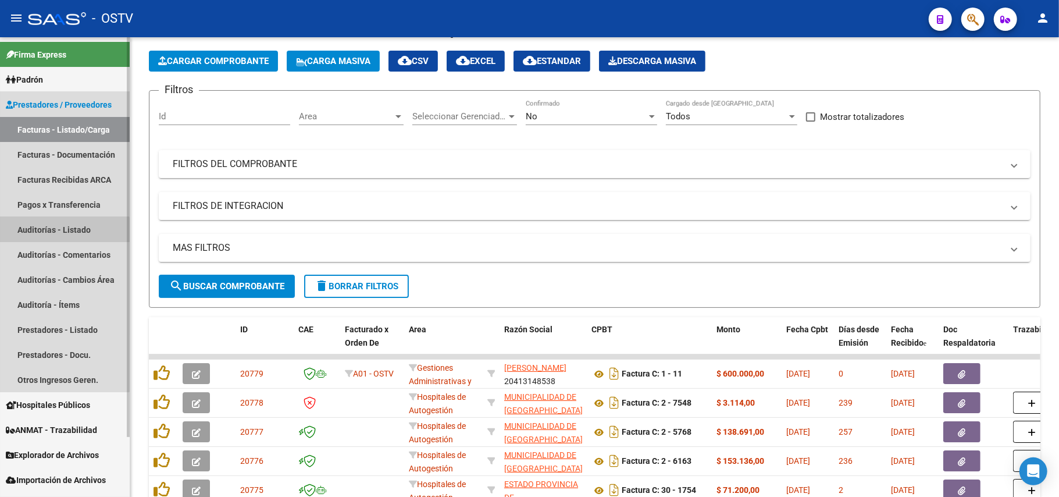
click at [61, 233] on link "Auditorías - Listado" at bounding box center [65, 229] width 130 height 25
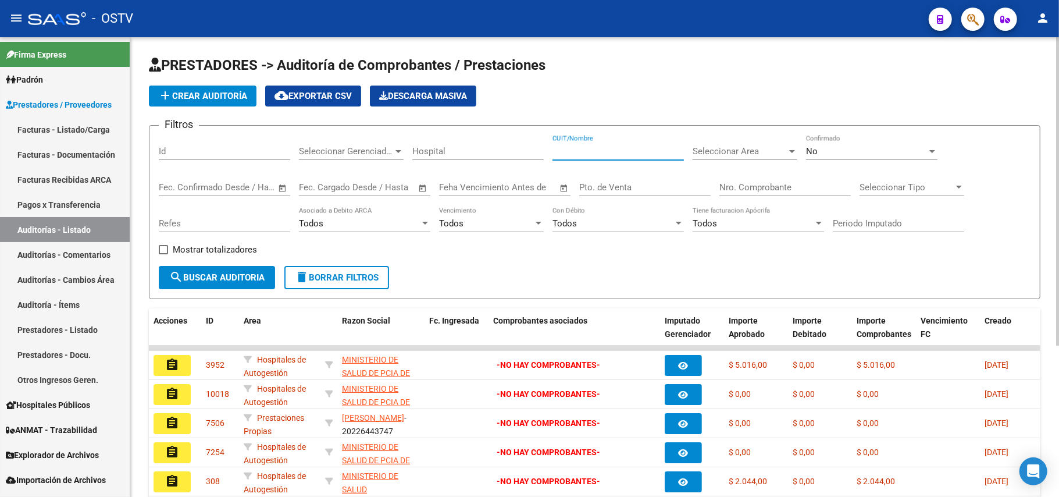
paste input "30-99907484-3"
click at [233, 278] on span "search Buscar Auditoria" at bounding box center [216, 277] width 95 height 10
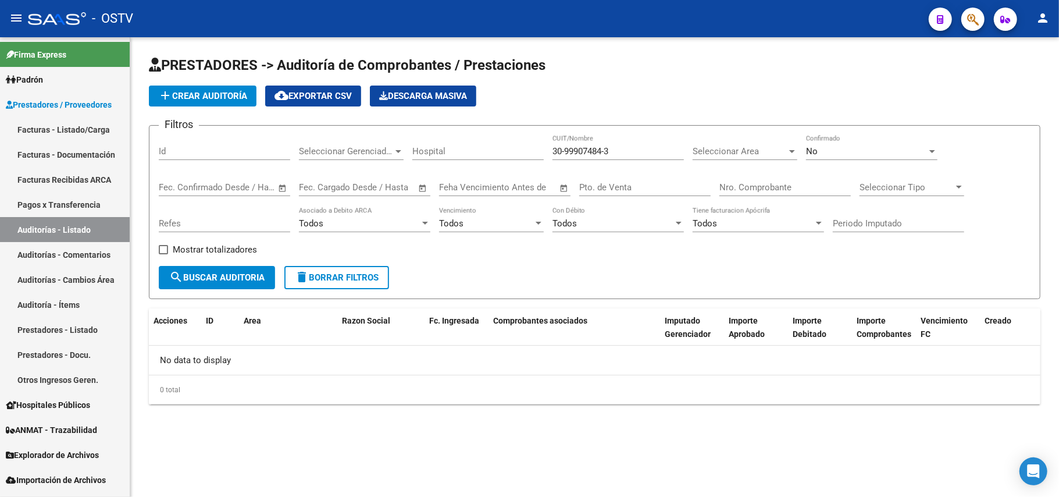
click at [650, 181] on div "Pto. de Venta" at bounding box center [644, 183] width 131 height 25
click at [609, 154] on input "30-99907484-3" at bounding box center [617, 151] width 131 height 10
click at [608, 154] on input "30-99907484-3" at bounding box center [617, 151] width 131 height 10
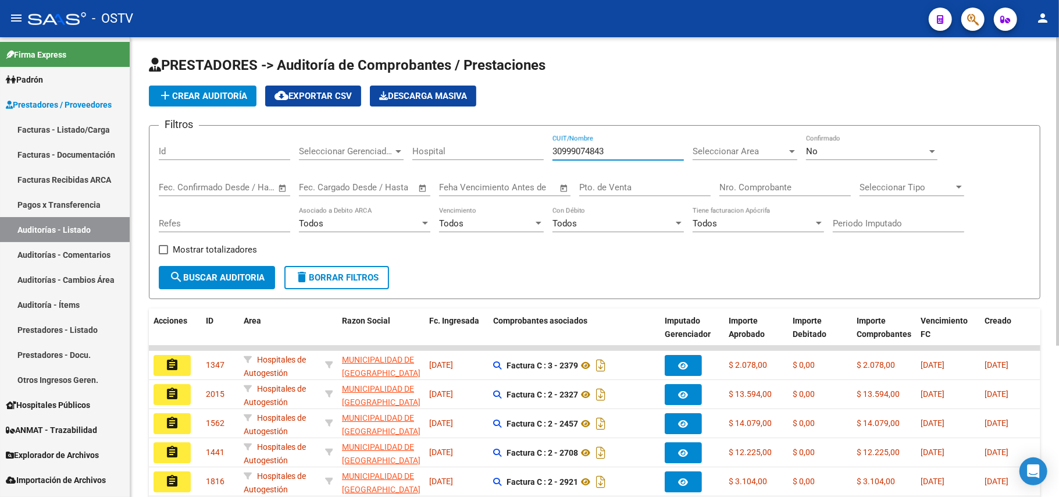
type input "30999074843"
click at [630, 188] on input "Pto. de Venta" at bounding box center [644, 187] width 131 height 10
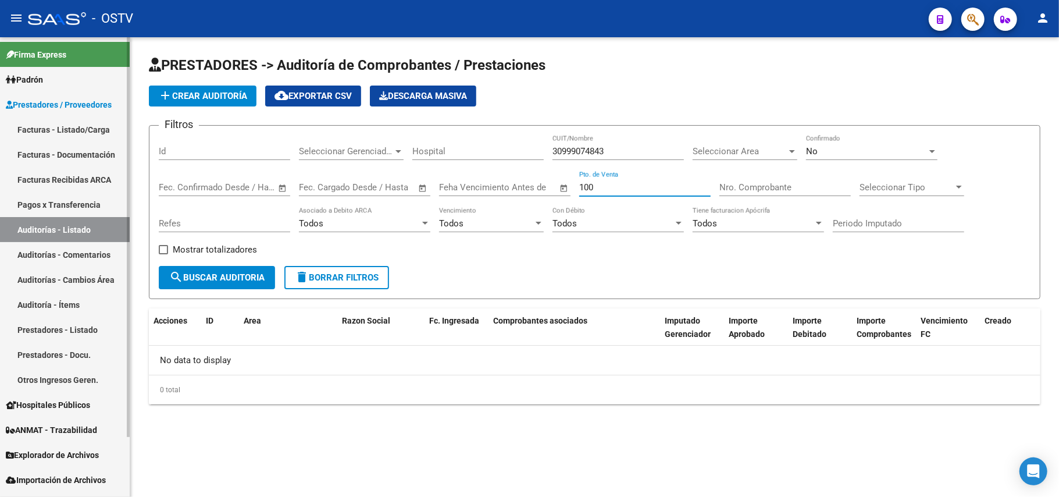
type input "100"
click at [76, 123] on link "Facturas - Listado/Carga" at bounding box center [65, 129] width 130 height 25
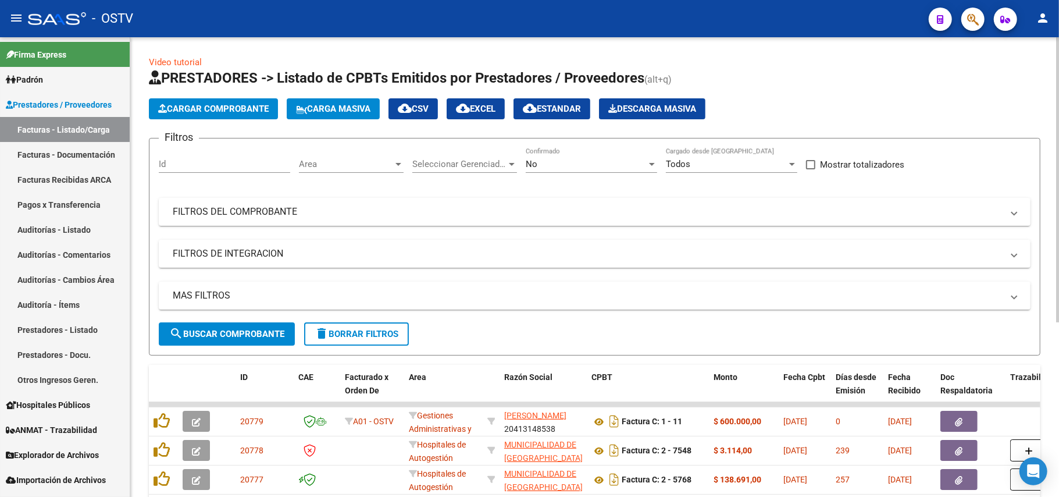
click at [990, 72] on h1 "PRESTADORES -> Listado de CPBTs Emitidos por Prestadores / Proveedores (alt+q)" at bounding box center [594, 79] width 891 height 20
click at [522, 163] on app-drop-down-list "Seleccionar Gerenciador Seleccionar Gerenciador" at bounding box center [468, 166] width 113 height 36
click at [550, 157] on div "No Confirmado" at bounding box center [591, 160] width 131 height 25
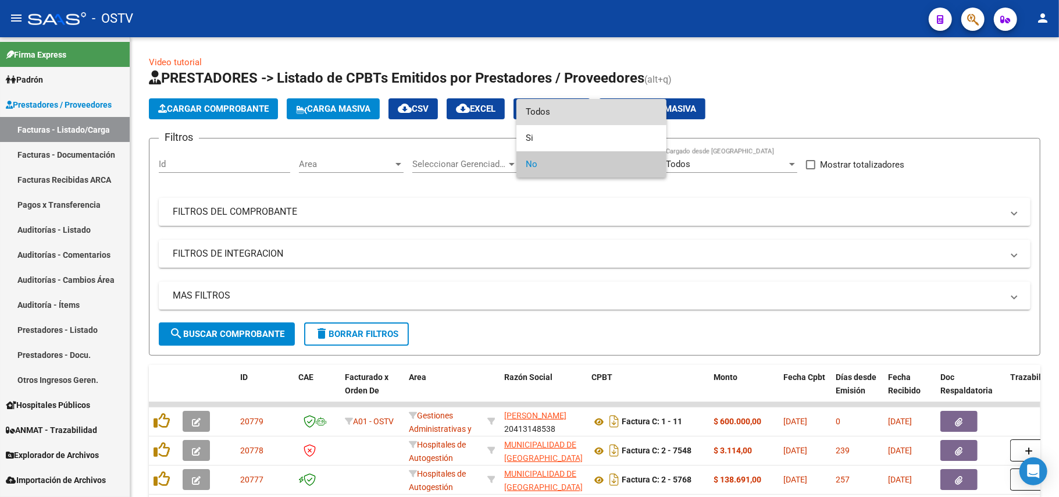
click at [551, 108] on span "Todos" at bounding box center [591, 112] width 131 height 26
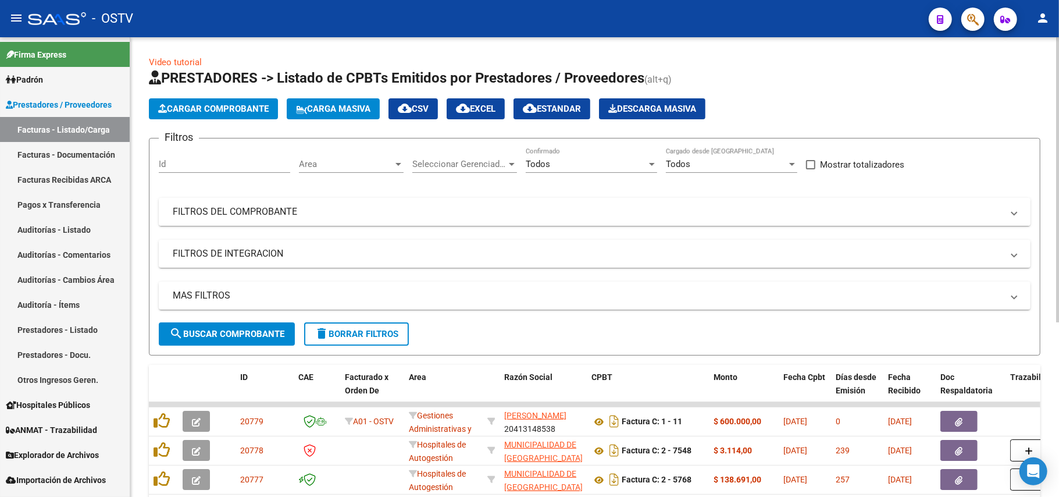
click at [447, 199] on mat-expansion-panel-header "FILTROS DEL COMPROBANTE" at bounding box center [595, 212] width 872 height 28
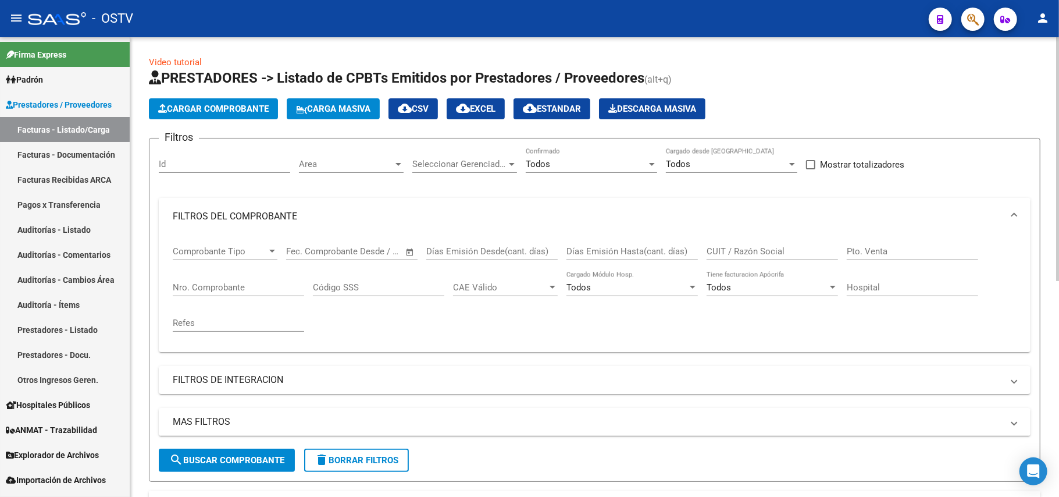
click at [258, 280] on div "Nro. Comprobante" at bounding box center [238, 283] width 131 height 25
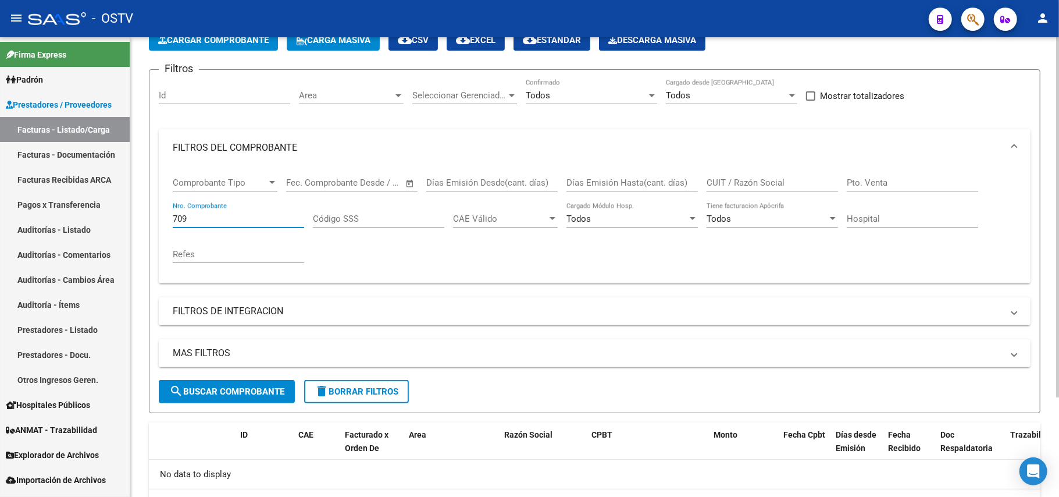
scroll to position [127, 0]
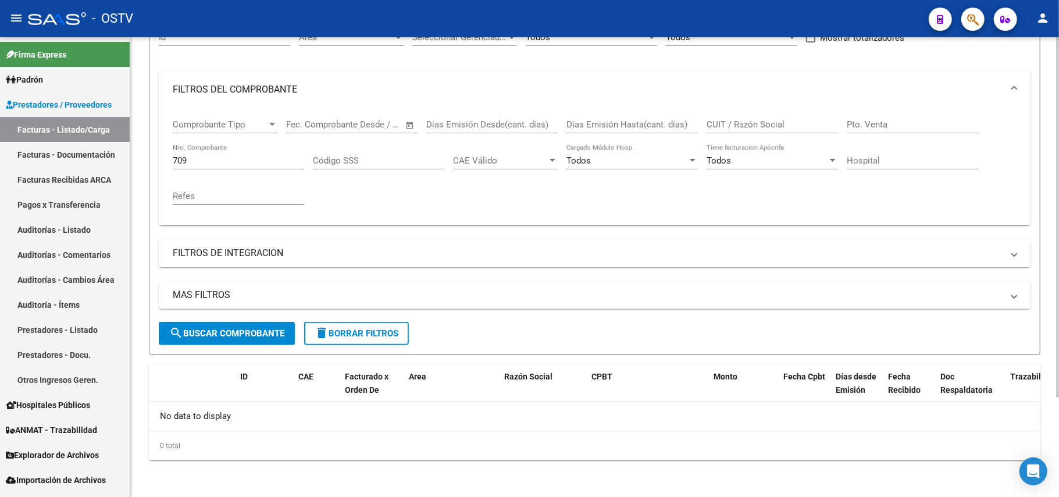
click at [183, 157] on input "709" at bounding box center [238, 160] width 131 height 10
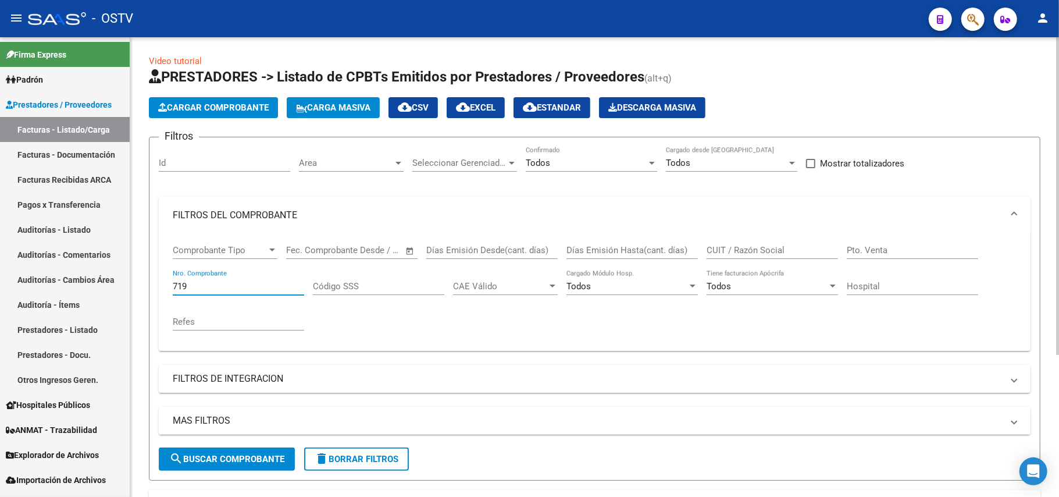
scroll to position [0, 0]
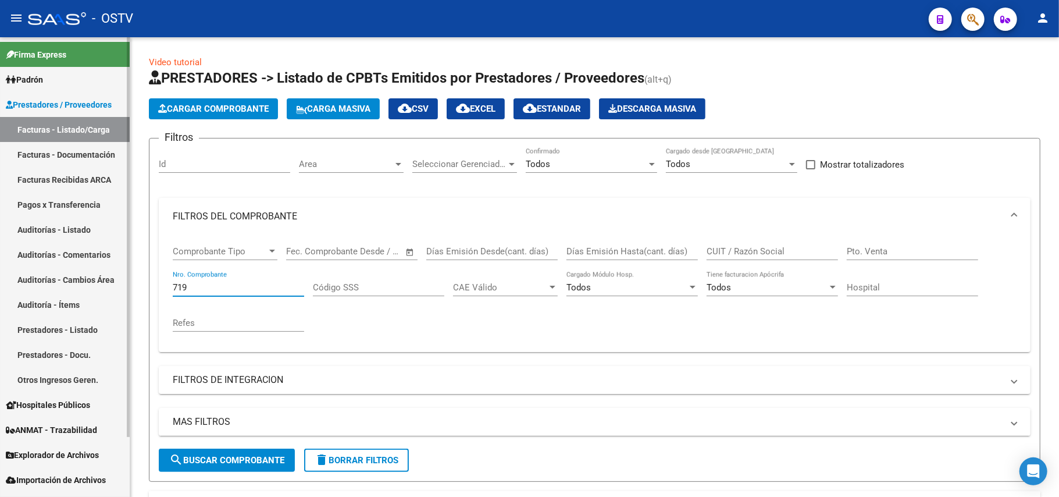
drag, startPoint x: 269, startPoint y: 291, endPoint x: 0, endPoint y: 285, distance: 268.7
click at [0, 285] on mat-sidenav-container "Firma Express Padrón Afiliados Empadronados Movimientos de Afiliados Padrón Ági…" at bounding box center [529, 266] width 1059 height 459
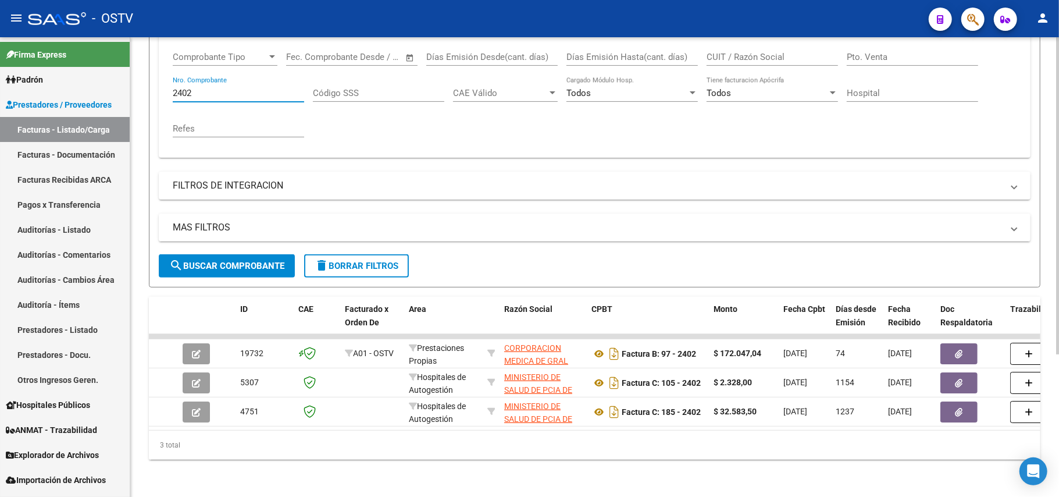
scroll to position [206, 0]
click at [248, 88] on input "2402" at bounding box center [238, 93] width 131 height 10
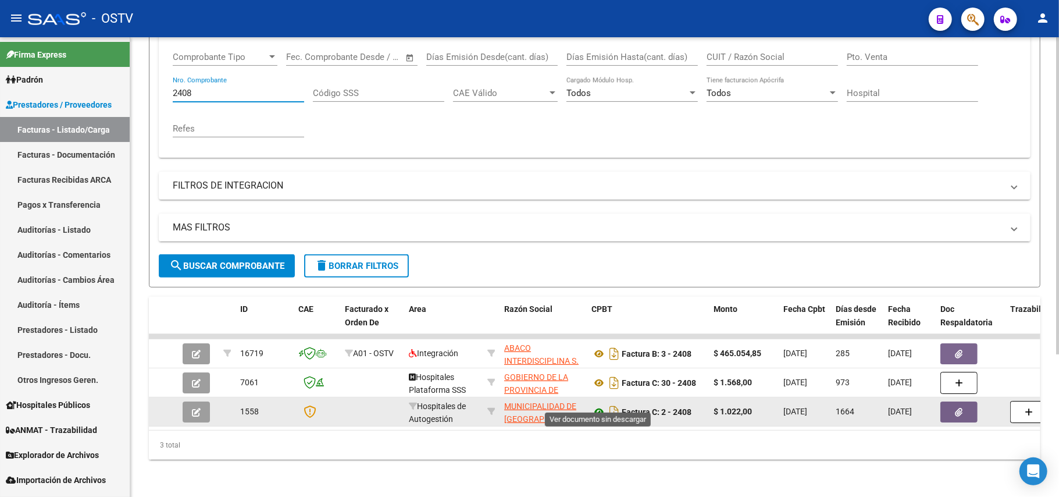
click at [605, 405] on icon at bounding box center [598, 412] width 15 height 14
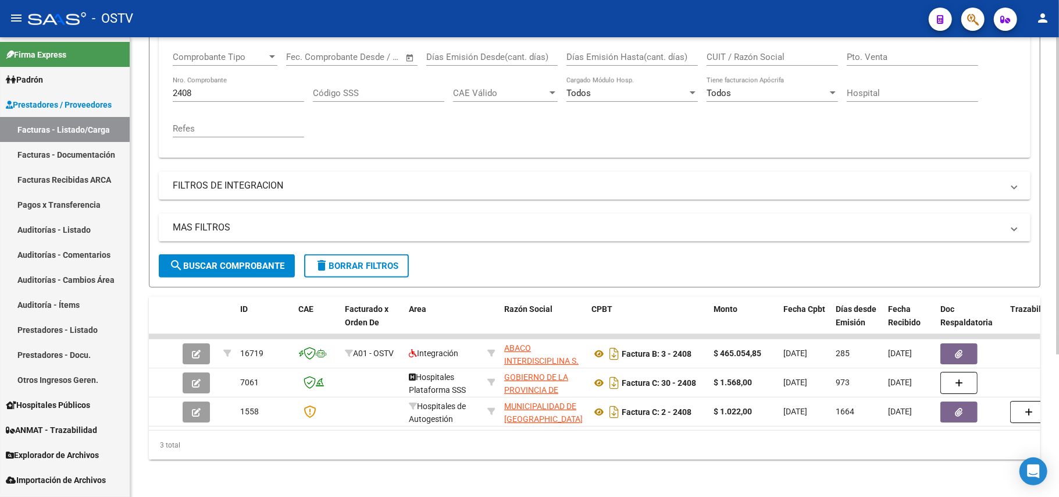
click at [245, 88] on input "2408" at bounding box center [238, 93] width 131 height 10
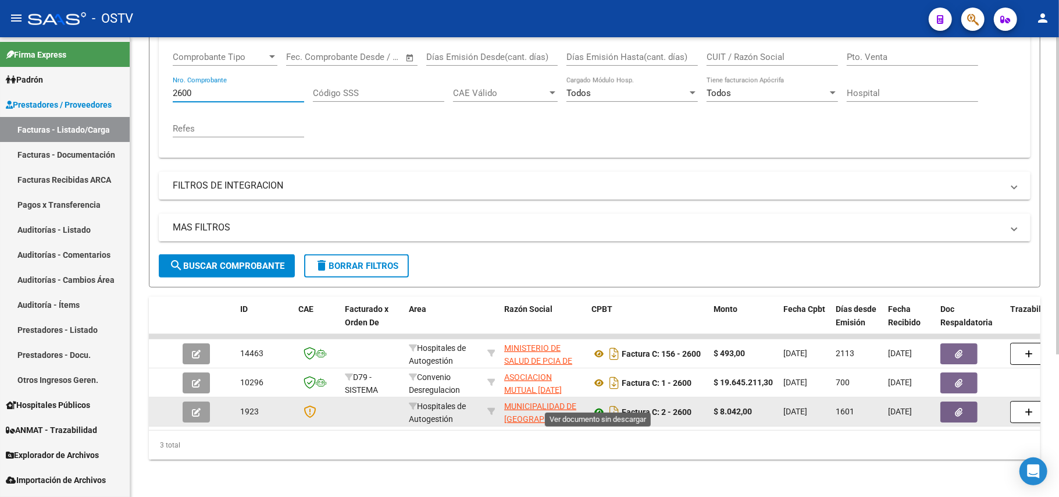
click at [592, 405] on icon at bounding box center [598, 412] width 15 height 14
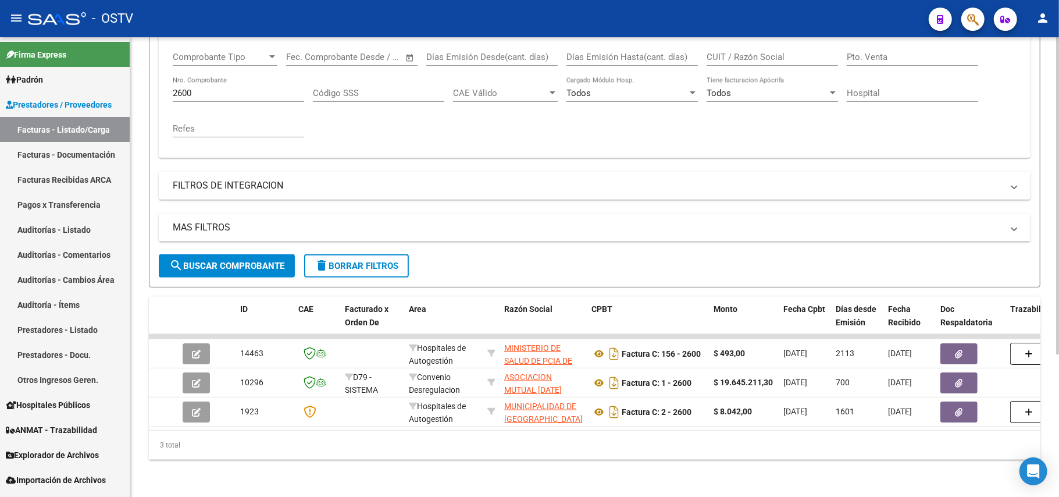
click at [254, 77] on div "2600 Nro. Comprobante" at bounding box center [238, 89] width 131 height 25
click at [259, 88] on input "2600" at bounding box center [238, 93] width 131 height 10
click at [394, 198] on div "Filtros Id Area Area Seleccionar Gerenciador Seleccionar Gerenciador Todos Conf…" at bounding box center [595, 103] width 872 height 301
click at [245, 88] on input "2600" at bounding box center [238, 93] width 131 height 10
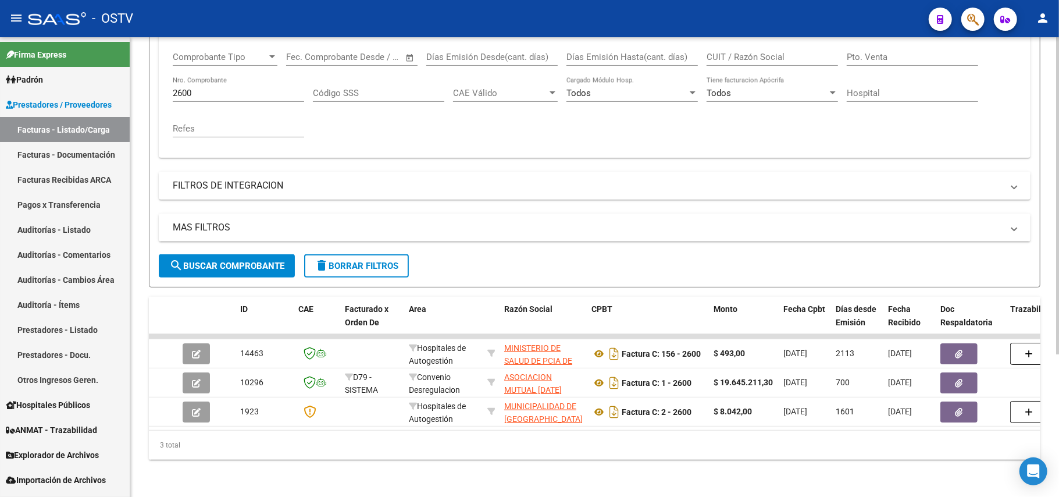
click at [245, 88] on input "2600" at bounding box center [238, 93] width 131 height 10
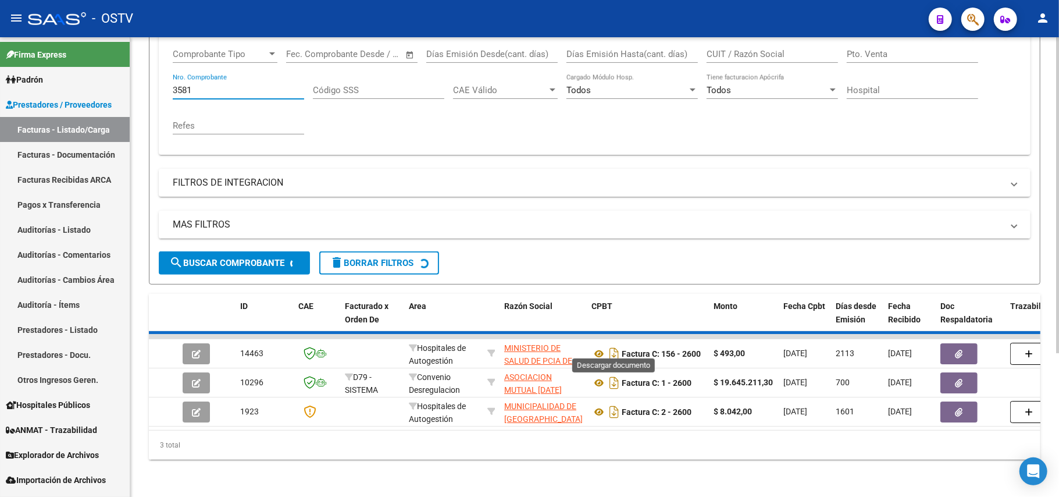
scroll to position [148, 0]
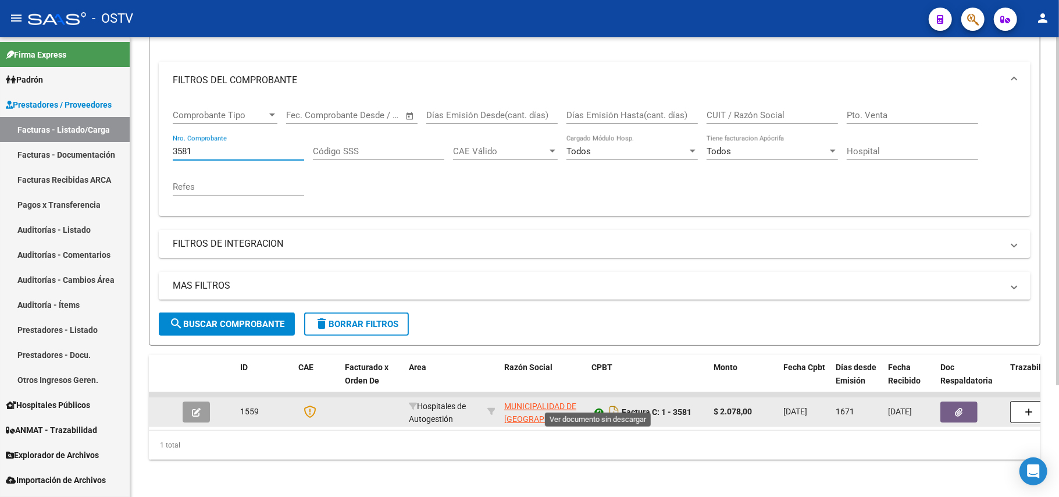
type input "3581"
click at [594, 405] on icon at bounding box center [598, 412] width 15 height 14
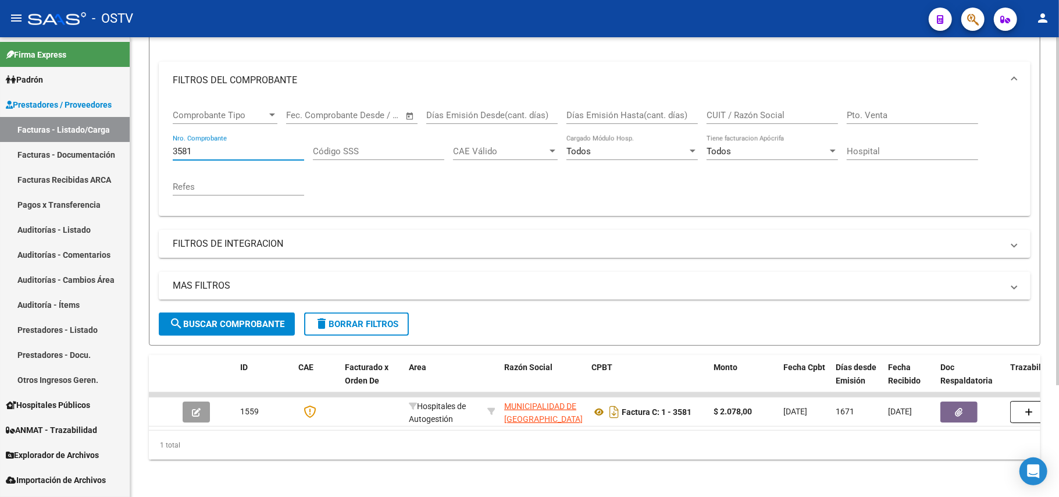
click at [237, 146] on input "3581" at bounding box center [238, 151] width 131 height 10
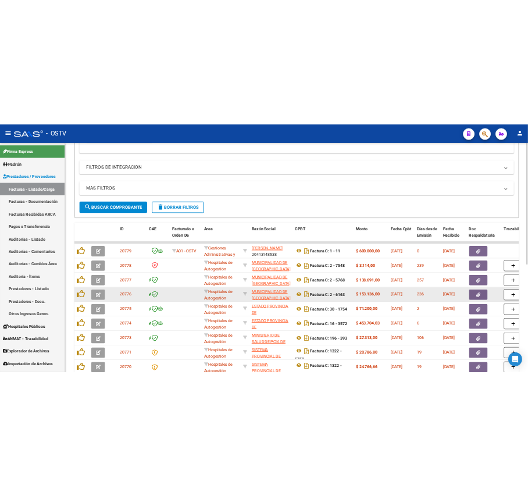
scroll to position [303, 0]
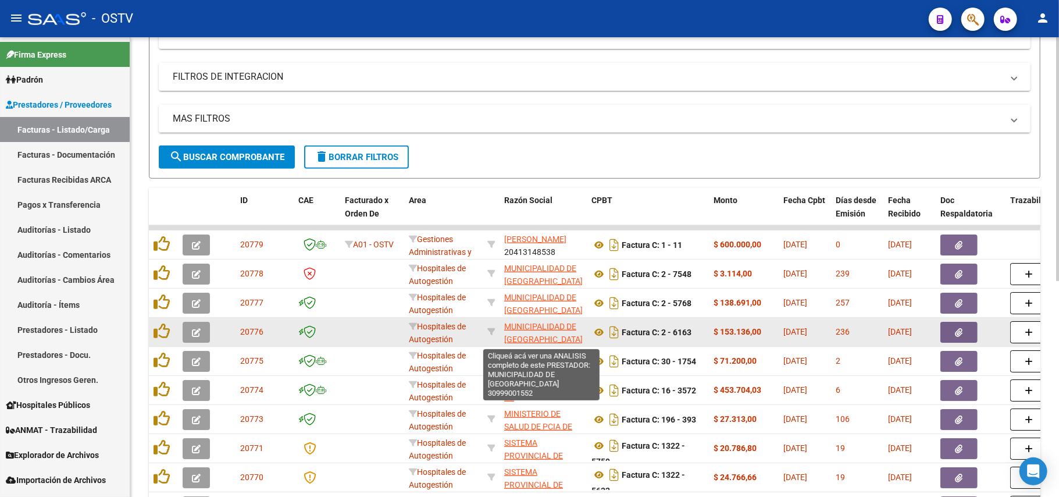
click at [559, 337] on span "MUNICIPALIDAD DE [GEOGRAPHIC_DATA]" at bounding box center [543, 333] width 78 height 23
type textarea "30999001552"
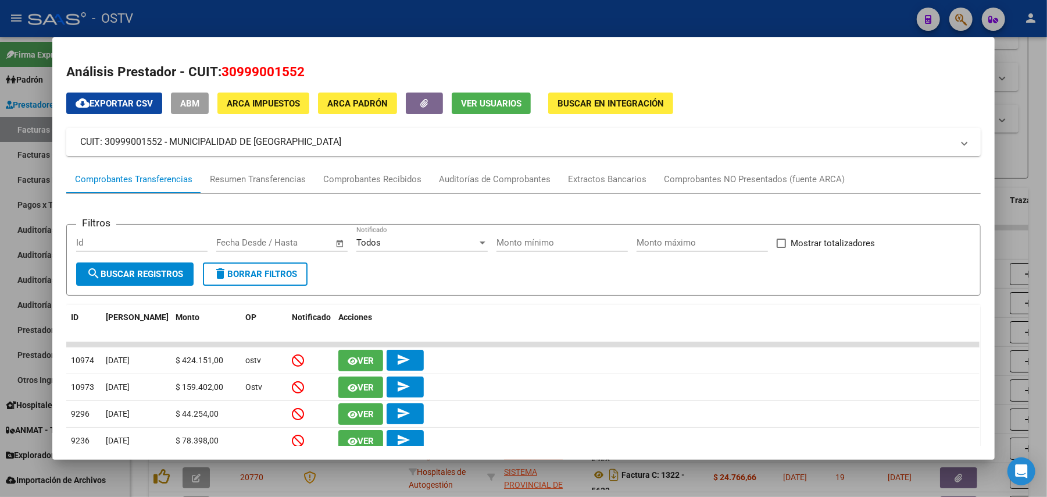
drag, startPoint x: 336, startPoint y: 142, endPoint x: 165, endPoint y: 150, distance: 170.5
click at [165, 150] on mat-expansion-panel-header "CUIT: 30999001552 - MUNICIPALIDAD DE [GEOGRAPHIC_DATA]" at bounding box center [523, 142] width 915 height 28
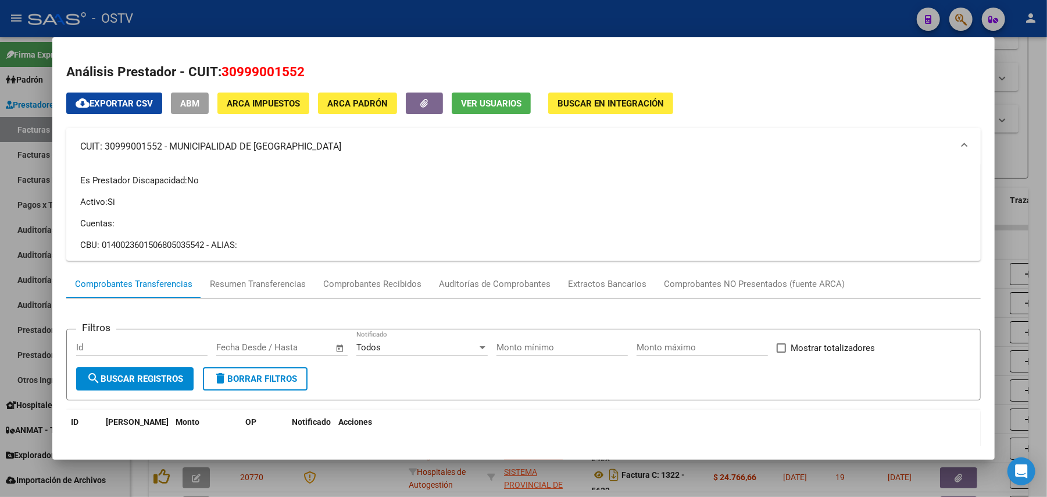
copy mat-panel-title "MUNICIPALIDAD DE [GEOGRAPHIC_DATA]"
click at [387, 10] on div at bounding box center [523, 248] width 1047 height 497
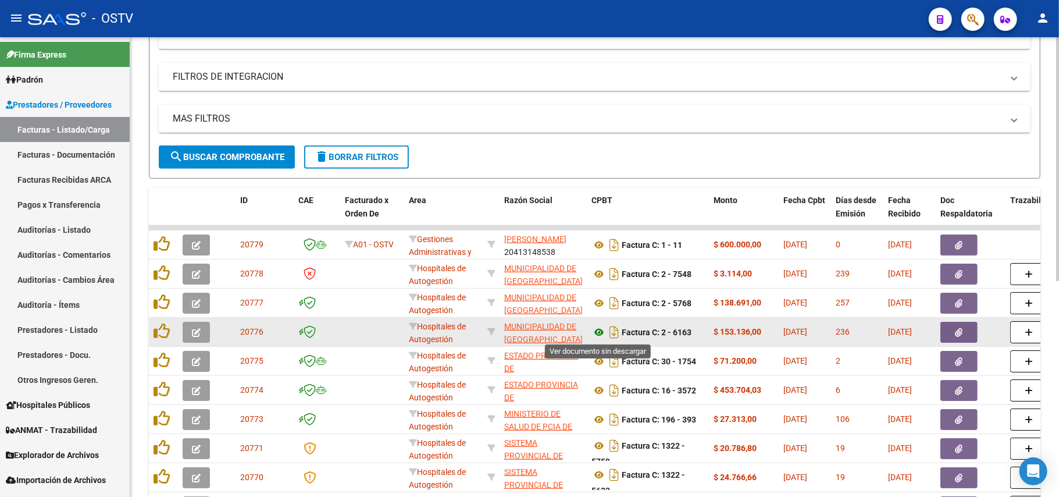
click at [603, 337] on icon at bounding box center [598, 332] width 15 height 14
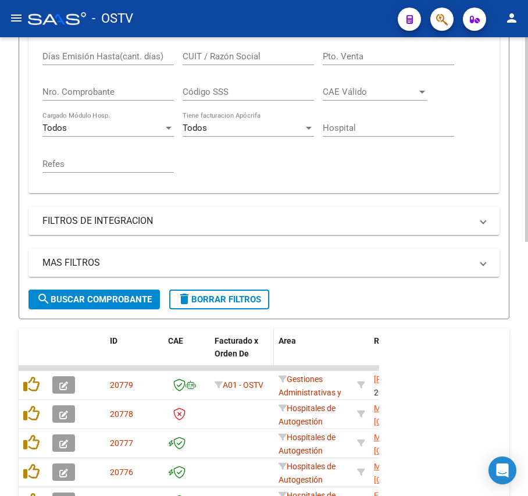
scroll to position [447, 0]
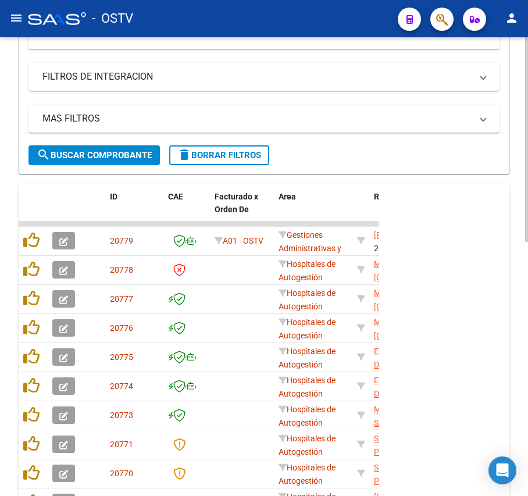
click at [112, 154] on span "search Buscar Comprobante" at bounding box center [94, 155] width 115 height 10
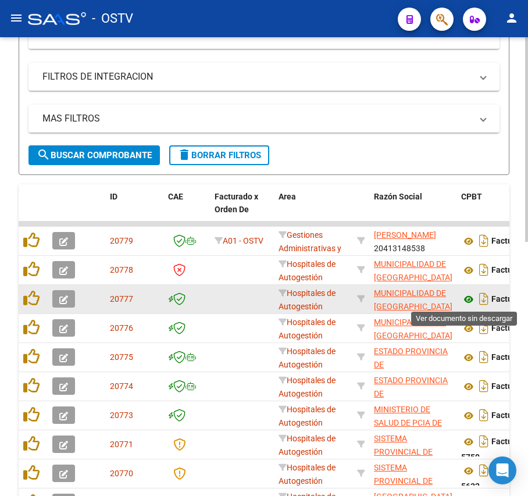
click at [465, 298] on icon at bounding box center [468, 299] width 15 height 14
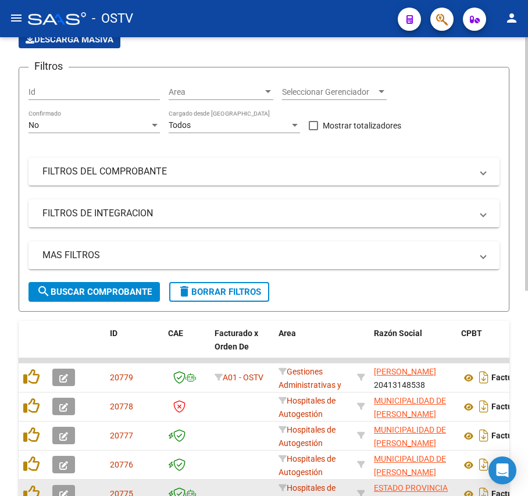
scroll to position [233, 0]
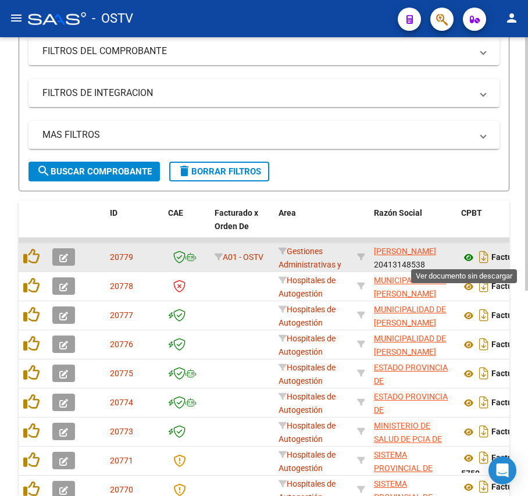
click at [469, 258] on icon at bounding box center [468, 258] width 15 height 14
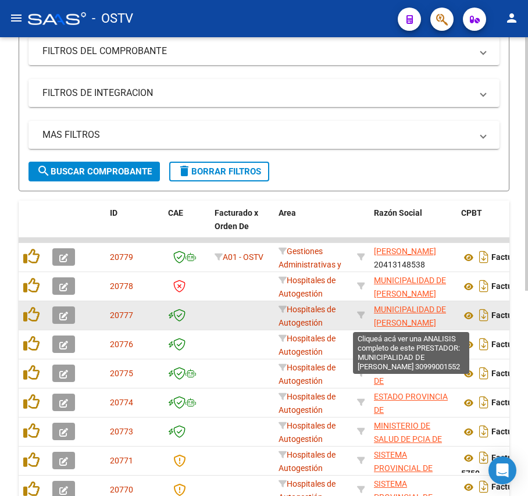
click at [424, 312] on span "MUNICIPALIDAD DE [GEOGRAPHIC_DATA]" at bounding box center [410, 316] width 72 height 23
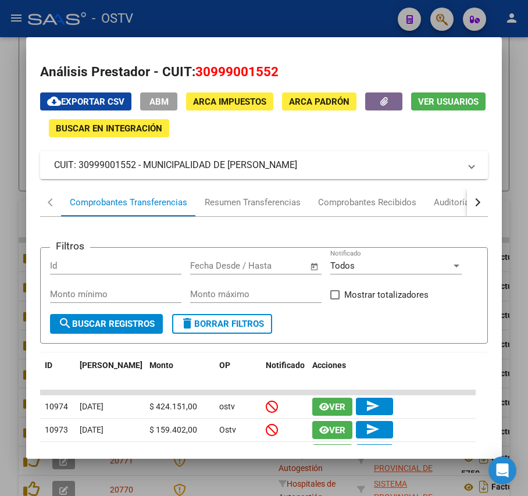
drag, startPoint x: 308, startPoint y: 163, endPoint x: 148, endPoint y: 169, distance: 160.6
click at [148, 169] on mat-panel-title "CUIT: 30999001552 - MUNICIPALIDAD DE [GEOGRAPHIC_DATA]" at bounding box center [256, 165] width 405 height 14
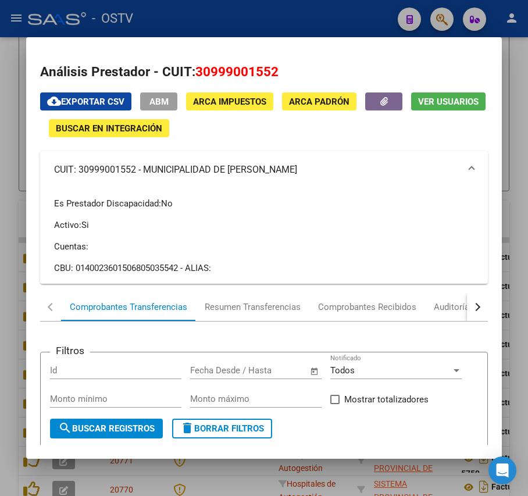
drag, startPoint x: 302, startPoint y: 171, endPoint x: 144, endPoint y: 180, distance: 158.4
click at [144, 180] on mat-expansion-panel-header "CUIT: 30999001552 - MUNICIPALIDAD DE [GEOGRAPHIC_DATA]" at bounding box center [263, 169] width 447 height 37
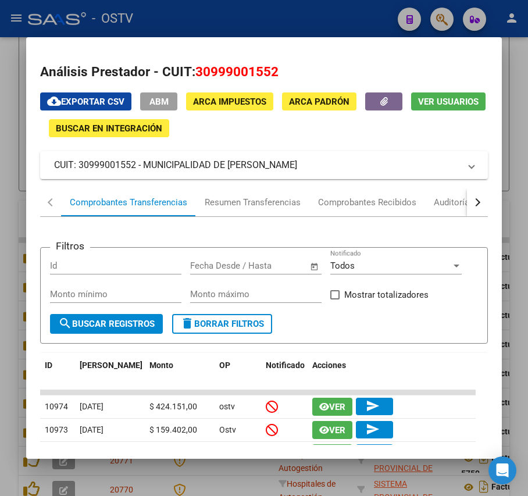
copy mat-panel-title "MUNICIPALIDAD DE [GEOGRAPHIC_DATA]"
click at [252, 24] on div at bounding box center [264, 248] width 528 height 496
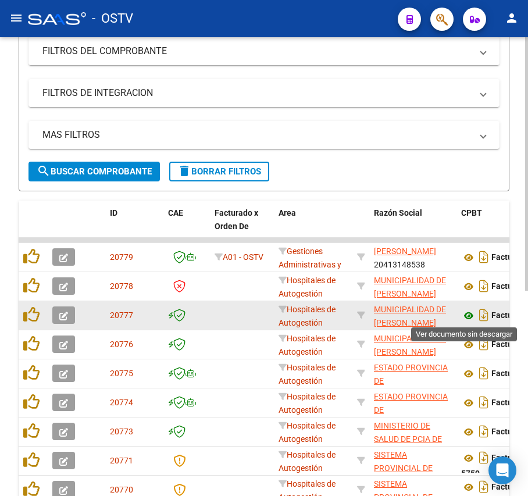
click at [472, 314] on icon at bounding box center [468, 316] width 15 height 14
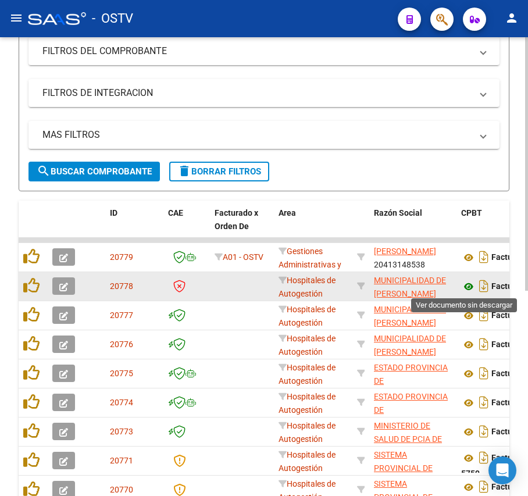
click at [473, 284] on icon at bounding box center [468, 287] width 15 height 14
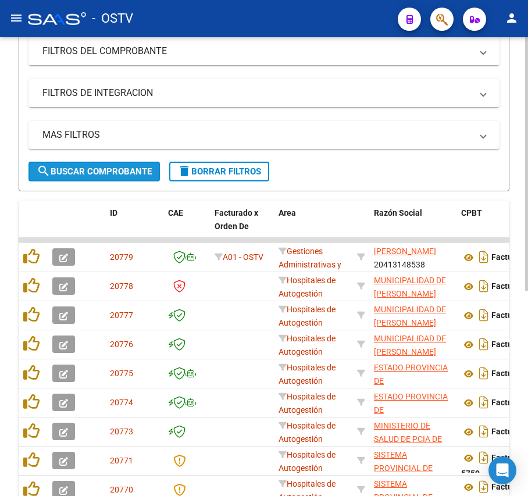
click at [117, 170] on span "search Buscar Comprobante" at bounding box center [94, 171] width 115 height 10
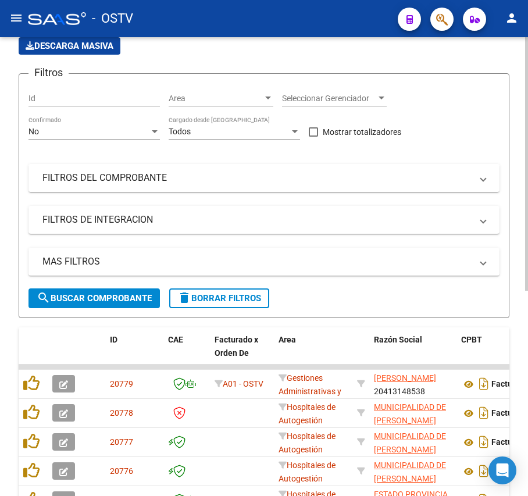
scroll to position [0, 0]
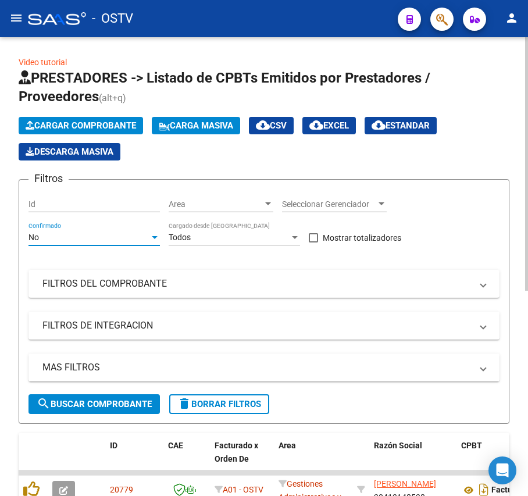
click at [100, 234] on div "No" at bounding box center [88, 238] width 121 height 10
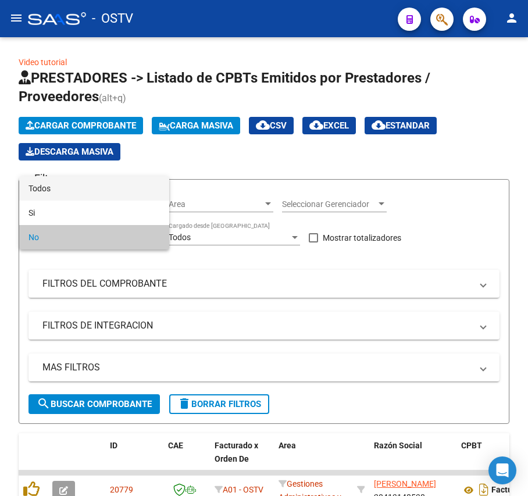
click at [90, 195] on span "Todos" at bounding box center [93, 188] width 131 height 24
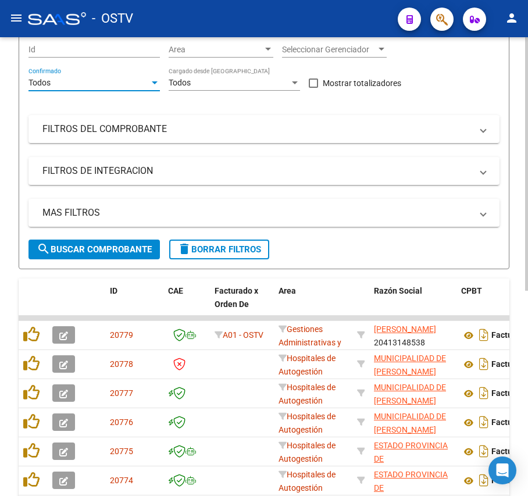
click at [121, 247] on span "search Buscar Comprobante" at bounding box center [94, 249] width 115 height 10
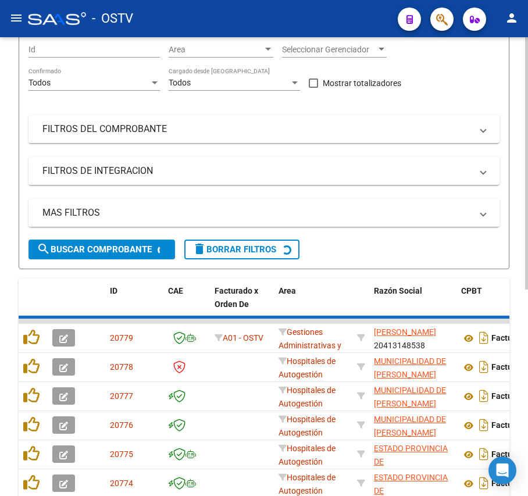
scroll to position [310, 0]
